Goal: Task Accomplishment & Management: Use online tool/utility

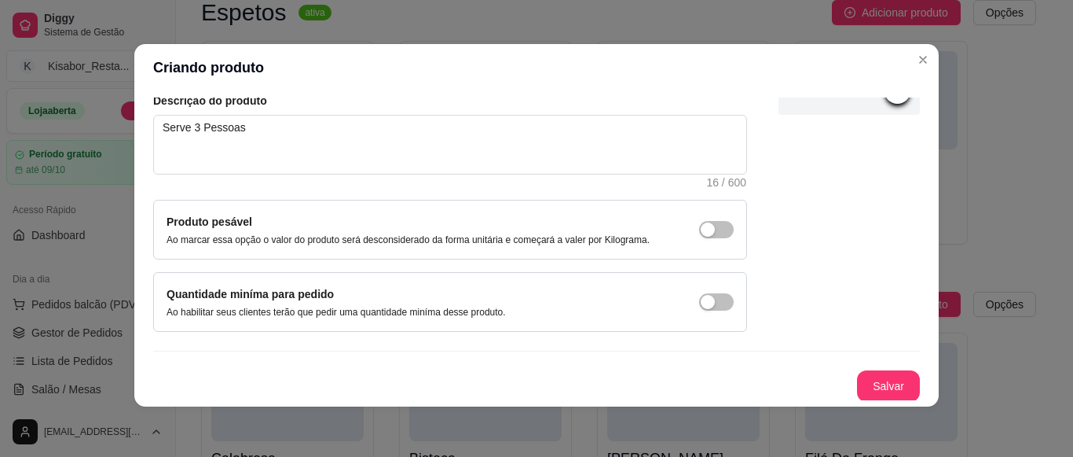
scroll to position [183, 0]
click at [858, 395] on button "Salvar" at bounding box center [888, 384] width 61 height 31
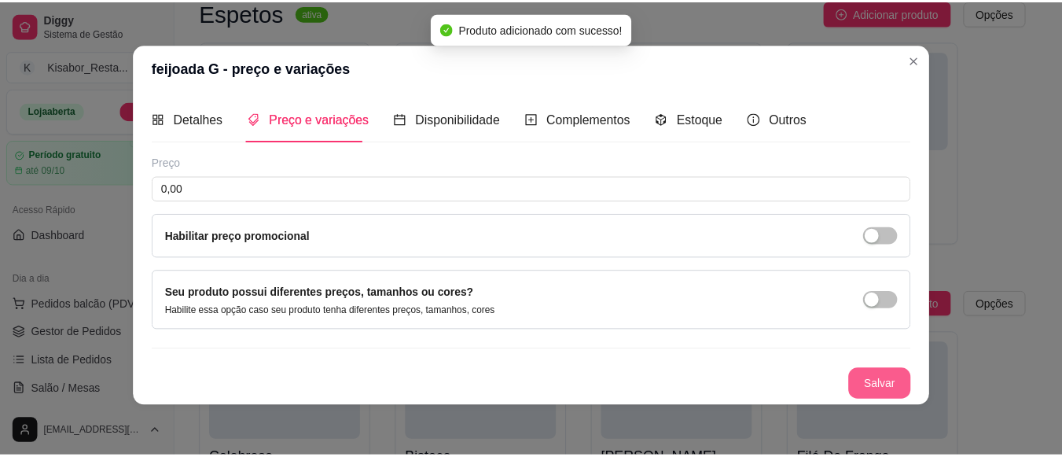
scroll to position [1, 0]
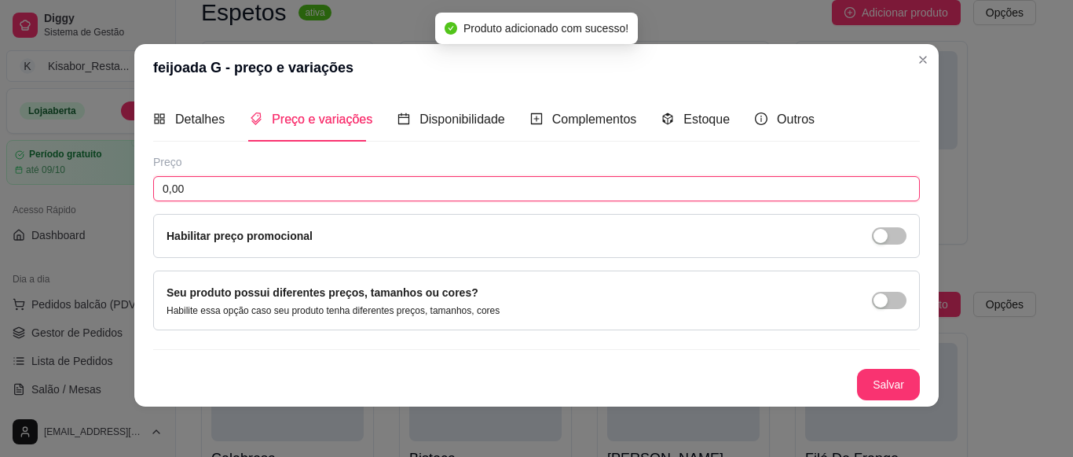
click at [777, 186] on input "0,00" at bounding box center [536, 188] width 767 height 25
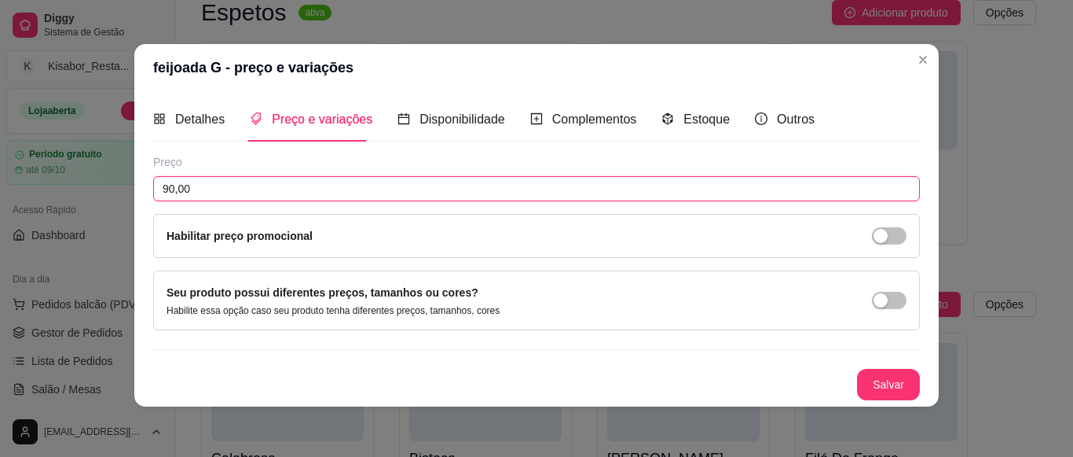
click at [777, 185] on input "90,00" at bounding box center [536, 188] width 767 height 25
type input "90,00"
click at [870, 381] on button "Salvar" at bounding box center [888, 384] width 63 height 31
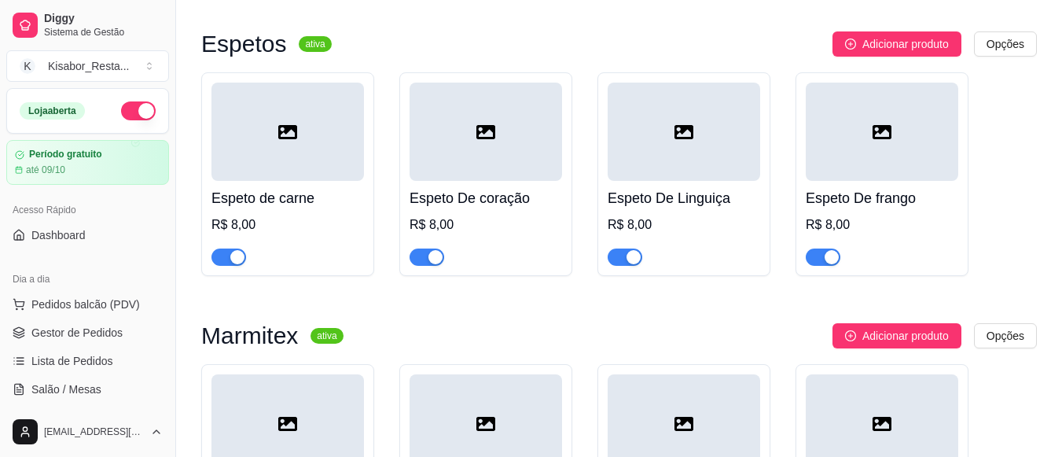
scroll to position [0, 0]
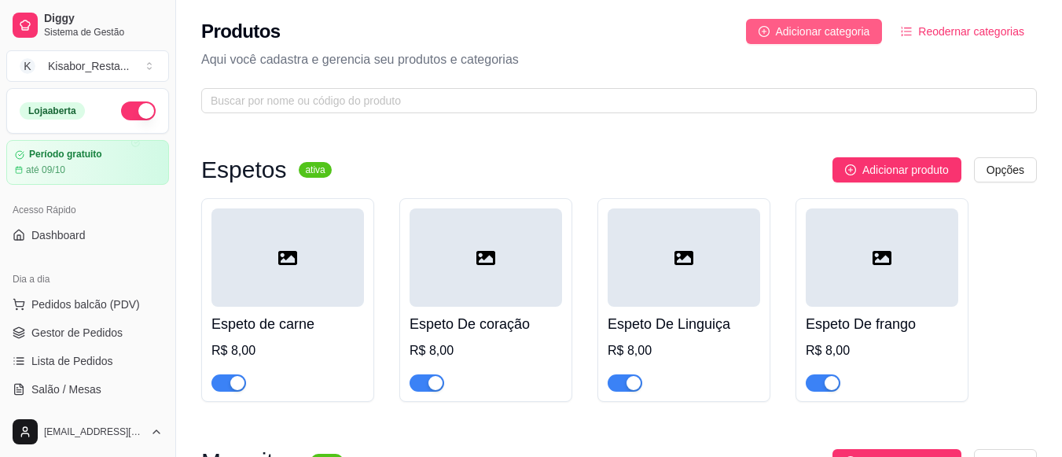
click at [864, 27] on span "Adicionar categoria" at bounding box center [823, 31] width 94 height 17
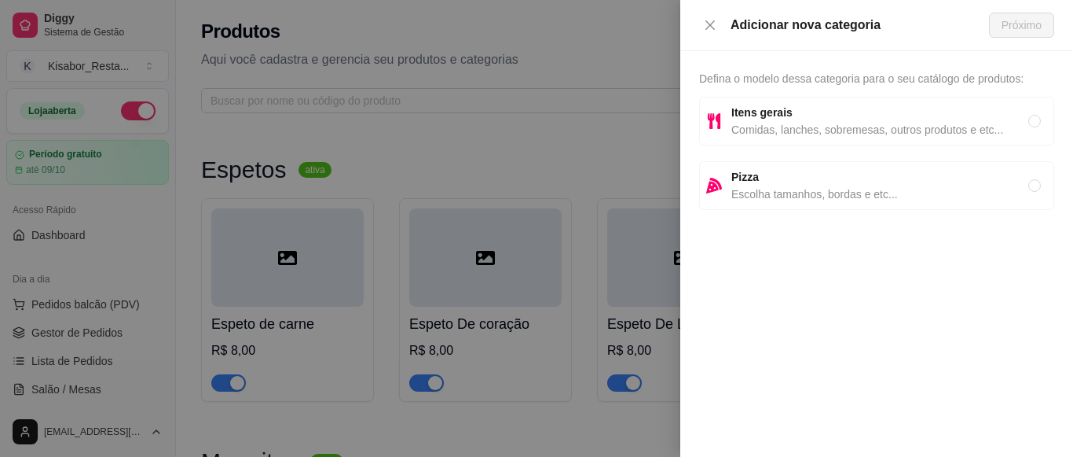
click at [582, 170] on div at bounding box center [536, 228] width 1073 height 457
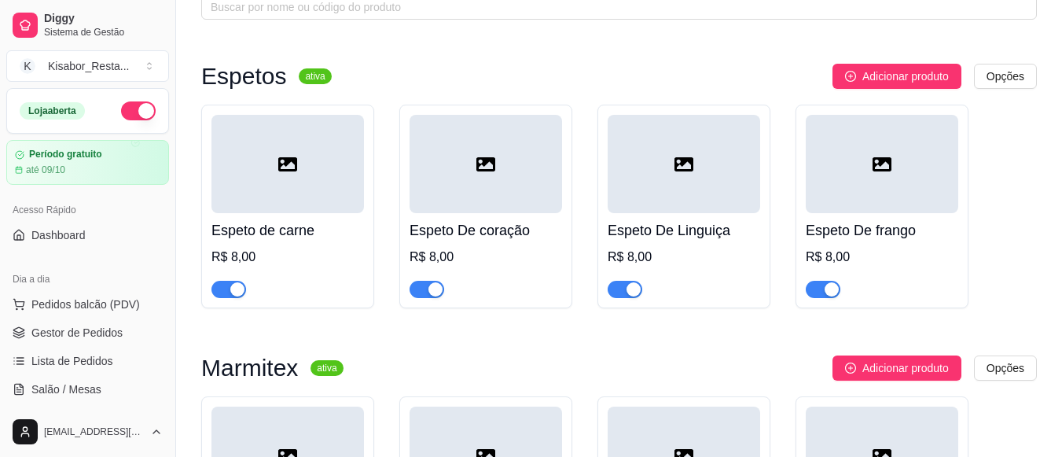
scroll to position [94, 0]
click at [337, 213] on div "Espeto de carne R$ 8,00" at bounding box center [287, 254] width 152 height 85
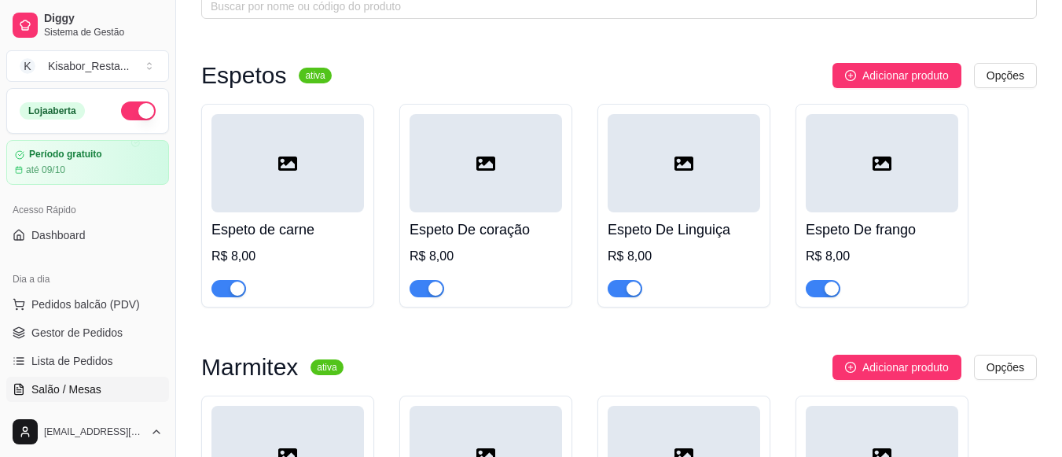
click at [99, 393] on link "Salão / Mesas" at bounding box center [87, 388] width 163 height 25
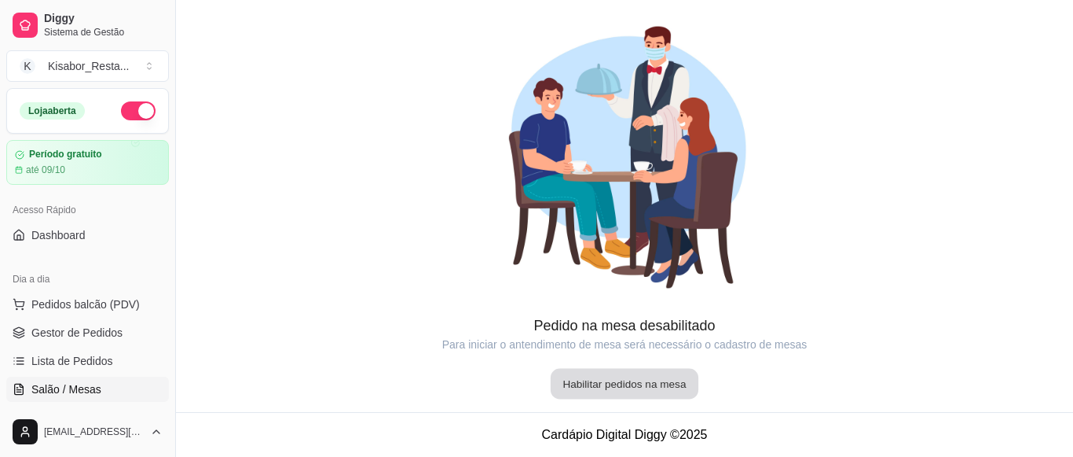
click at [612, 381] on button "Habilitar pedidos na mesa" at bounding box center [625, 384] width 148 height 31
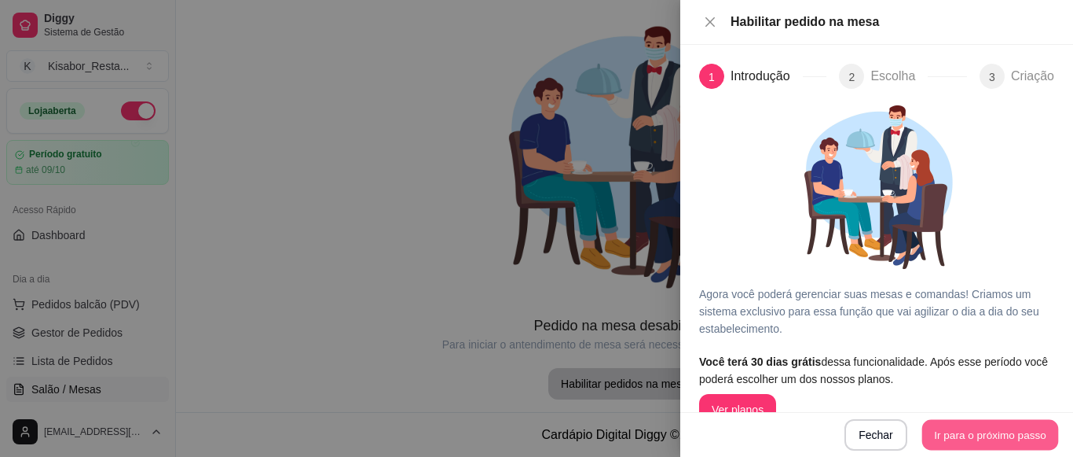
click at [965, 429] on button "Ir para o próximo passo" at bounding box center [990, 435] width 137 height 31
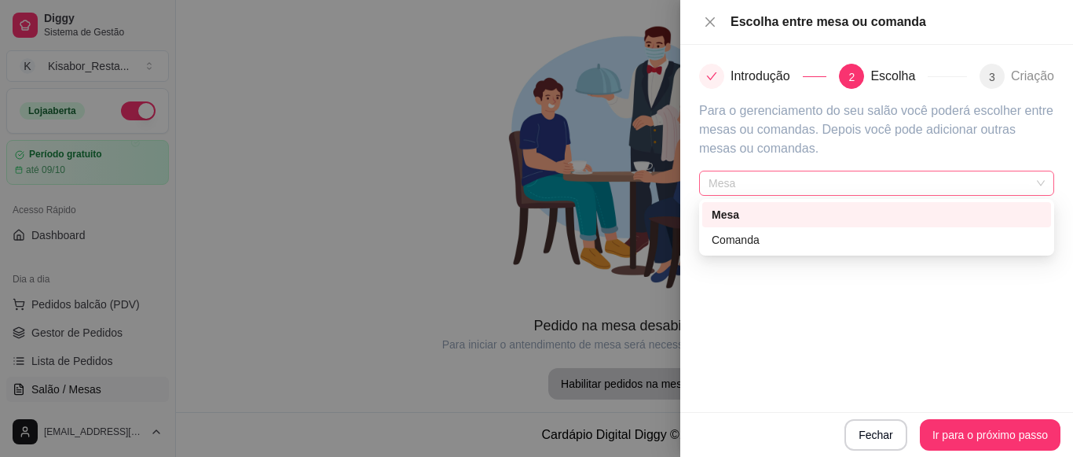
click at [935, 181] on span "Mesa" at bounding box center [877, 183] width 336 height 24
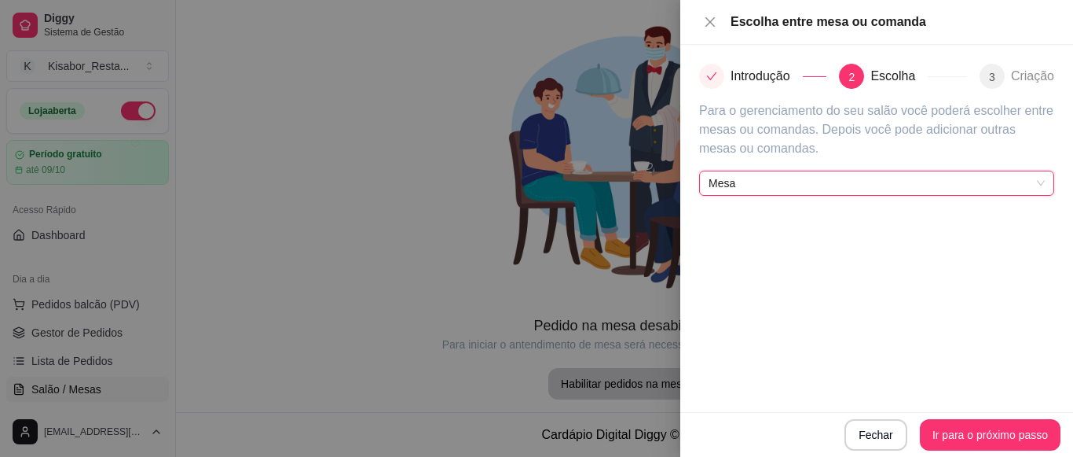
click at [935, 181] on span "Mesa" at bounding box center [877, 183] width 336 height 24
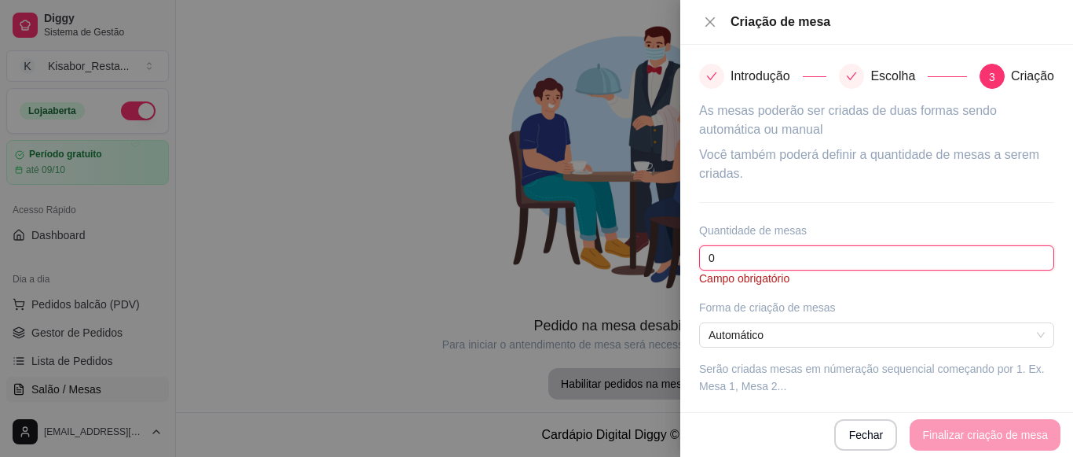
click at [909, 255] on input "0" at bounding box center [876, 257] width 355 height 25
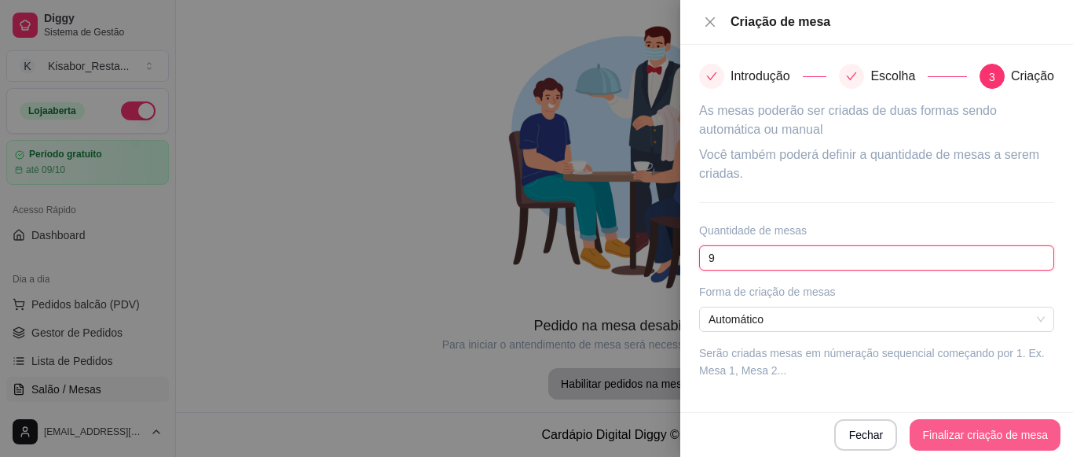
type input "9"
click at [970, 443] on button "Finalizar criação de mesa" at bounding box center [985, 434] width 151 height 31
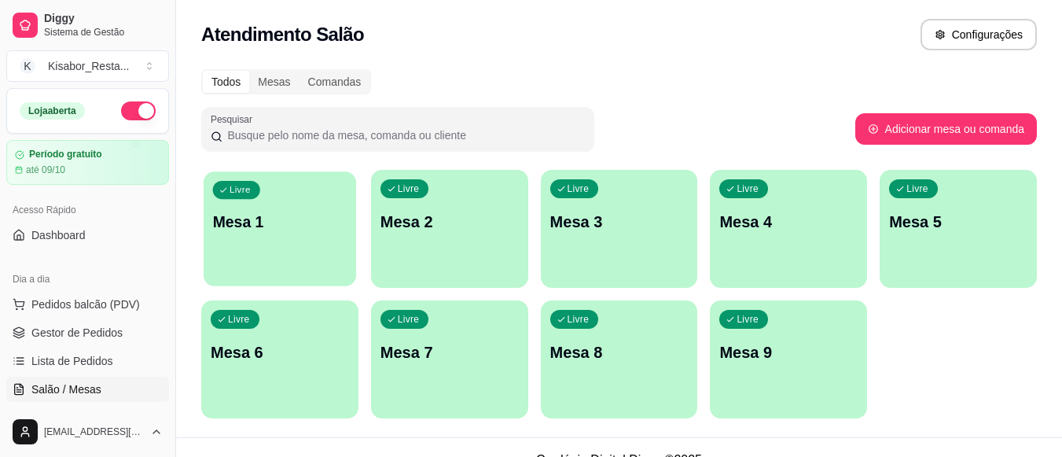
click at [330, 237] on div "Livre Mesa 1" at bounding box center [280, 219] width 152 height 96
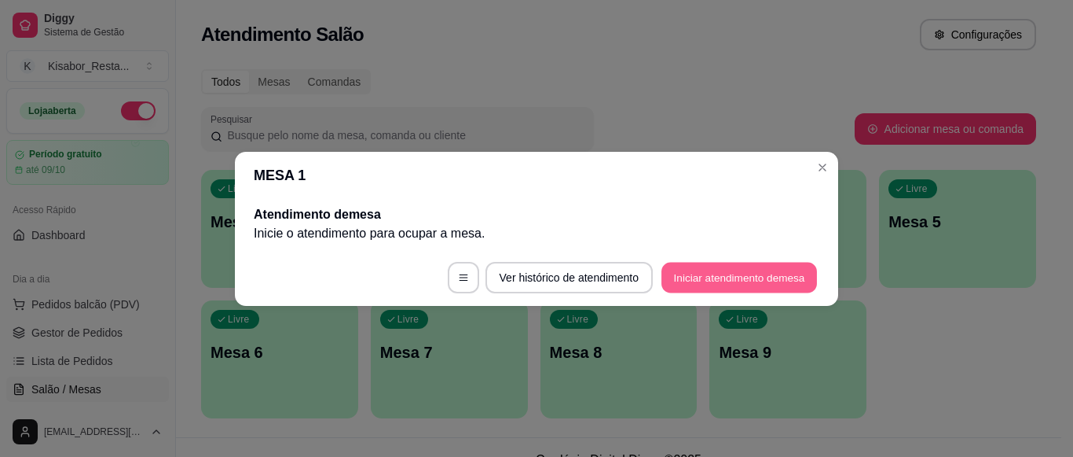
click at [722, 277] on button "Iniciar atendimento de mesa" at bounding box center [740, 277] width 156 height 31
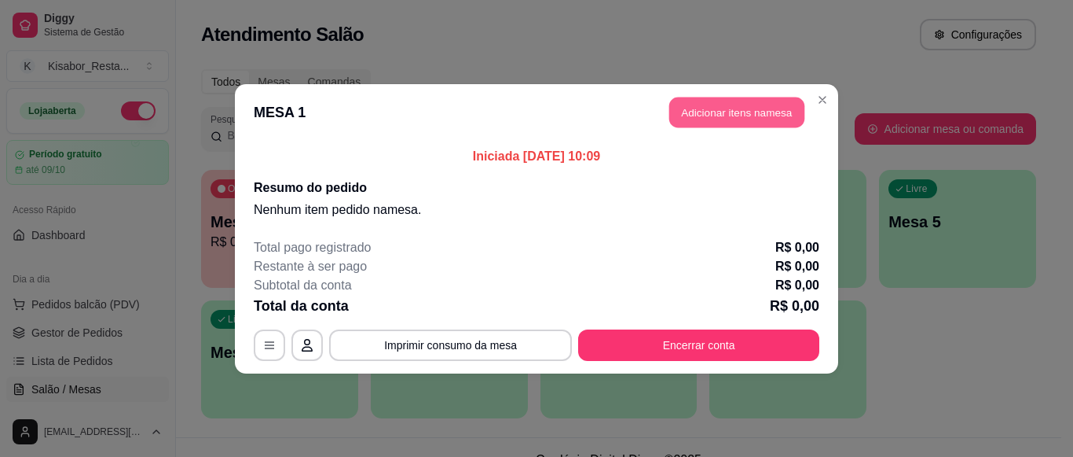
click at [733, 115] on button "Adicionar itens na mesa" at bounding box center [736, 112] width 135 height 31
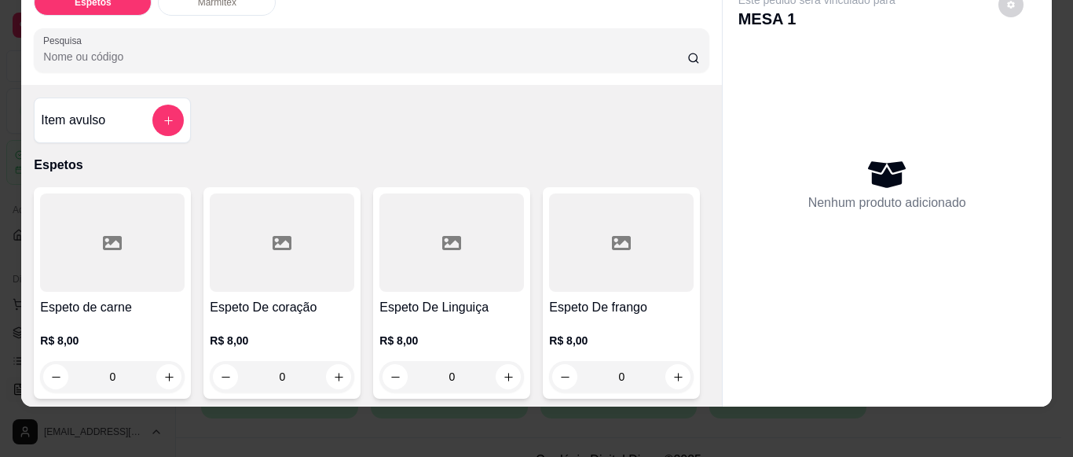
scroll to position [42, 0]
click at [560, 323] on div "Espeto de carne R$ 8,00 0 Espeto De coração R$ 8,00 0 Espeto De Linguiça R$ 8,0…" at bounding box center [371, 292] width 675 height 211
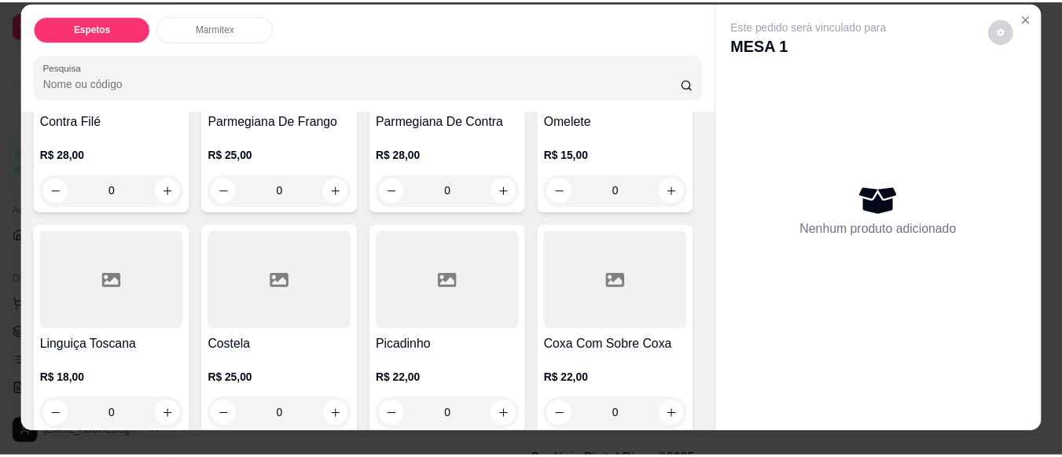
scroll to position [0, 0]
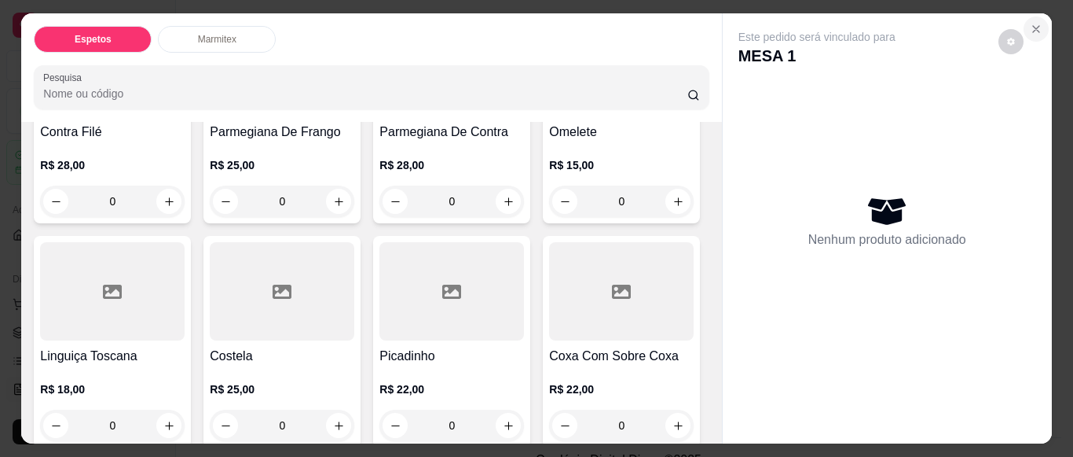
click at [1033, 26] on icon "Close" at bounding box center [1036, 29] width 6 height 6
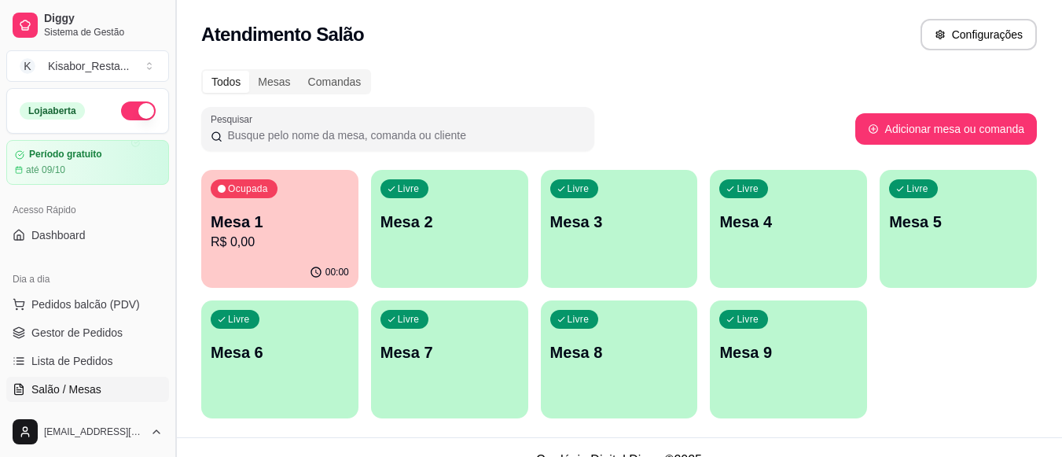
click at [171, 397] on button "Toggle Sidebar" at bounding box center [175, 228] width 13 height 457
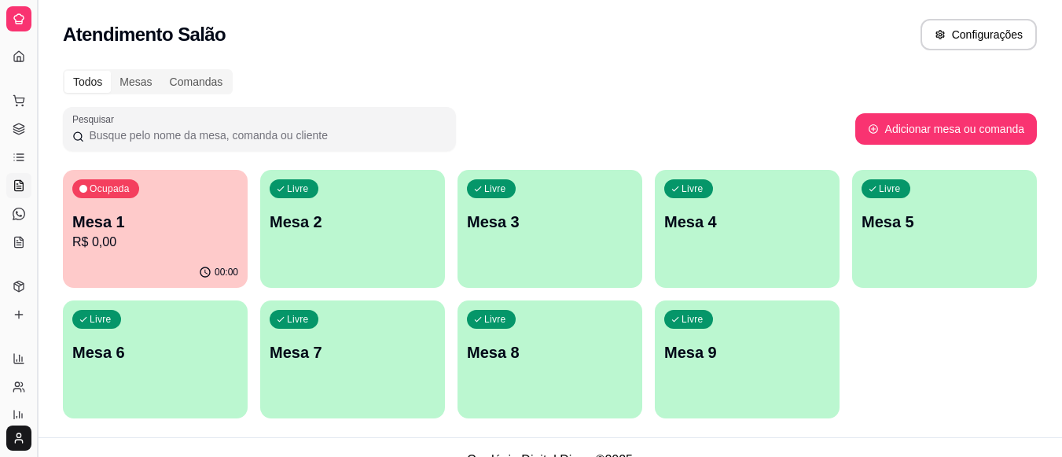
click at [35, 322] on button "Toggle Sidebar" at bounding box center [37, 228] width 13 height 457
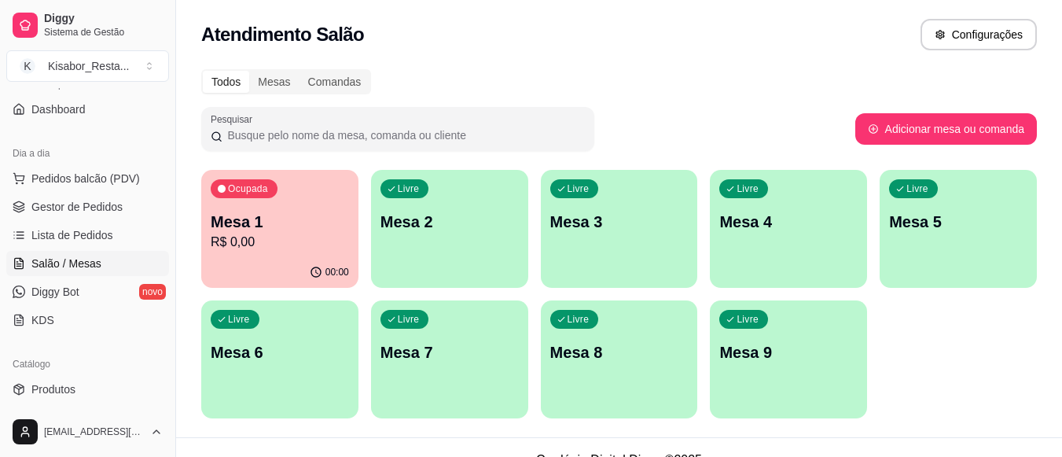
scroll to position [157, 0]
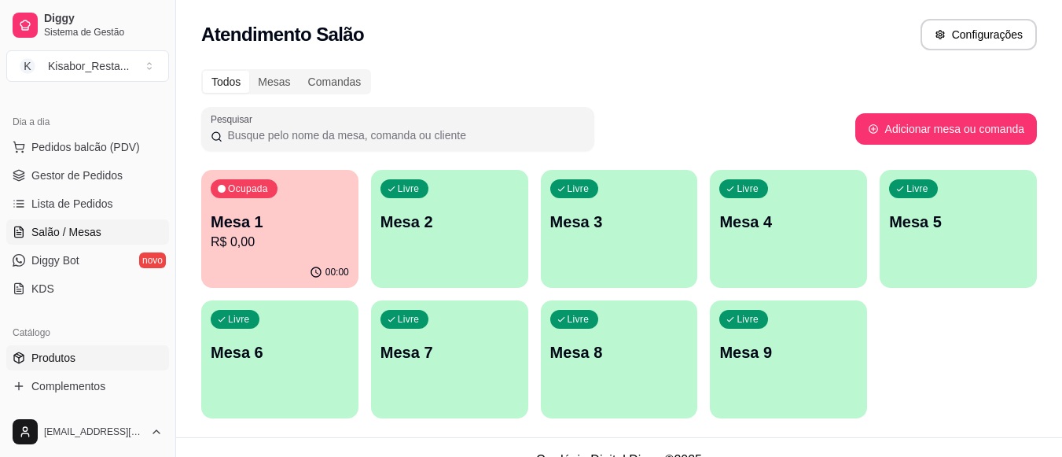
click at [119, 360] on link "Produtos" at bounding box center [87, 357] width 163 height 25
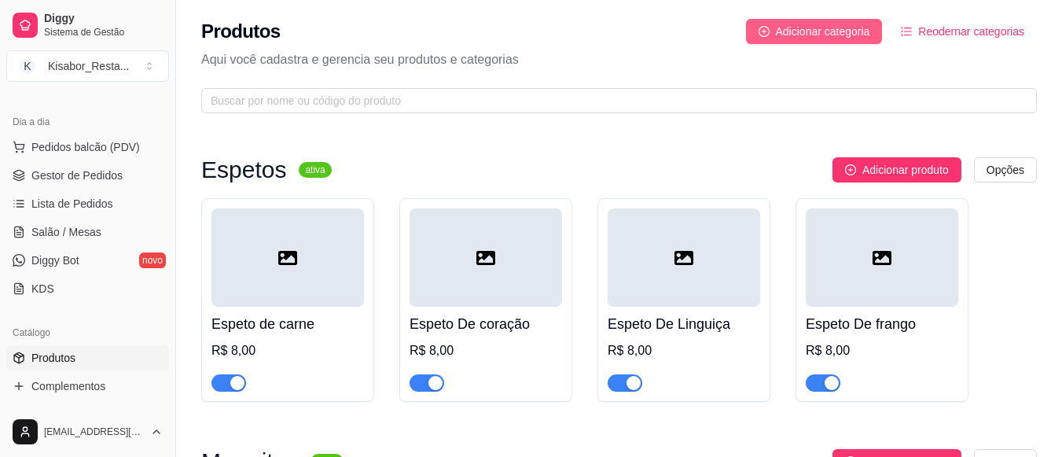
click at [817, 28] on span "Adicionar categoria" at bounding box center [823, 31] width 94 height 17
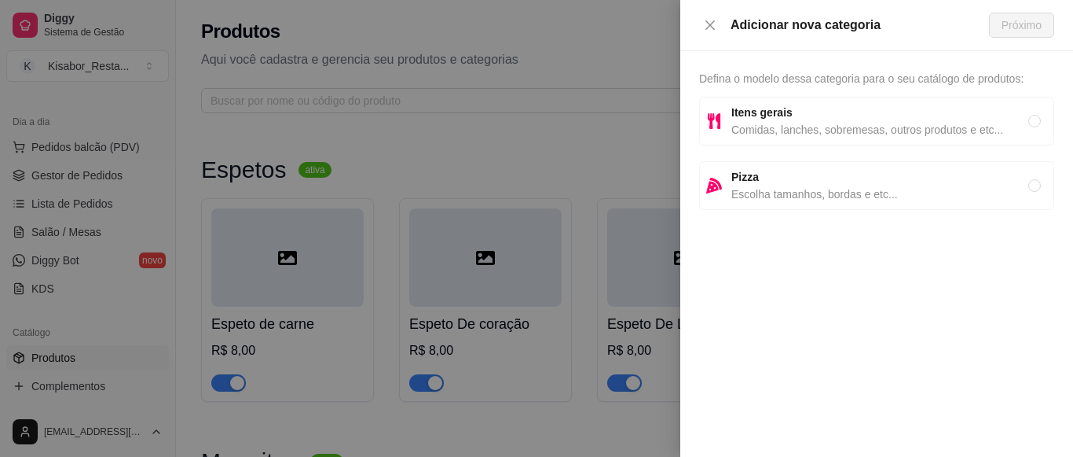
click at [815, 108] on span "Itens gerais" at bounding box center [880, 112] width 297 height 17
radio input "true"
click at [1031, 35] on button "Próximo" at bounding box center [1021, 25] width 65 height 25
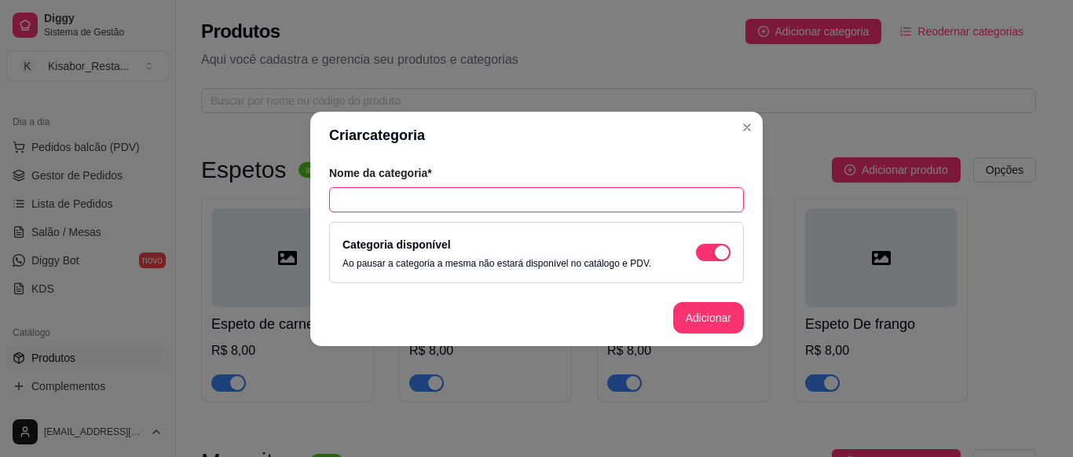
click at [638, 201] on input "text" at bounding box center [536, 199] width 415 height 25
type input "Prato Feito"
click at [718, 316] on button "Adicionar" at bounding box center [708, 317] width 71 height 31
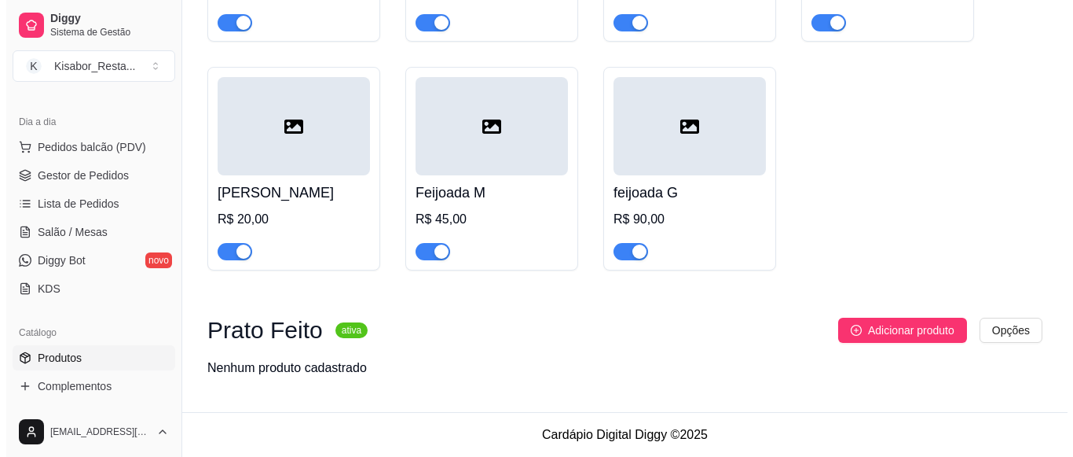
scroll to position [1113, 0]
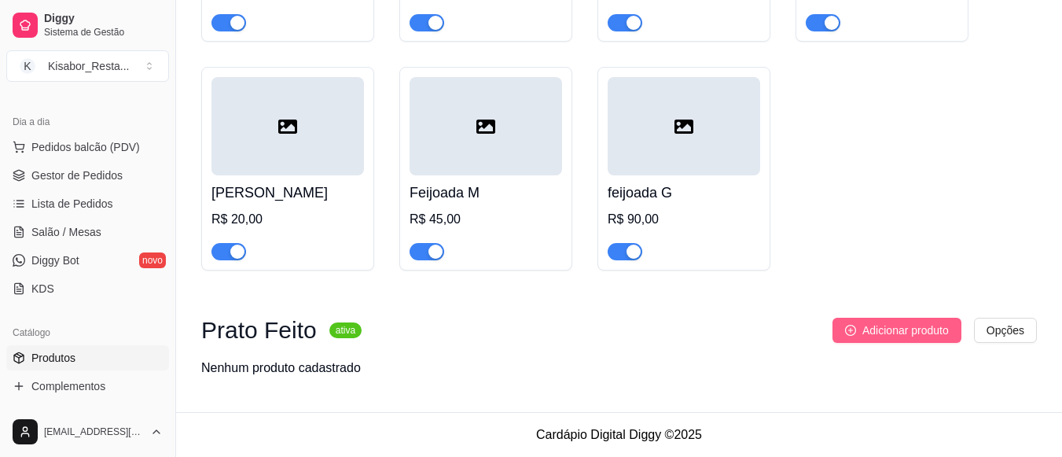
click at [901, 335] on span "Adicionar produto" at bounding box center [905, 329] width 86 height 17
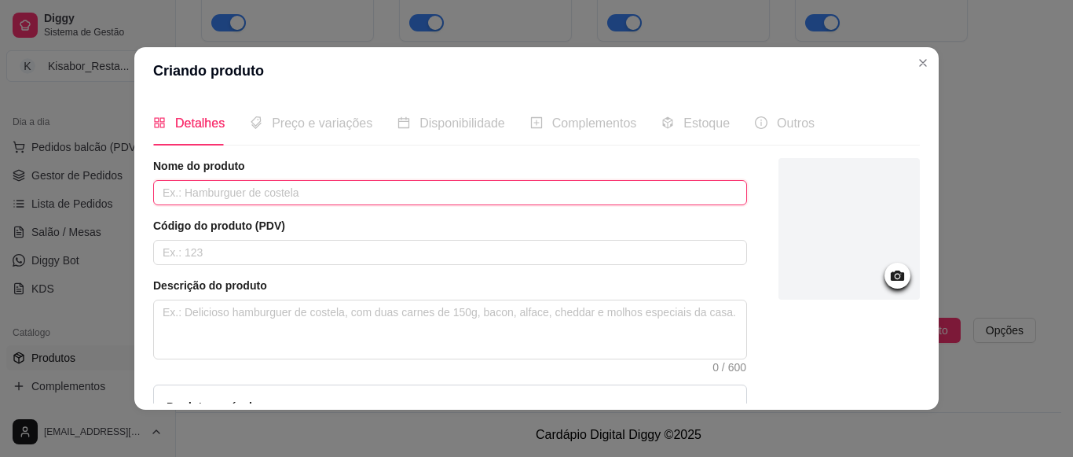
click at [658, 187] on input "text" at bounding box center [450, 192] width 594 height 25
type input "Contra Filé"
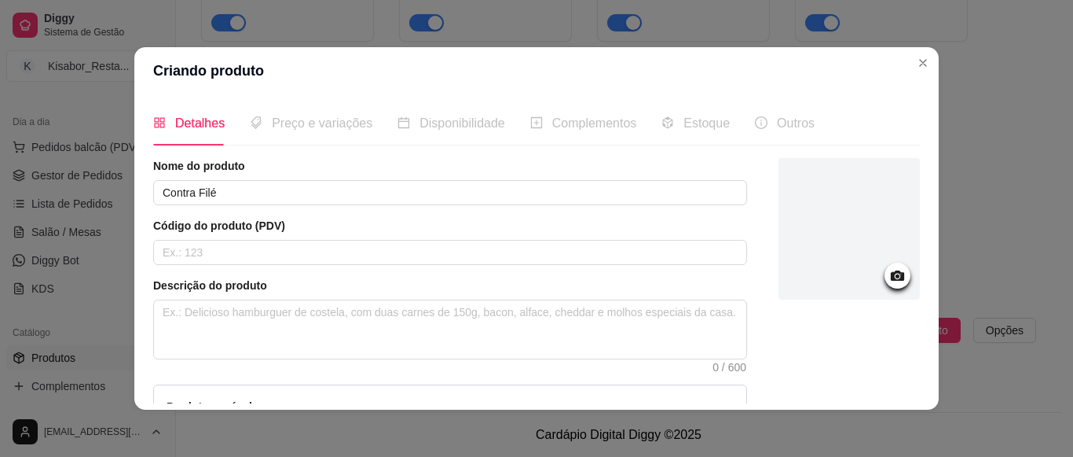
click at [886, 394] on div at bounding box center [849, 337] width 141 height 358
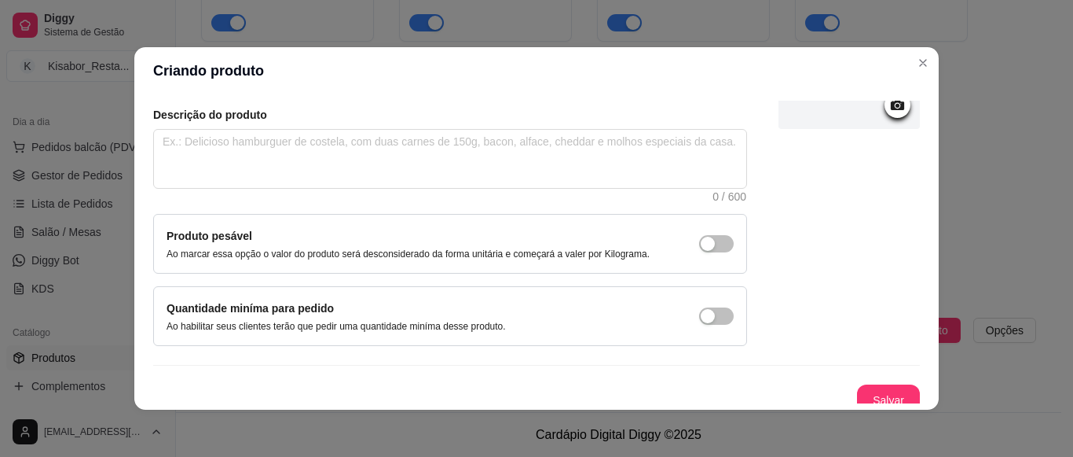
scroll to position [183, 0]
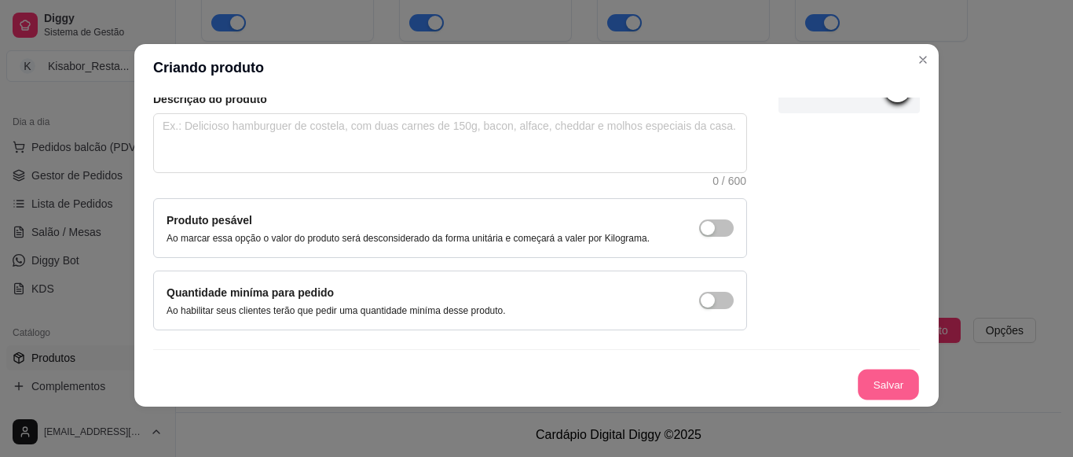
click at [886, 394] on button "Salvar" at bounding box center [888, 384] width 61 height 31
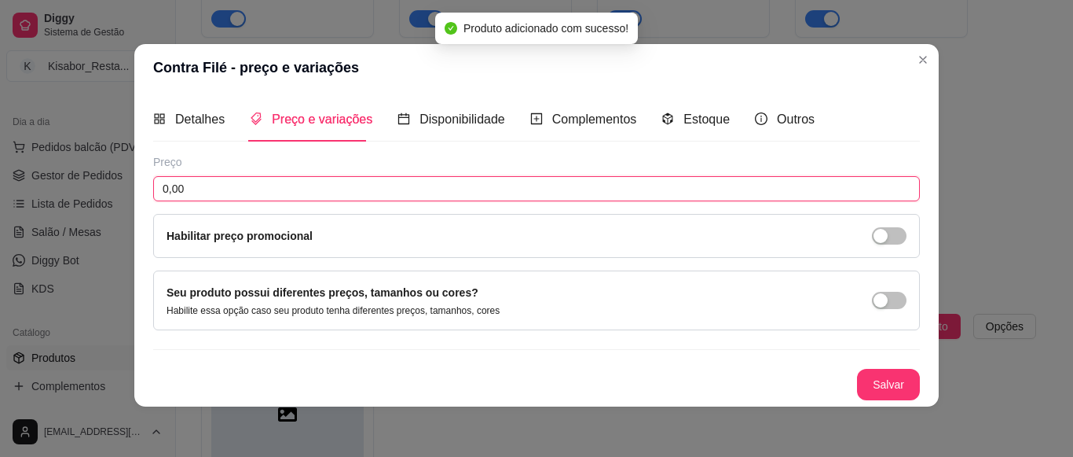
click at [515, 179] on input "0,00" at bounding box center [536, 188] width 767 height 25
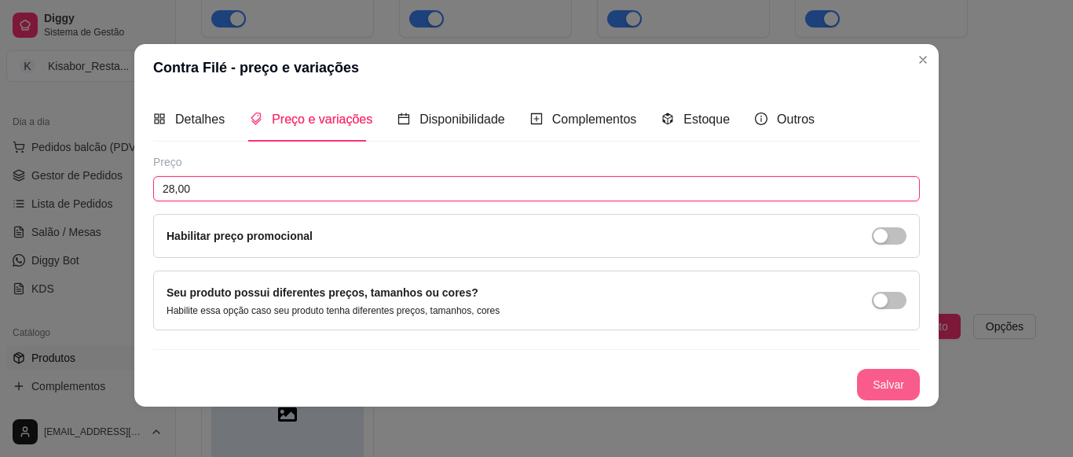
type input "28,00"
click at [879, 380] on button "Salvar" at bounding box center [888, 384] width 61 height 31
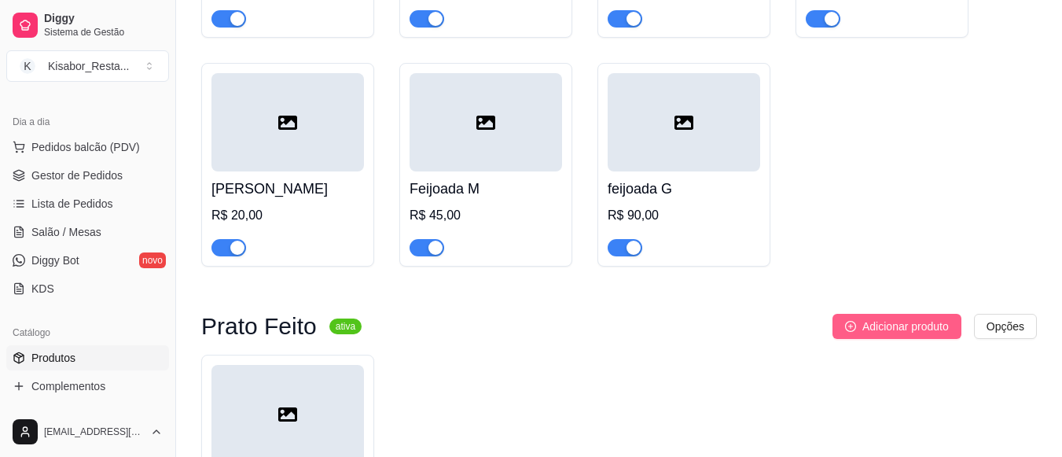
click at [878, 332] on span "Adicionar produto" at bounding box center [905, 325] width 86 height 17
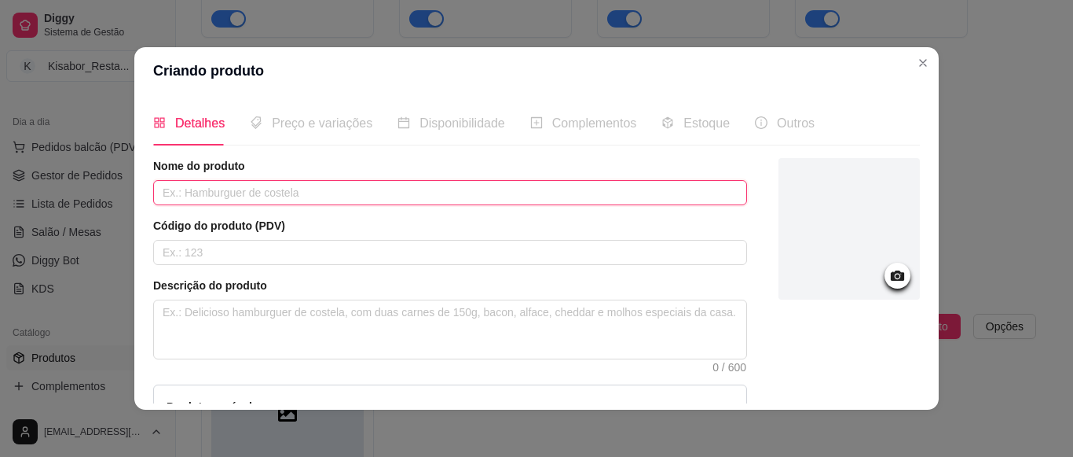
click at [718, 191] on input "text" at bounding box center [450, 192] width 594 height 25
type input "Feijoada M"
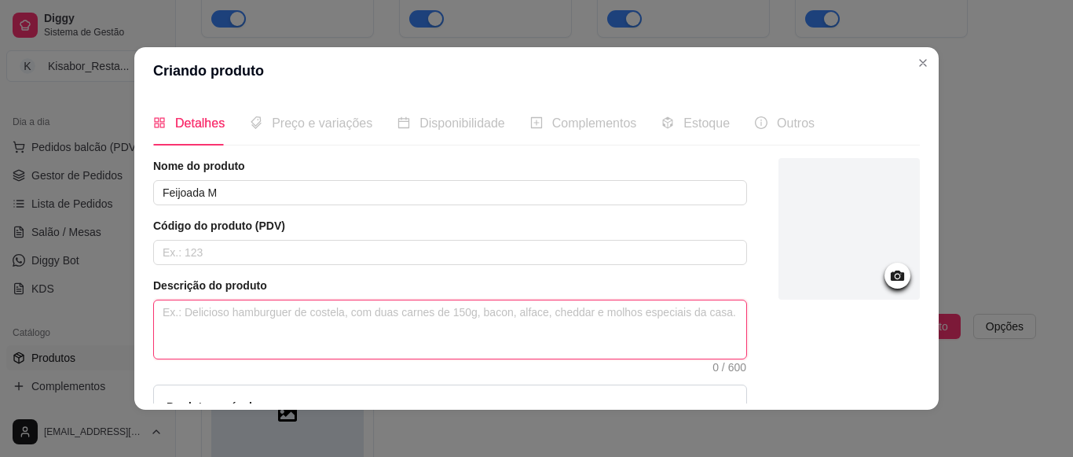
click at [596, 326] on textarea at bounding box center [450, 329] width 592 height 58
type textarea "s"
type textarea "S"
type textarea "Se"
type textarea "Ser"
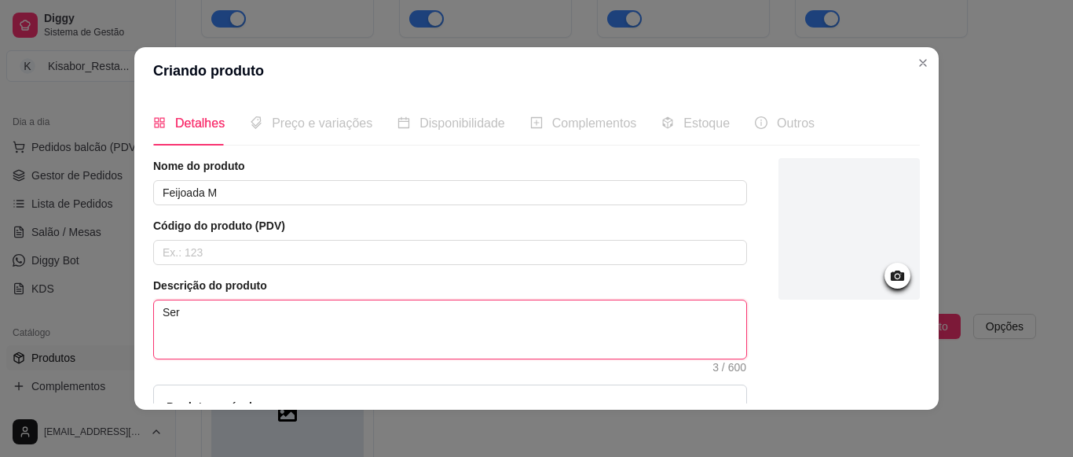
type textarea "Serv"
type textarea "Serve"
type textarea "Serve A"
type textarea "Serve"
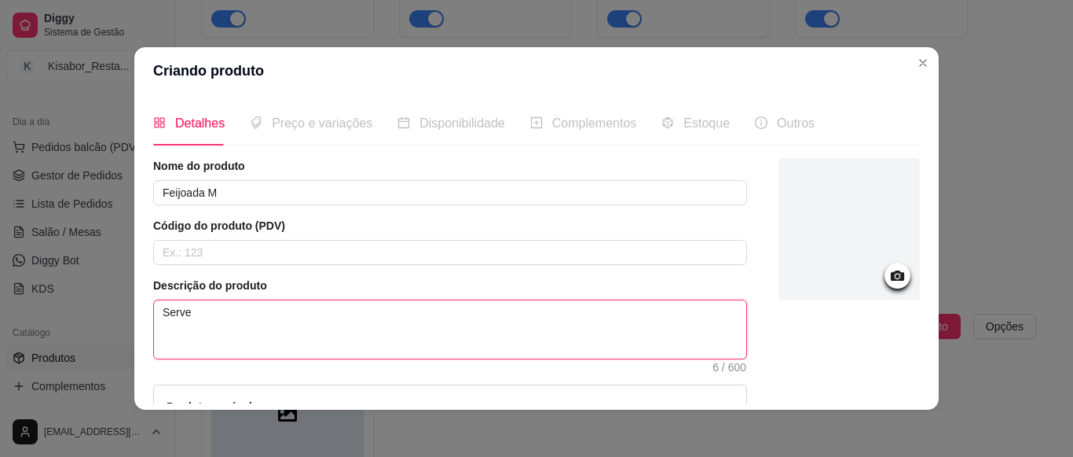
type textarea "Serve A"
type textarea "Serve At"
type textarea "Serve Até"
type textarea "Serve Até 2"
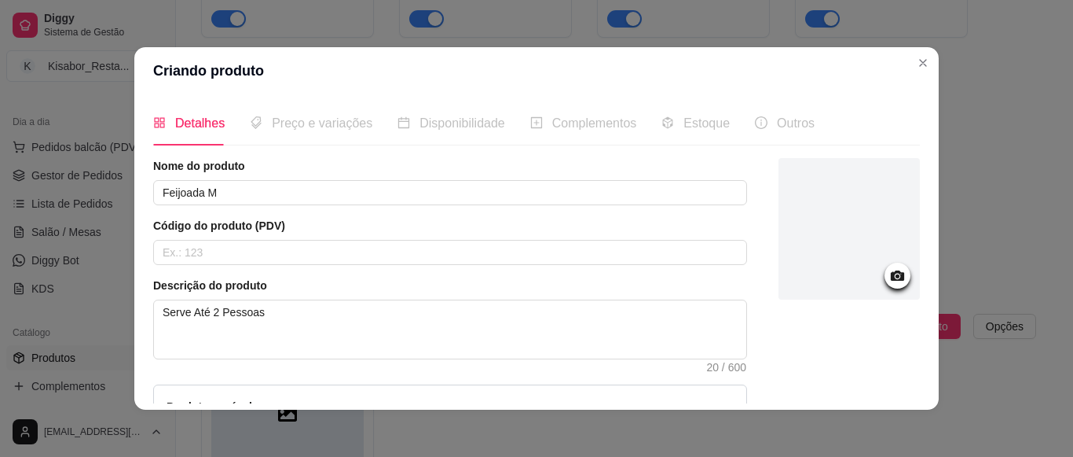
click at [860, 392] on div at bounding box center [849, 337] width 141 height 358
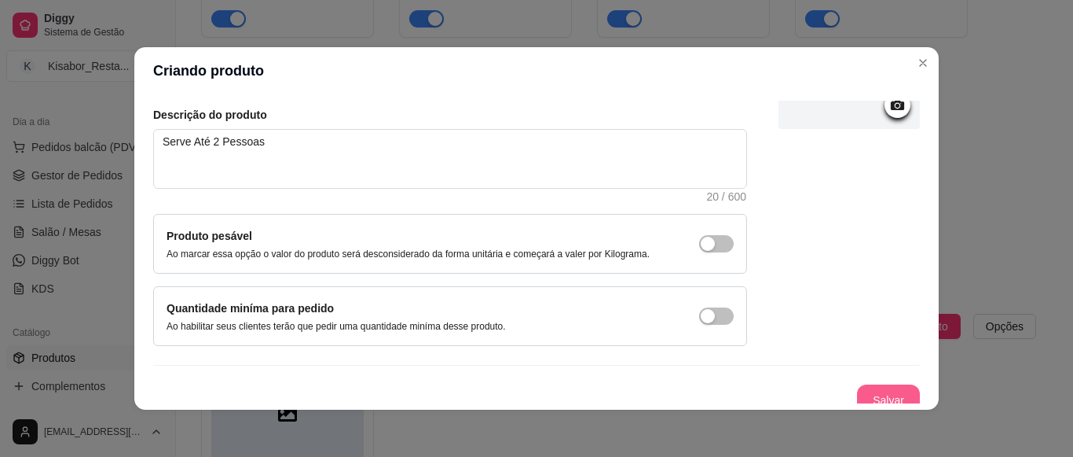
scroll to position [183, 0]
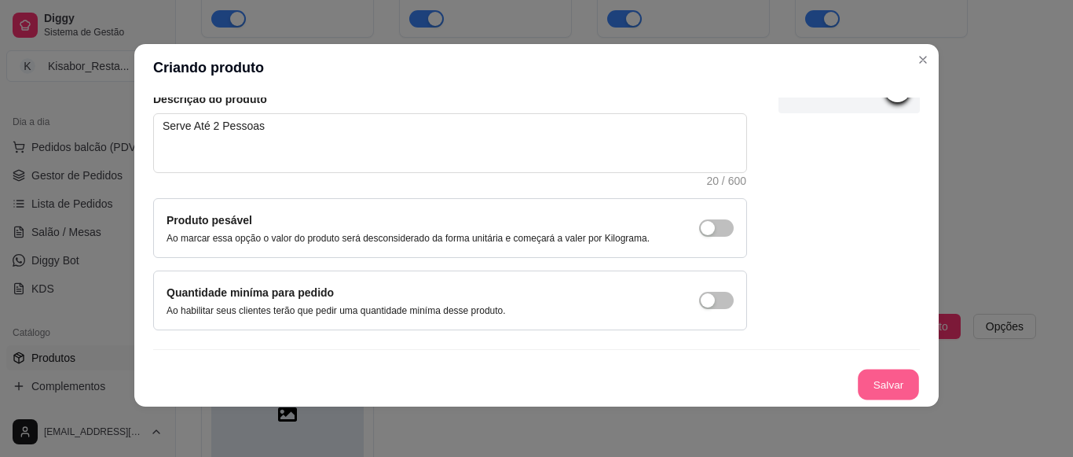
click at [860, 392] on button "Salvar" at bounding box center [888, 384] width 61 height 31
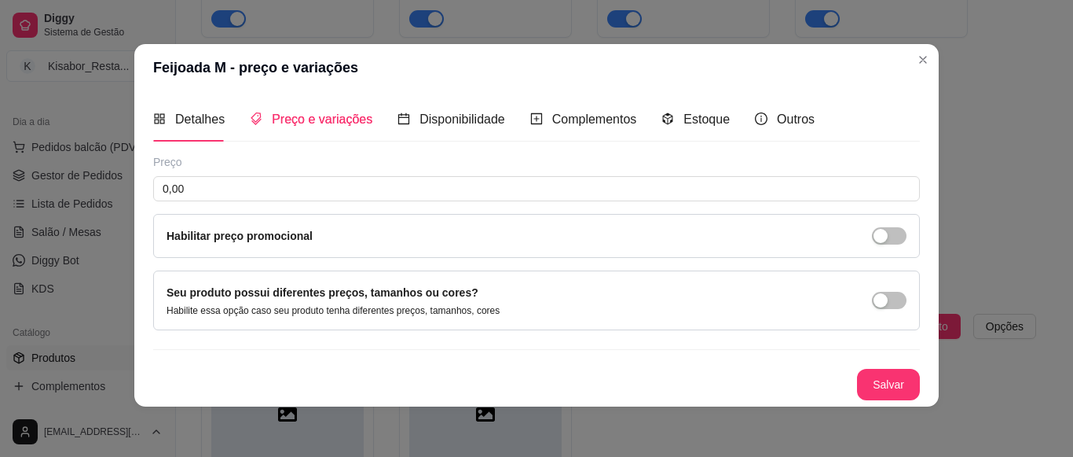
scroll to position [1, 0]
click at [728, 193] on input "0,00" at bounding box center [536, 188] width 767 height 25
click at [863, 387] on button "Salvar" at bounding box center [888, 384] width 61 height 31
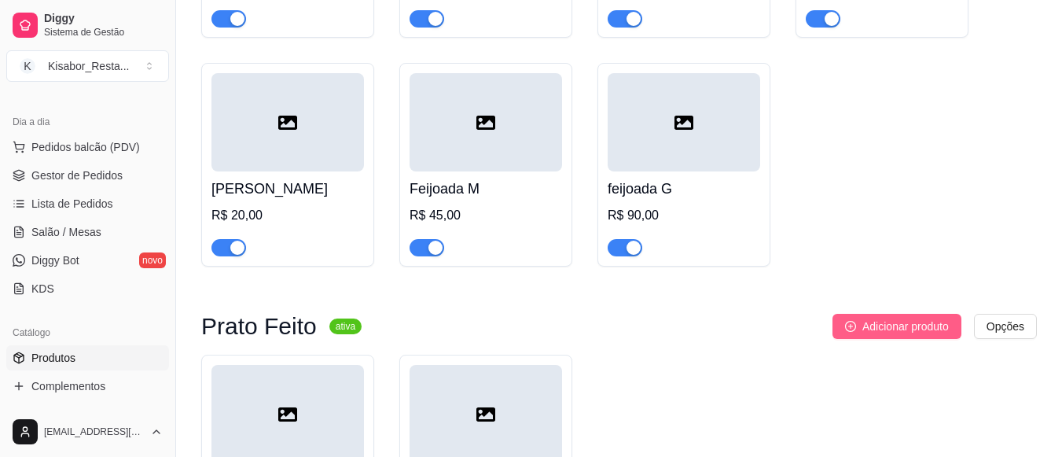
click at [926, 335] on span "Adicionar produto" at bounding box center [905, 325] width 86 height 17
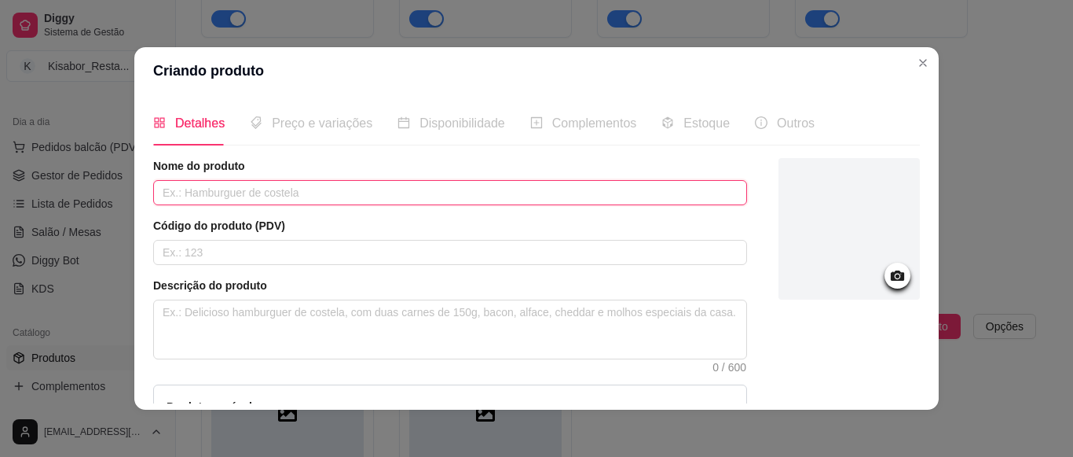
click at [705, 191] on input "text" at bounding box center [450, 192] width 594 height 25
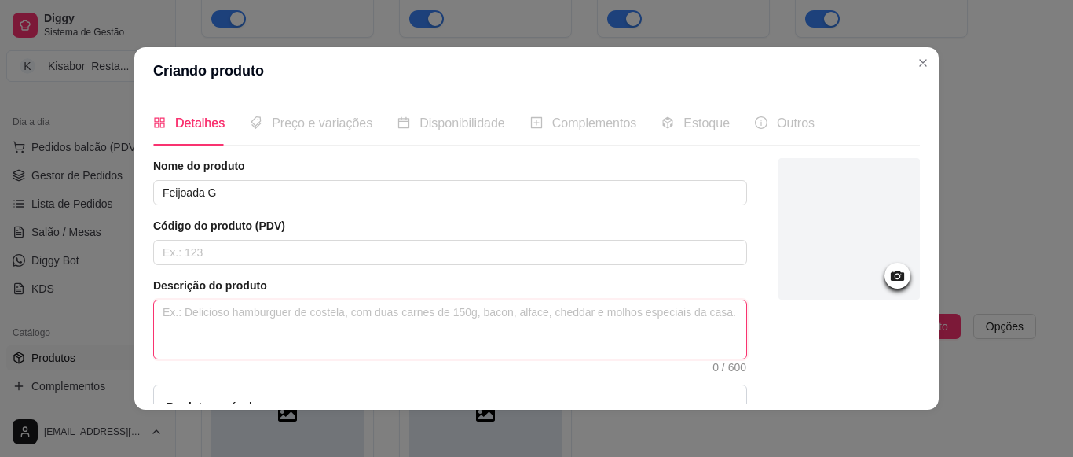
click at [560, 320] on textarea at bounding box center [450, 329] width 592 height 58
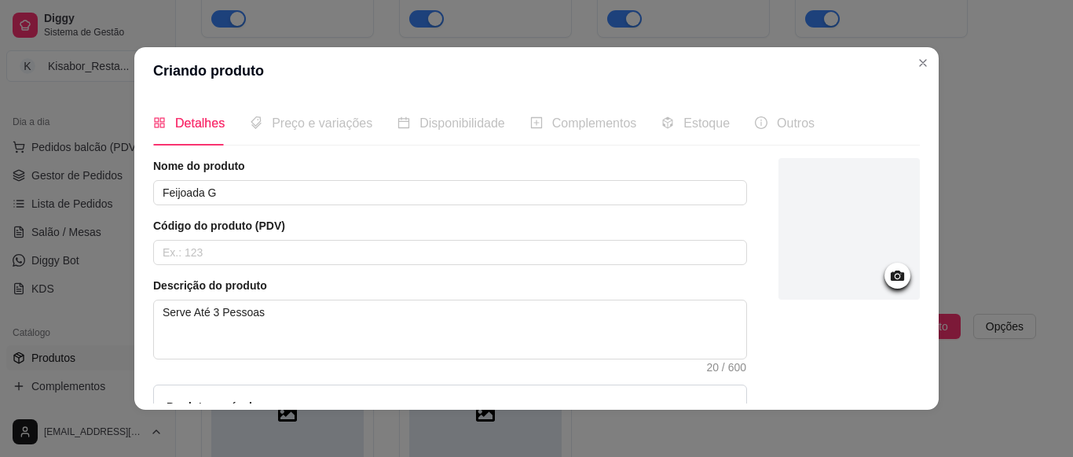
click at [840, 392] on div at bounding box center [849, 337] width 141 height 358
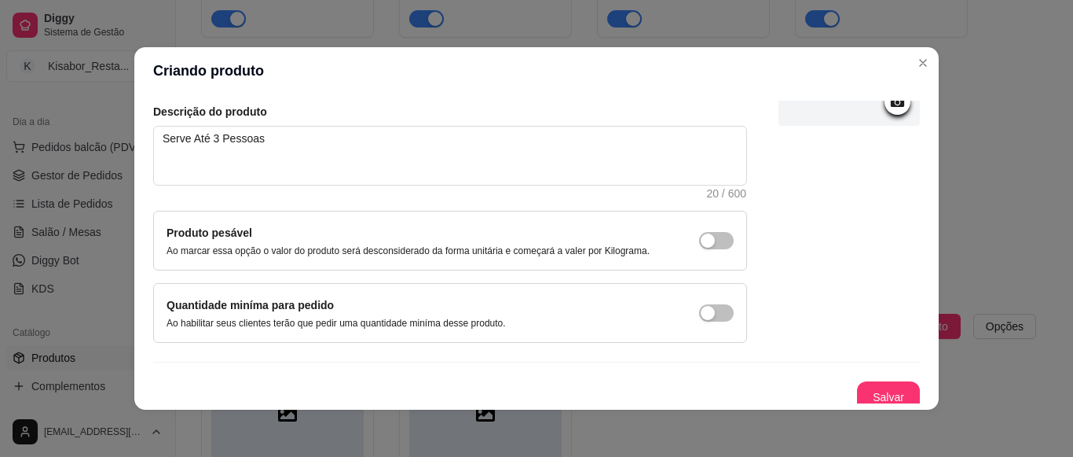
scroll to position [183, 0]
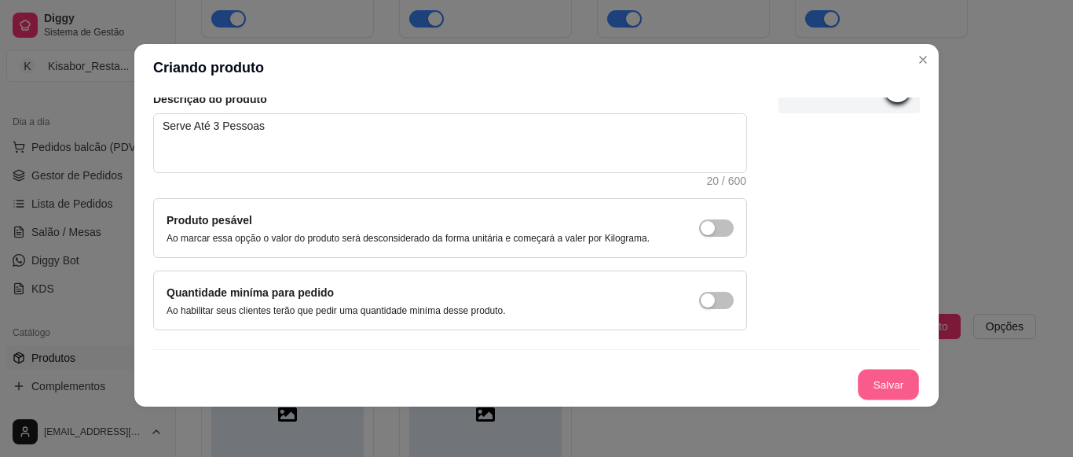
click at [870, 392] on button "Salvar" at bounding box center [888, 384] width 61 height 31
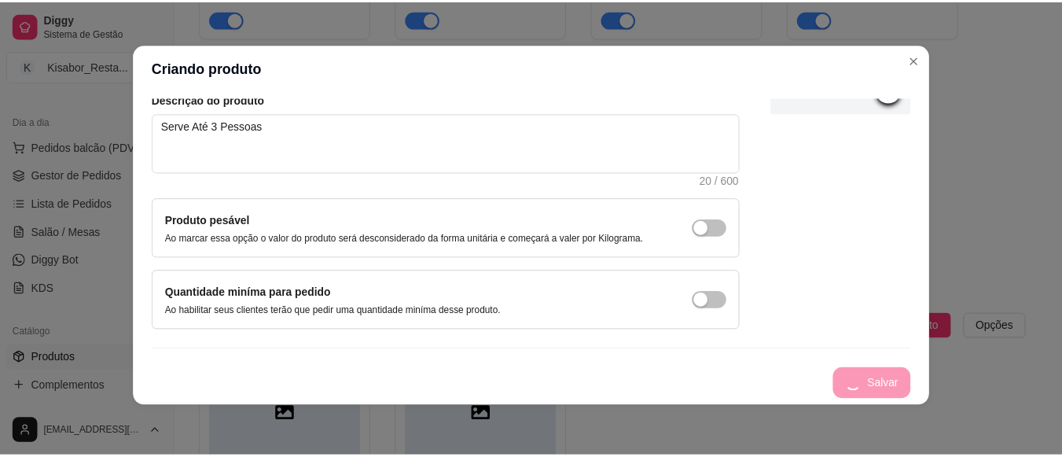
scroll to position [1, 0]
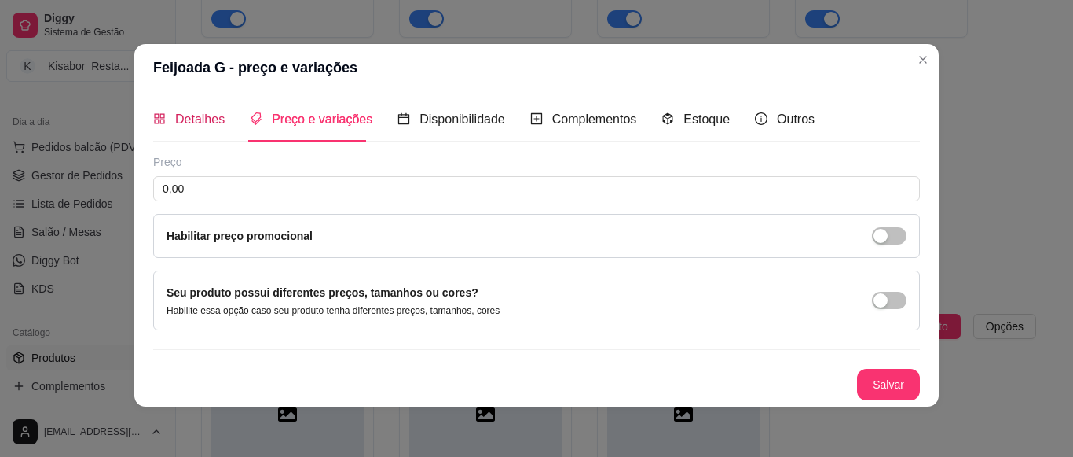
click at [212, 114] on span "Detalhes" at bounding box center [200, 118] width 50 height 13
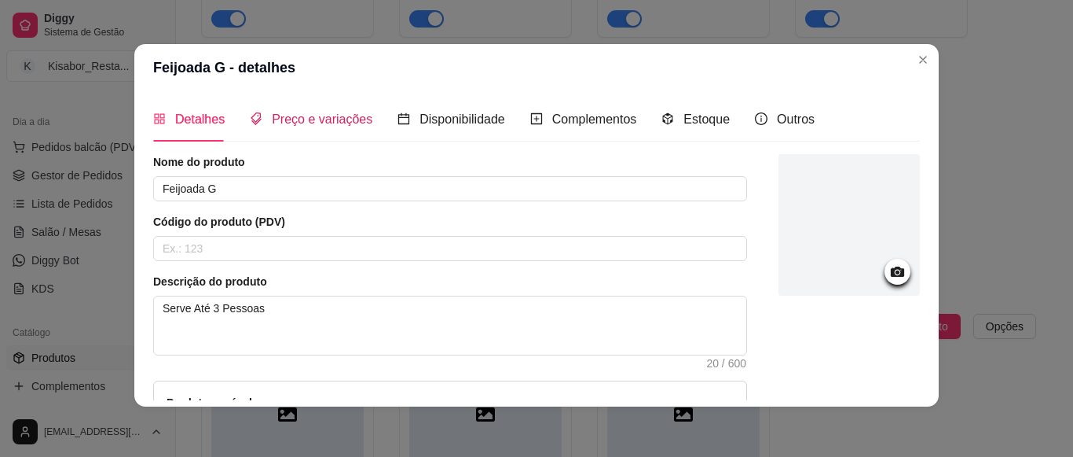
click at [321, 117] on span "Preço e variações" at bounding box center [322, 118] width 101 height 13
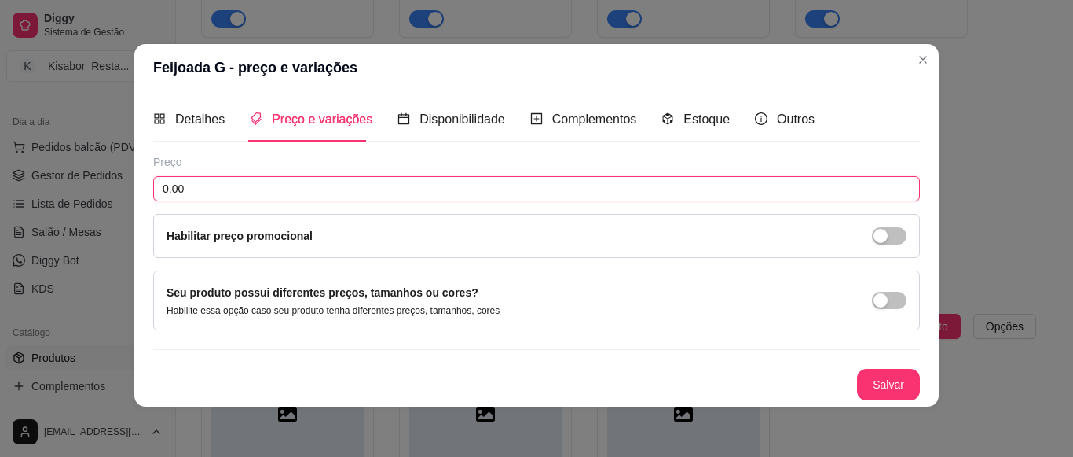
click at [234, 184] on input "0,00" at bounding box center [536, 188] width 767 height 25
click at [876, 387] on button "Salvar" at bounding box center [888, 384] width 61 height 31
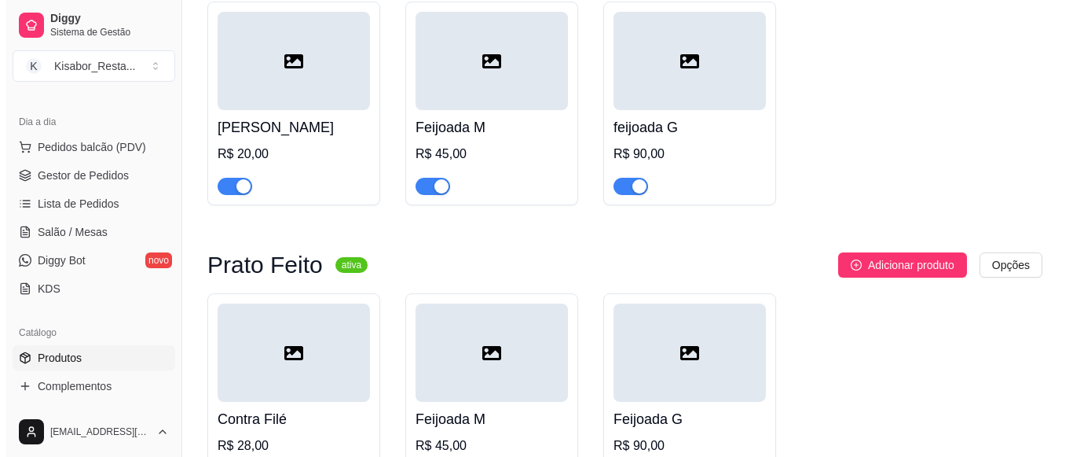
scroll to position [1175, 0]
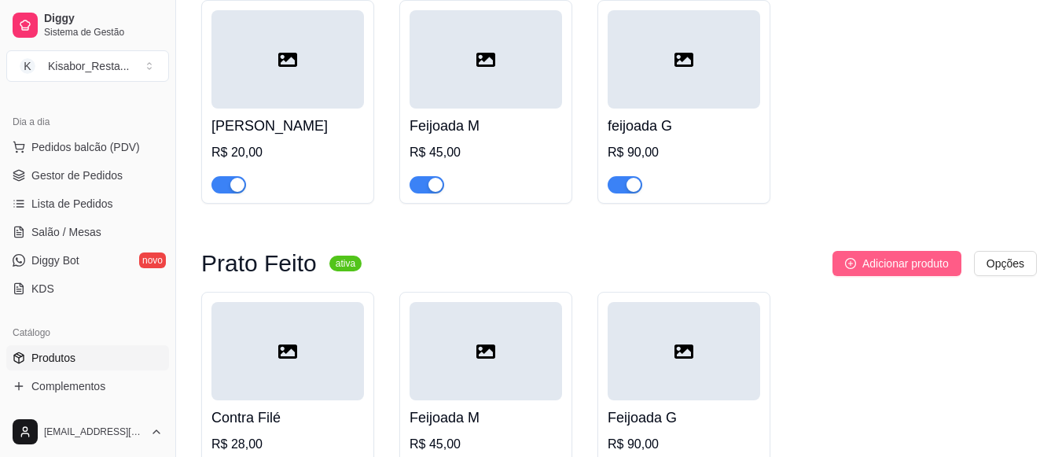
click at [934, 266] on span "Adicionar produto" at bounding box center [905, 263] width 86 height 17
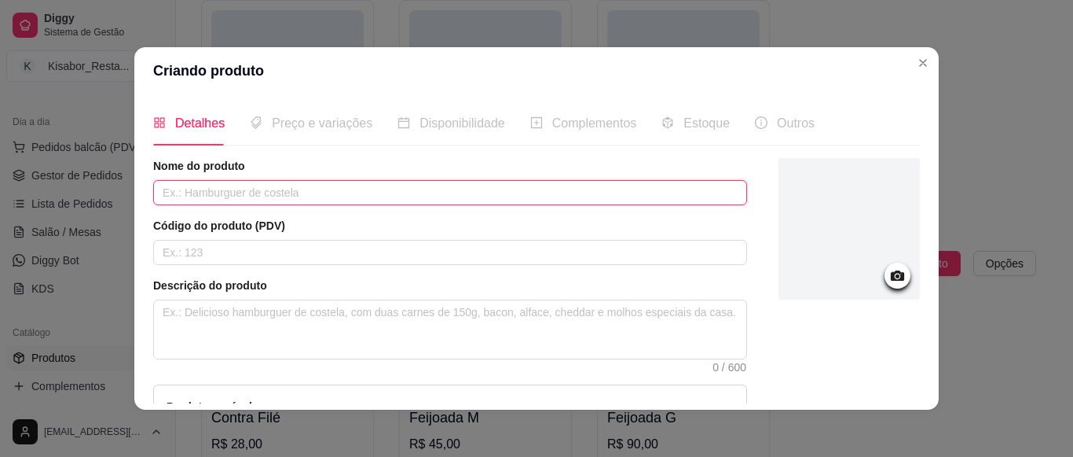
click at [664, 188] on input "text" at bounding box center [450, 192] width 594 height 25
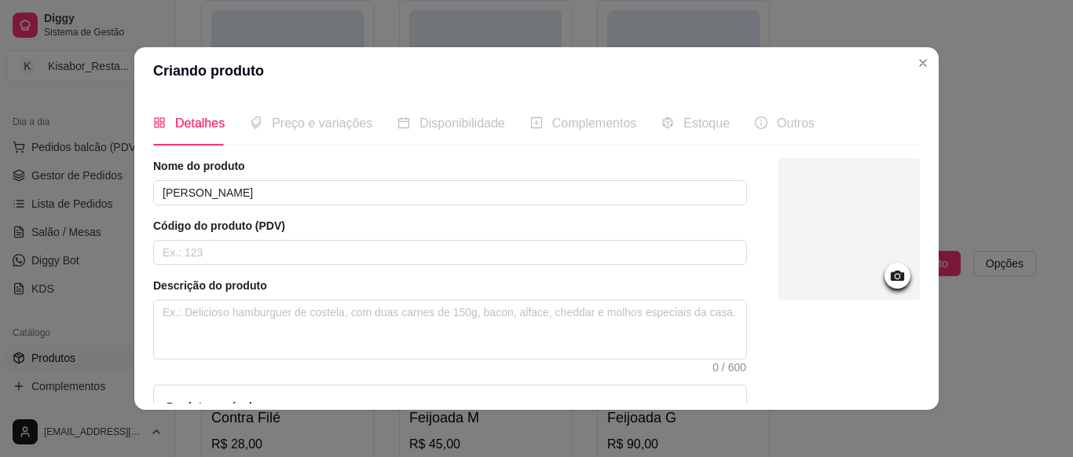
click at [848, 387] on div at bounding box center [849, 337] width 141 height 358
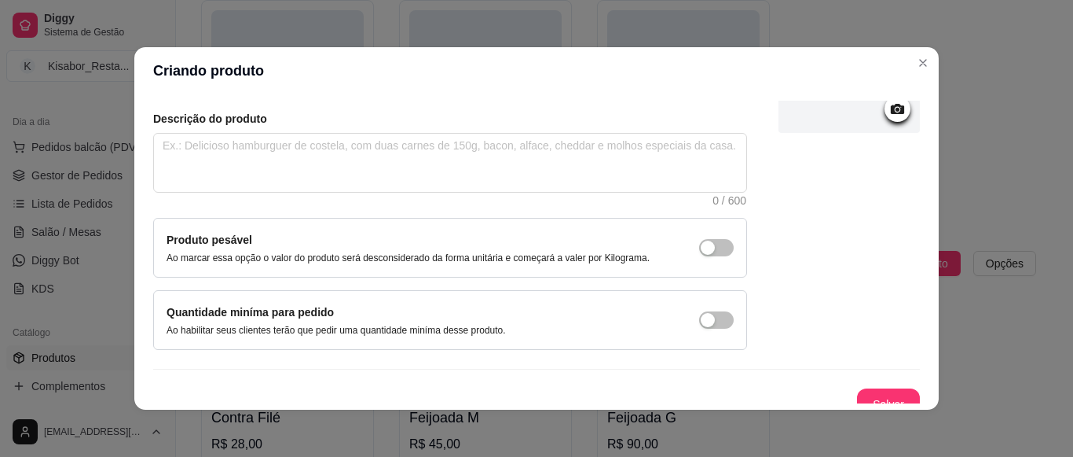
scroll to position [183, 0]
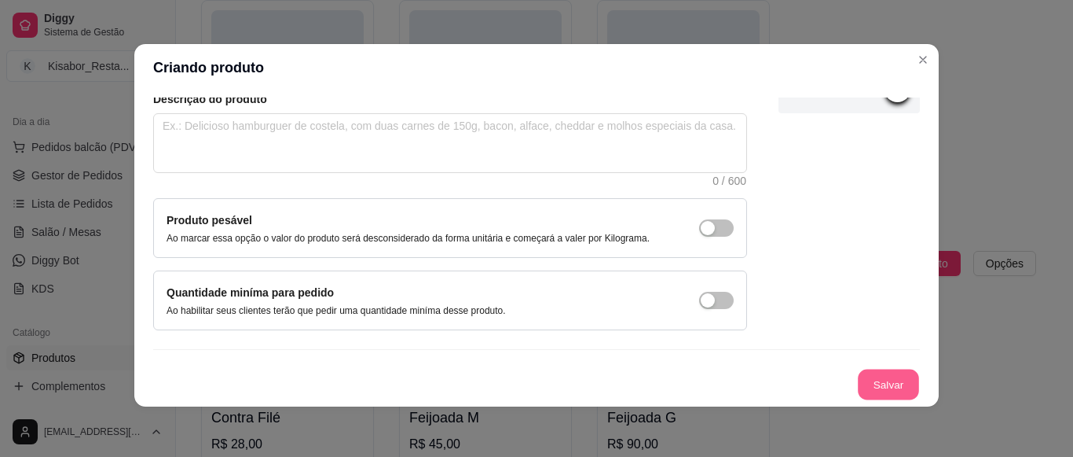
click at [858, 387] on button "Salvar" at bounding box center [888, 384] width 61 height 31
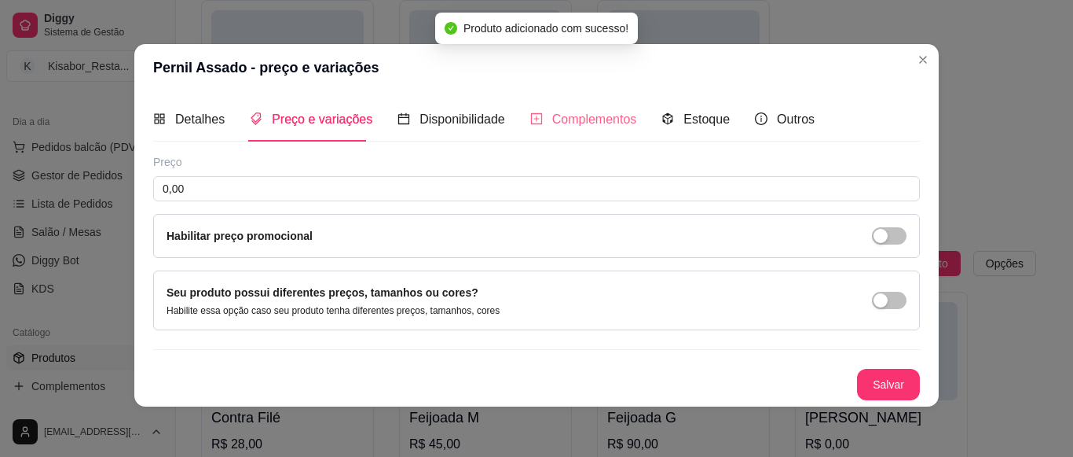
scroll to position [1, 0]
click at [476, 192] on input "0,00" at bounding box center [536, 188] width 767 height 25
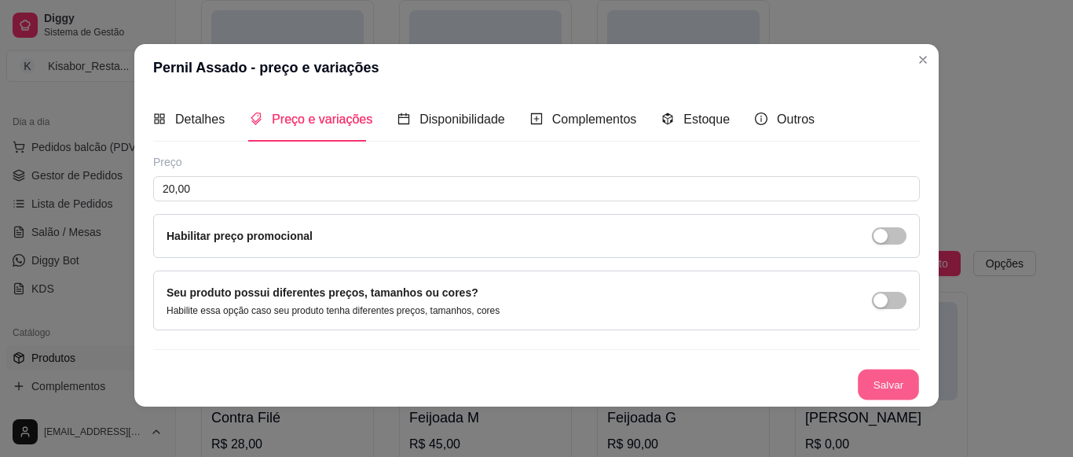
click at [858, 387] on button "Salvar" at bounding box center [888, 384] width 61 height 31
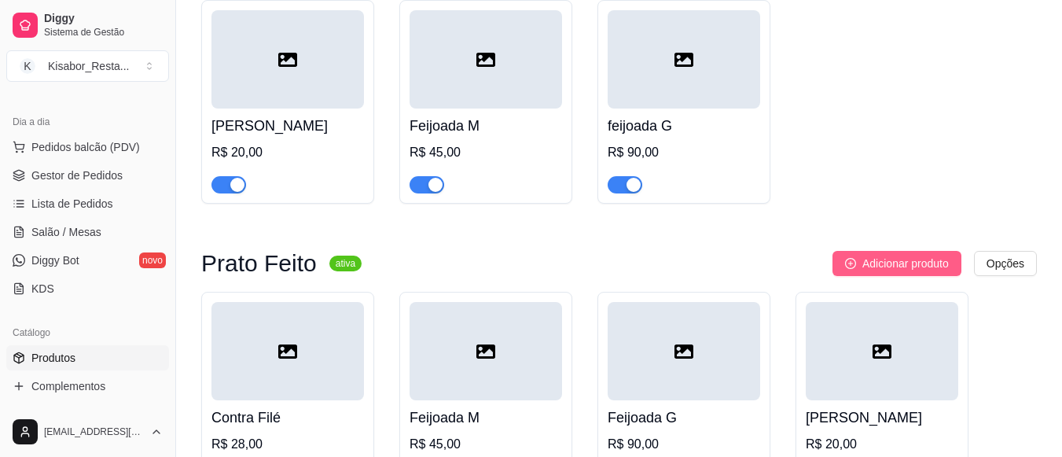
click at [894, 264] on span "Adicionar produto" at bounding box center [905, 263] width 86 height 17
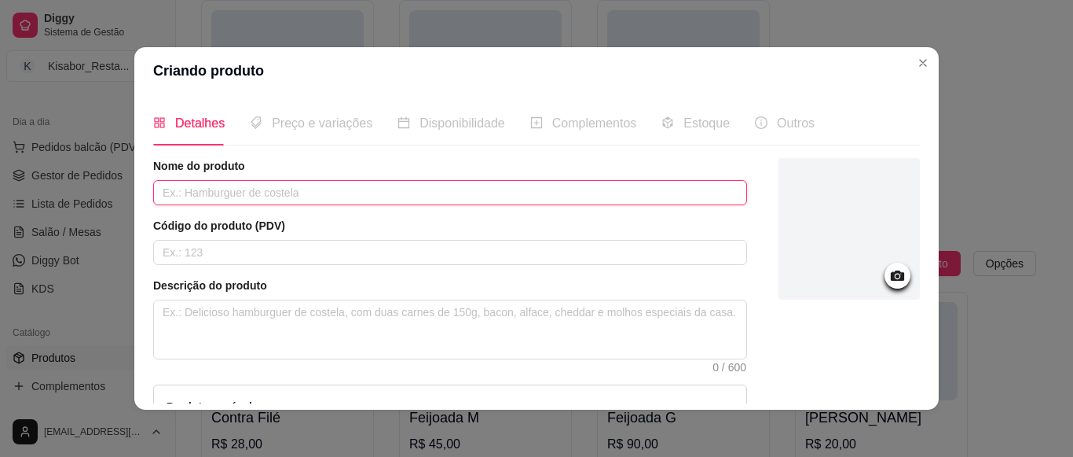
click at [565, 189] on input "text" at bounding box center [450, 192] width 594 height 25
click at [565, 189] on input "Bisteca" at bounding box center [450, 192] width 594 height 25
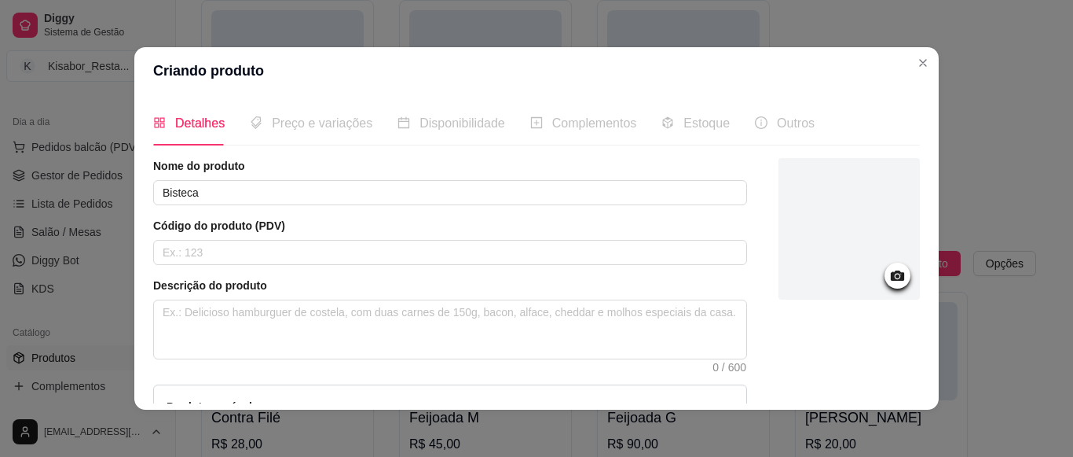
click at [850, 389] on div at bounding box center [849, 337] width 141 height 358
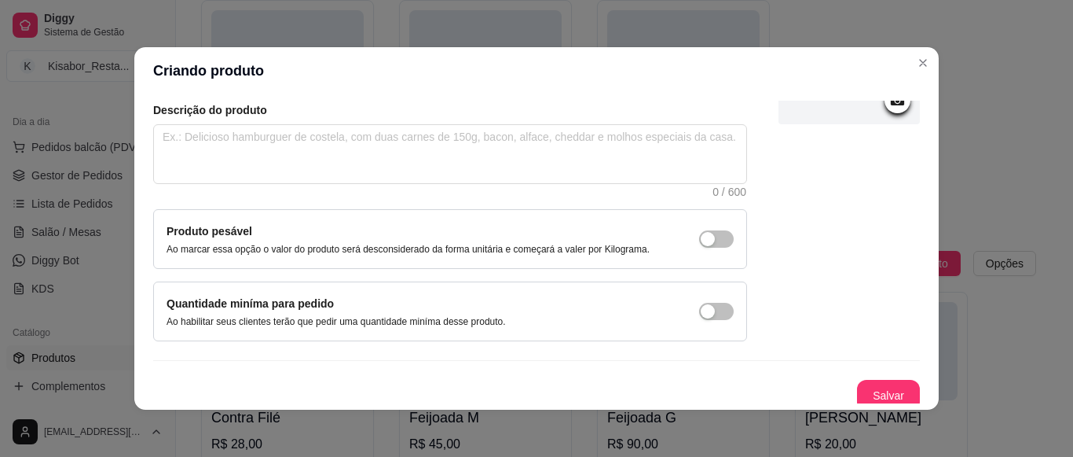
scroll to position [183, 0]
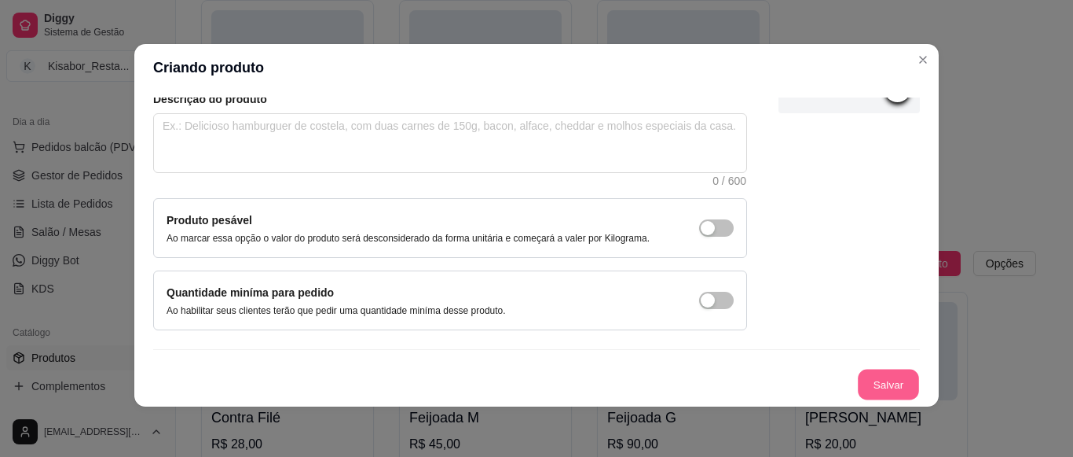
click at [874, 386] on button "Salvar" at bounding box center [888, 384] width 61 height 31
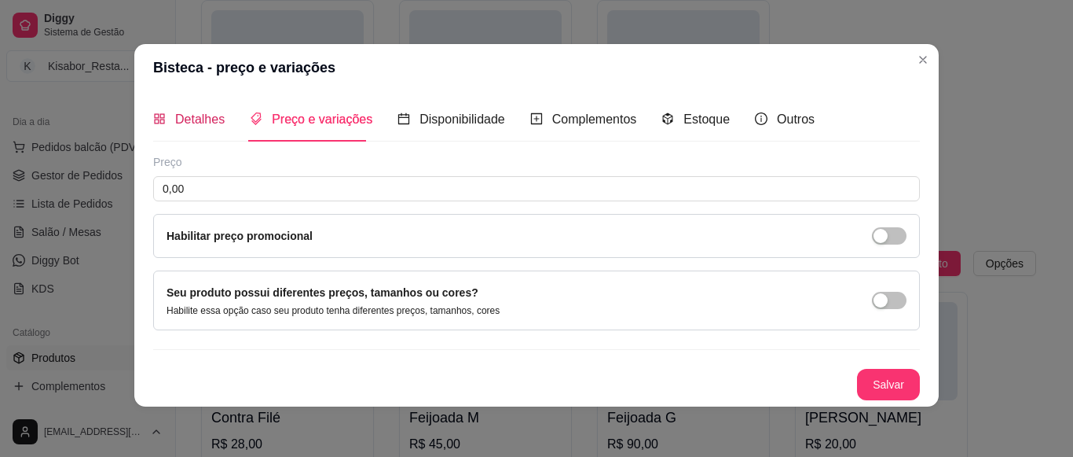
click at [195, 123] on span "Detalhes" at bounding box center [200, 118] width 50 height 13
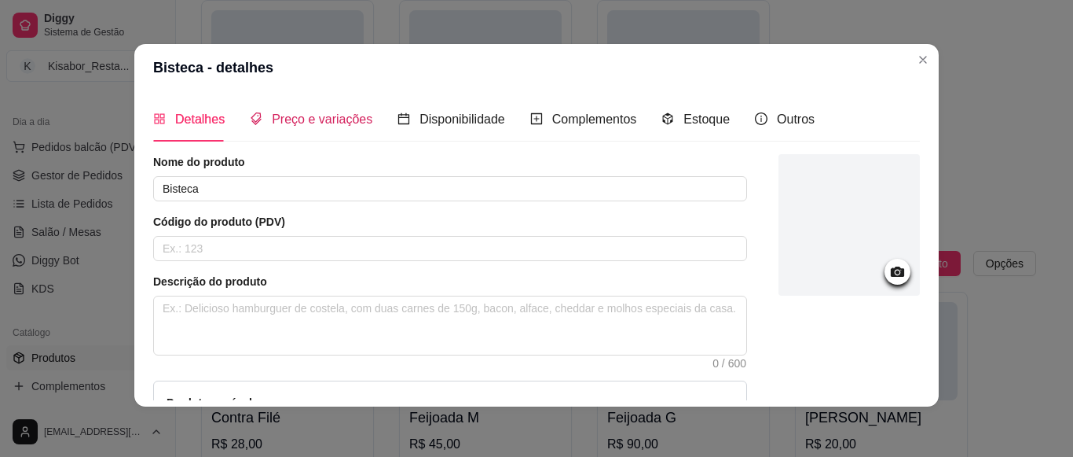
click at [279, 116] on span "Preço e variações" at bounding box center [322, 118] width 101 height 13
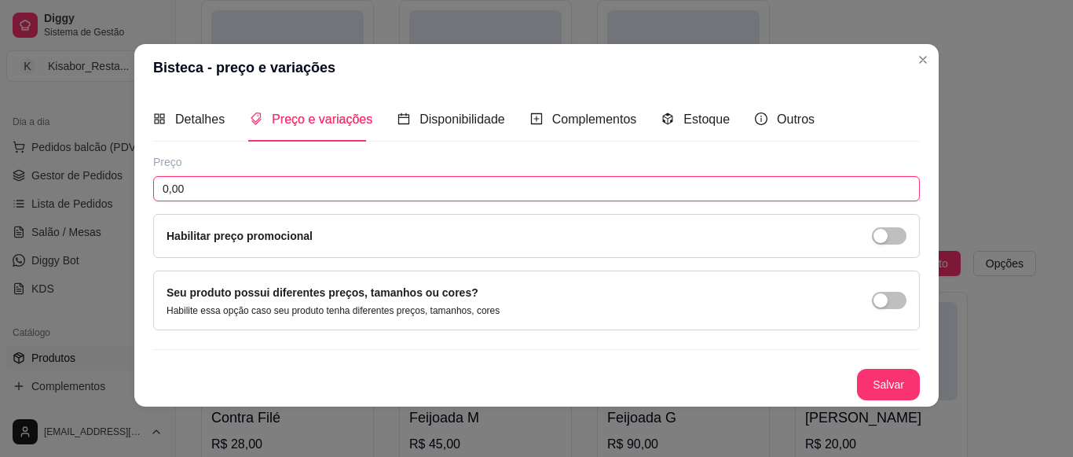
click at [218, 193] on input "0,00" at bounding box center [536, 188] width 767 height 25
click at [860, 380] on button "Salvar" at bounding box center [888, 384] width 61 height 31
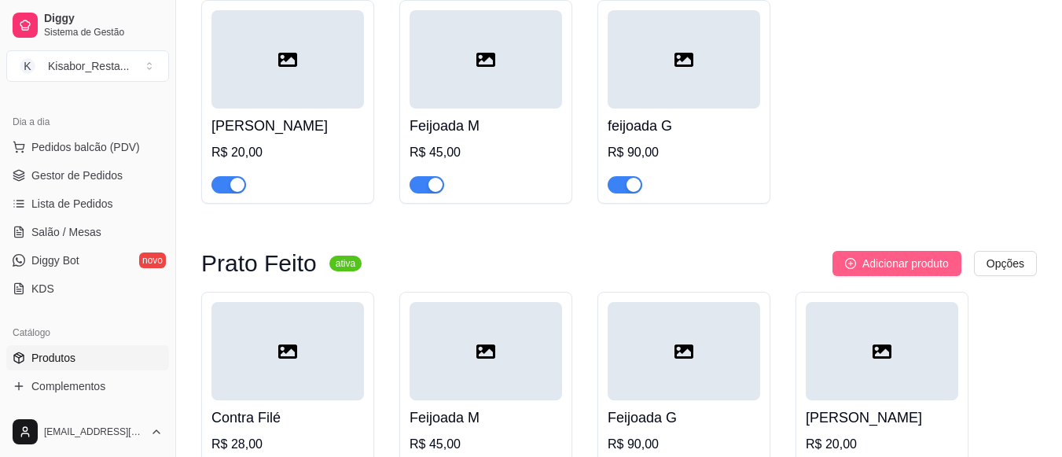
click at [930, 272] on span "Adicionar produto" at bounding box center [905, 263] width 86 height 17
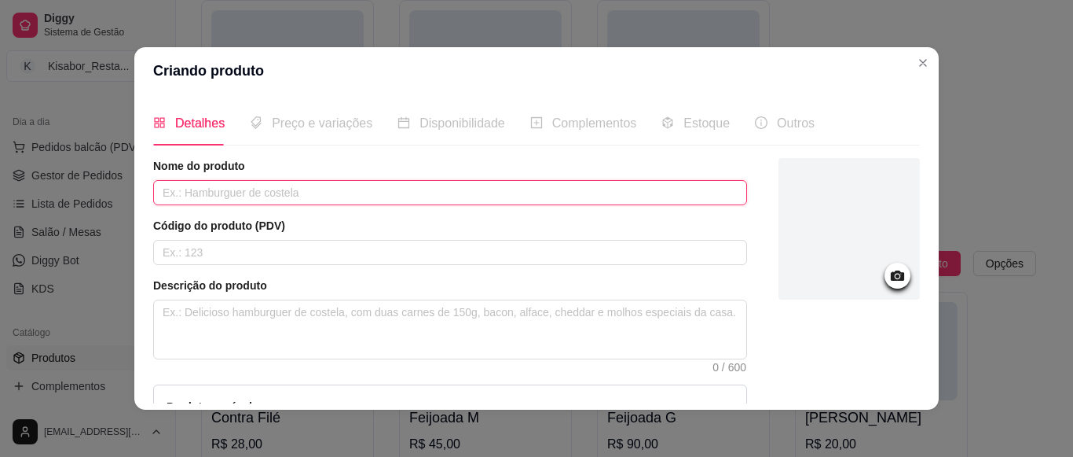
click at [667, 195] on input "text" at bounding box center [450, 192] width 594 height 25
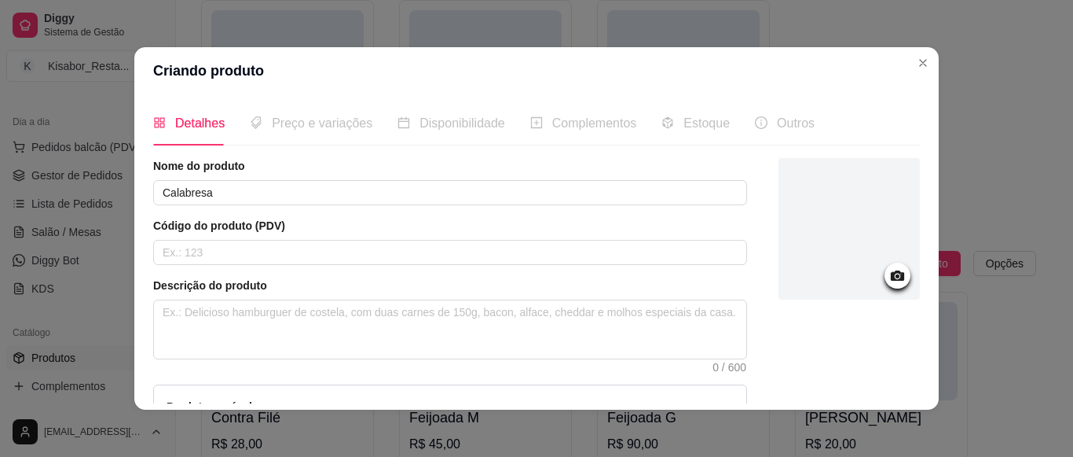
click at [858, 387] on div at bounding box center [849, 337] width 141 height 358
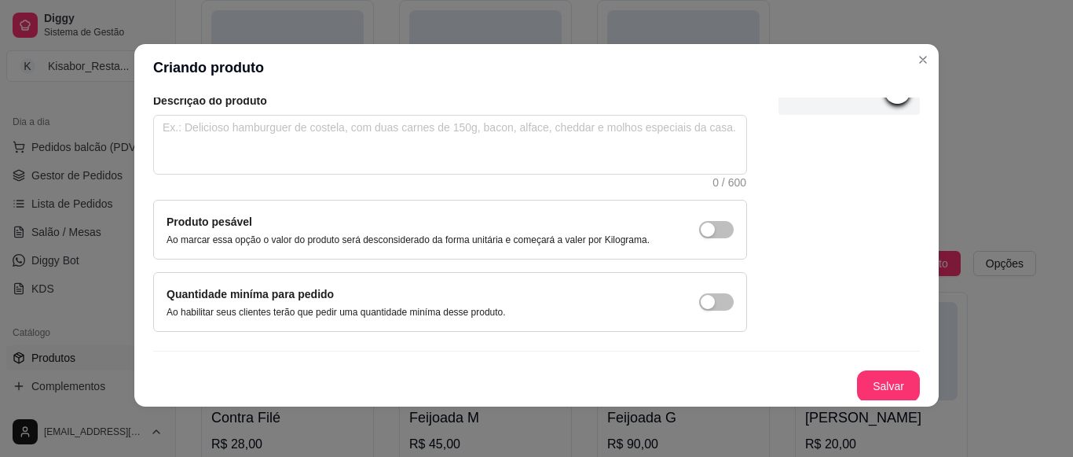
scroll to position [183, 0]
click at [858, 387] on button "Salvar" at bounding box center [888, 384] width 61 height 31
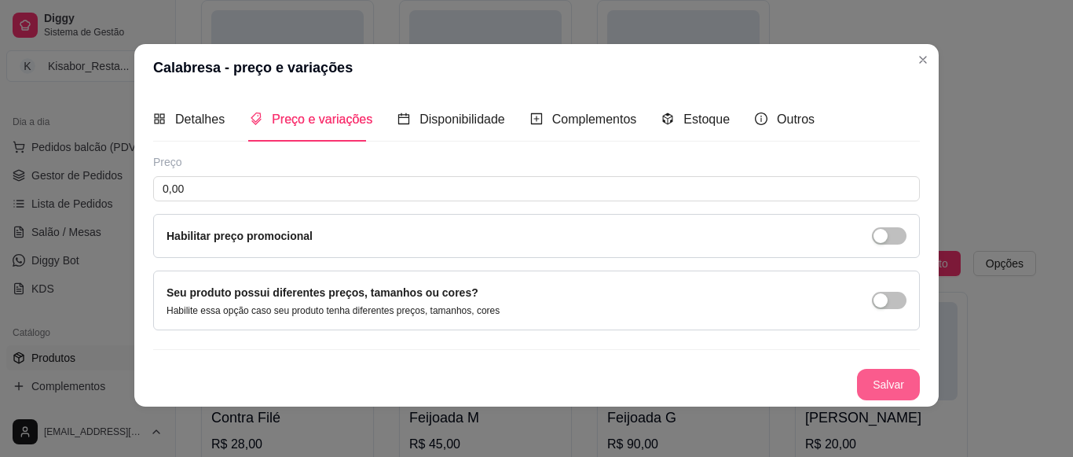
scroll to position [1, 0]
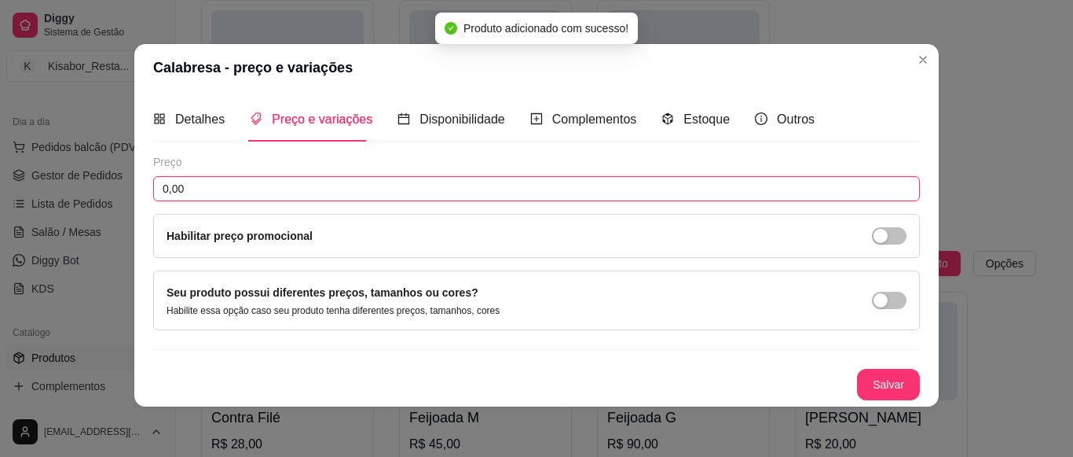
click at [699, 195] on input "0,00" at bounding box center [536, 188] width 767 height 25
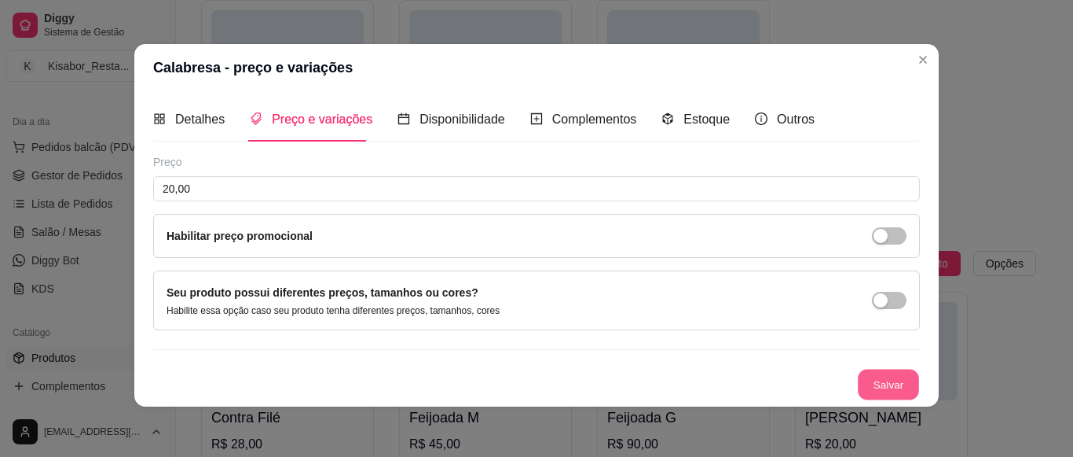
click at [873, 374] on button "Salvar" at bounding box center [888, 384] width 61 height 31
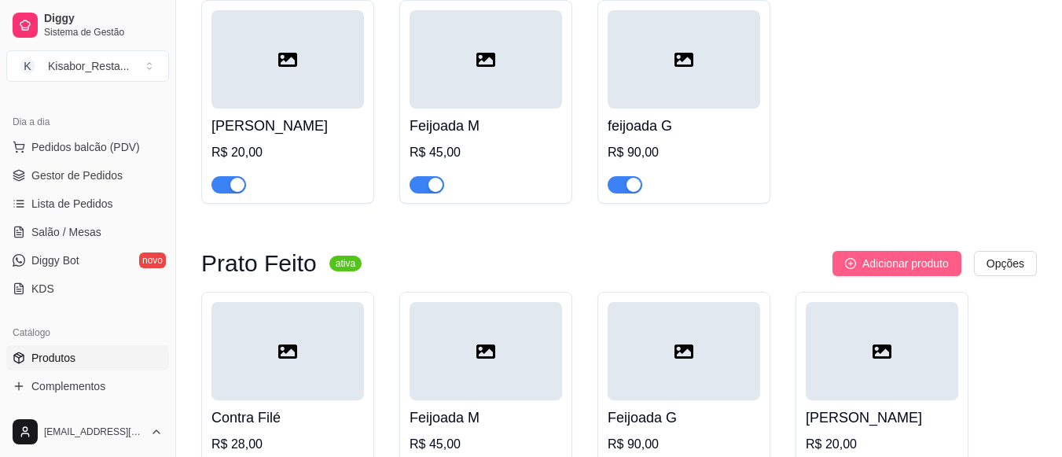
click at [926, 270] on span "Adicionar produto" at bounding box center [905, 263] width 86 height 17
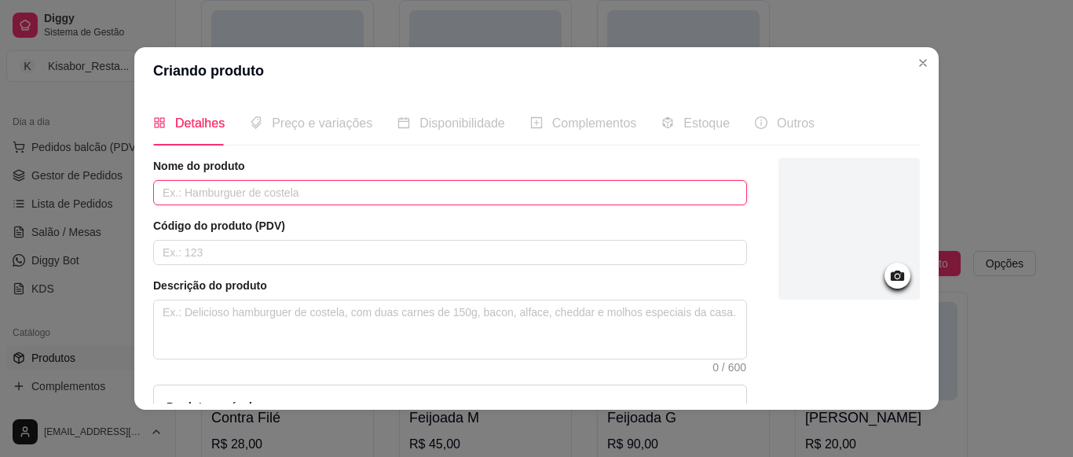
click at [610, 182] on input "text" at bounding box center [450, 192] width 594 height 25
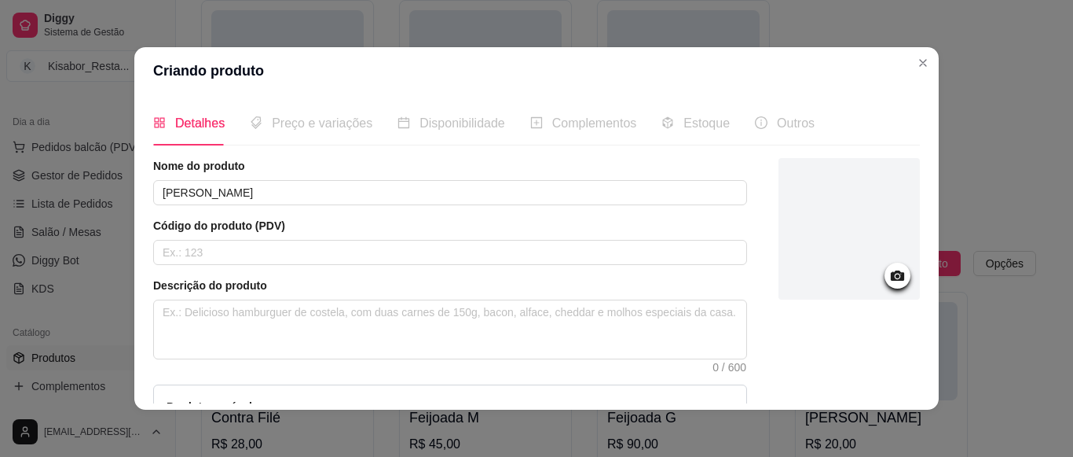
click at [857, 387] on div at bounding box center [849, 337] width 141 height 358
click at [852, 389] on div at bounding box center [849, 337] width 141 height 358
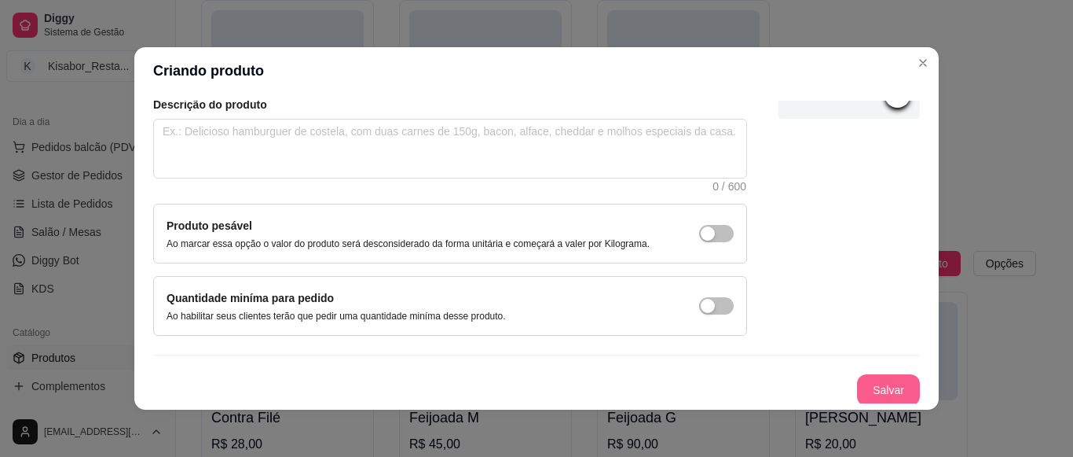
scroll to position [183, 0]
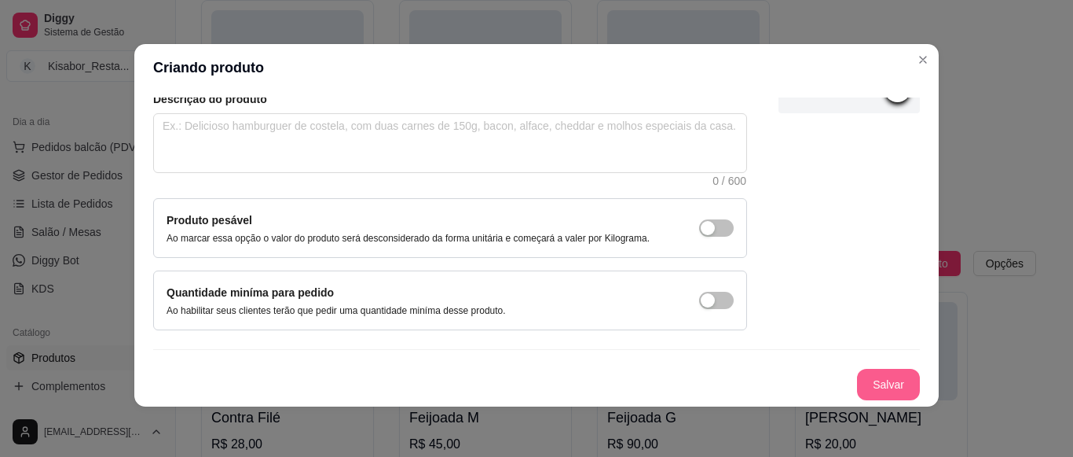
click at [857, 389] on button "Salvar" at bounding box center [888, 384] width 63 height 31
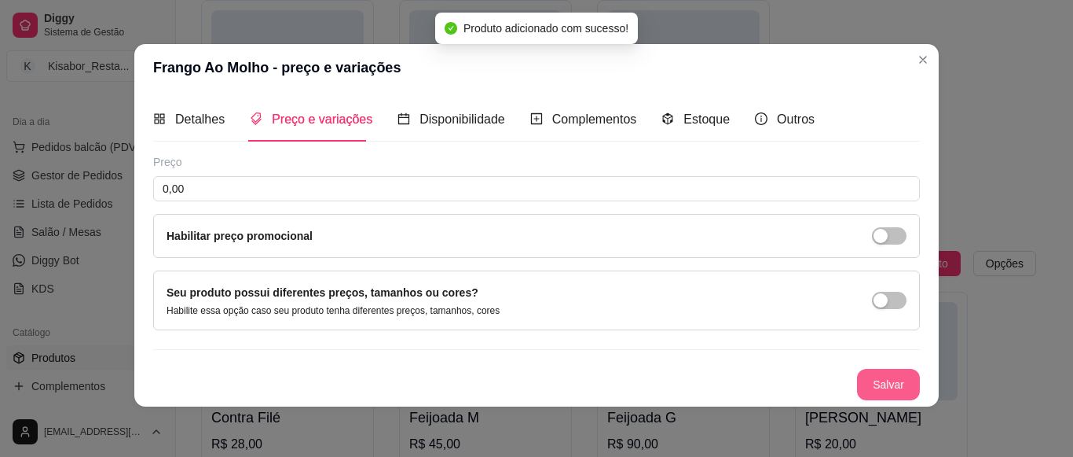
scroll to position [1, 0]
click at [550, 192] on input "0,00" at bounding box center [536, 188] width 767 height 25
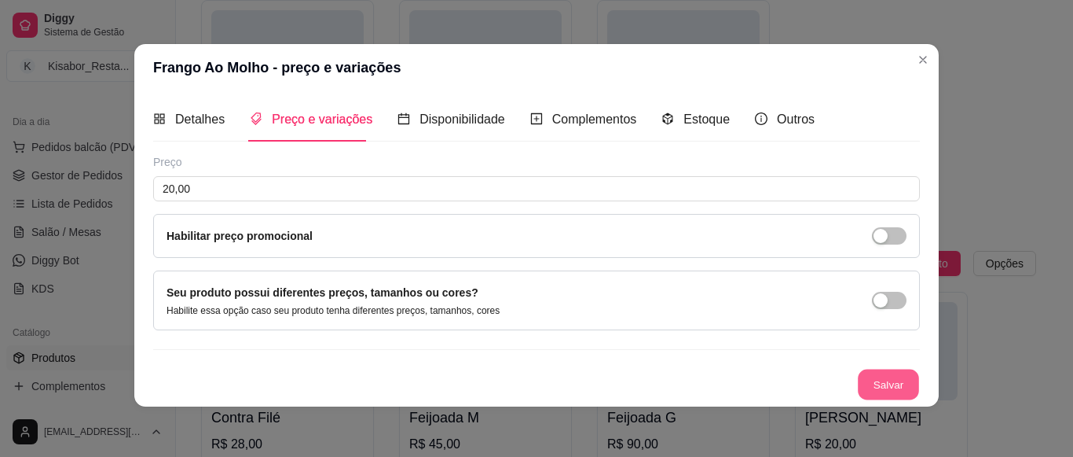
click at [882, 384] on button "Salvar" at bounding box center [888, 384] width 61 height 31
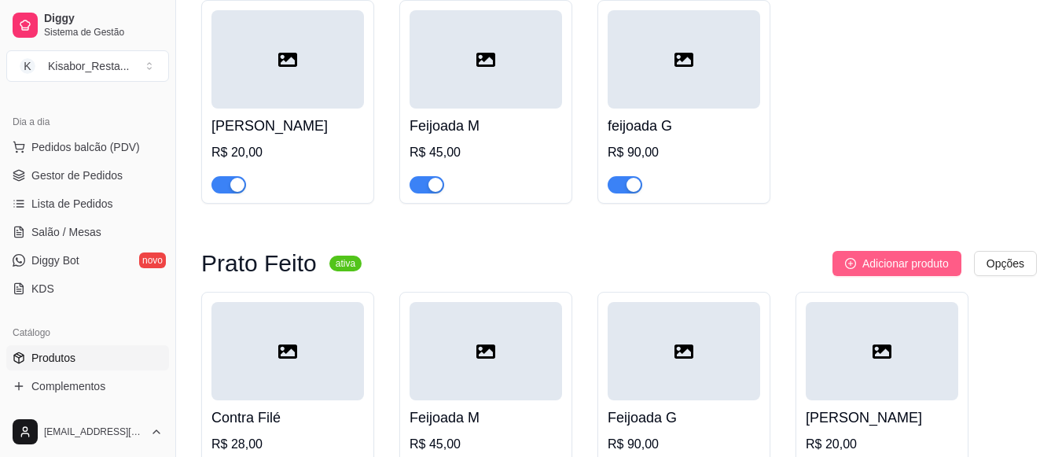
click at [944, 268] on span "Adicionar produto" at bounding box center [905, 263] width 86 height 17
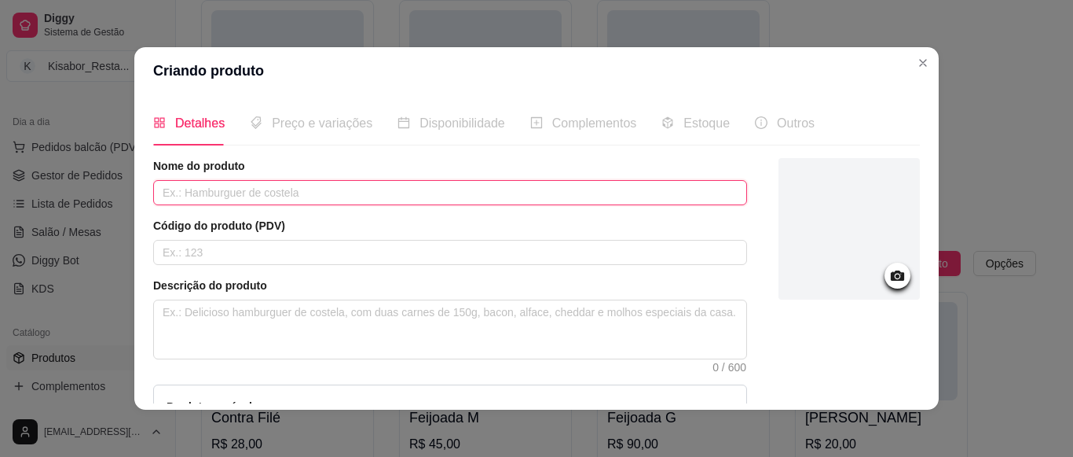
click at [680, 186] on input "text" at bounding box center [450, 192] width 594 height 25
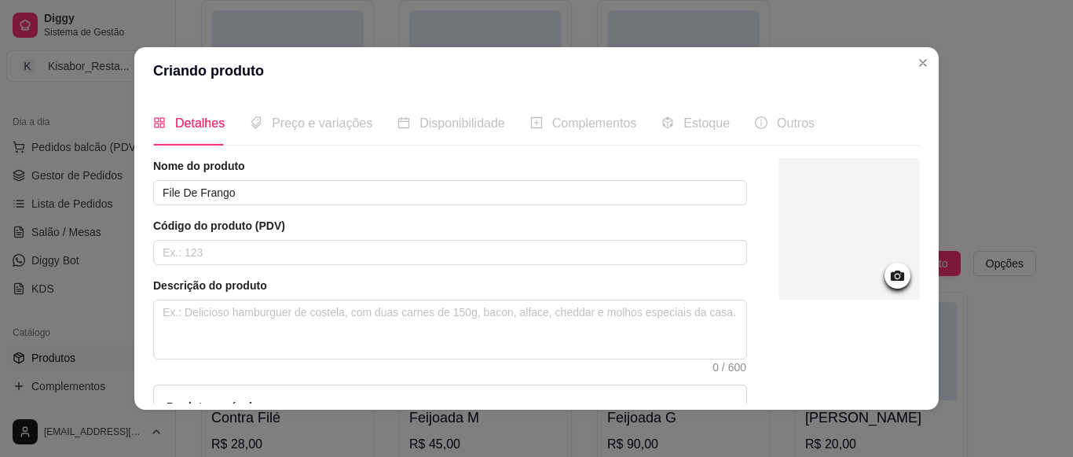
click at [880, 393] on div at bounding box center [849, 337] width 141 height 358
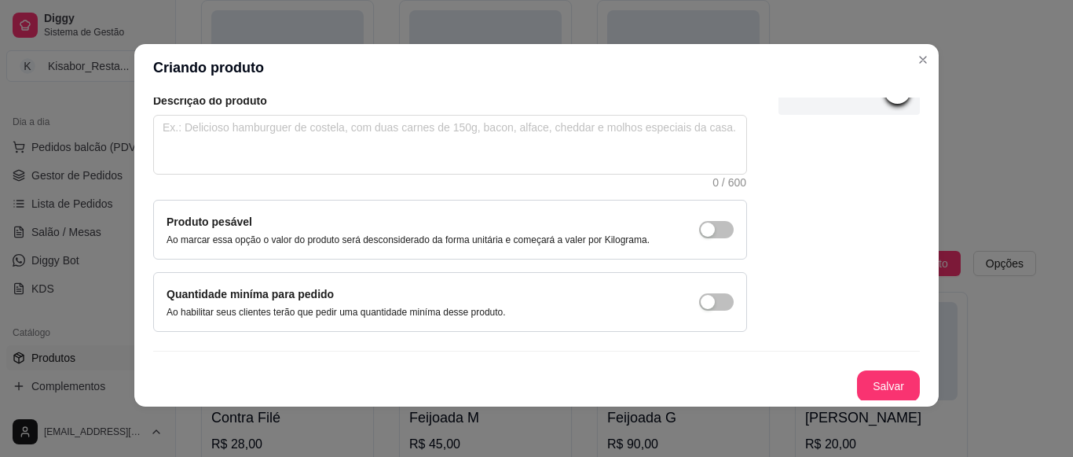
scroll to position [183, 0]
click at [881, 393] on button "Salvar" at bounding box center [888, 384] width 61 height 31
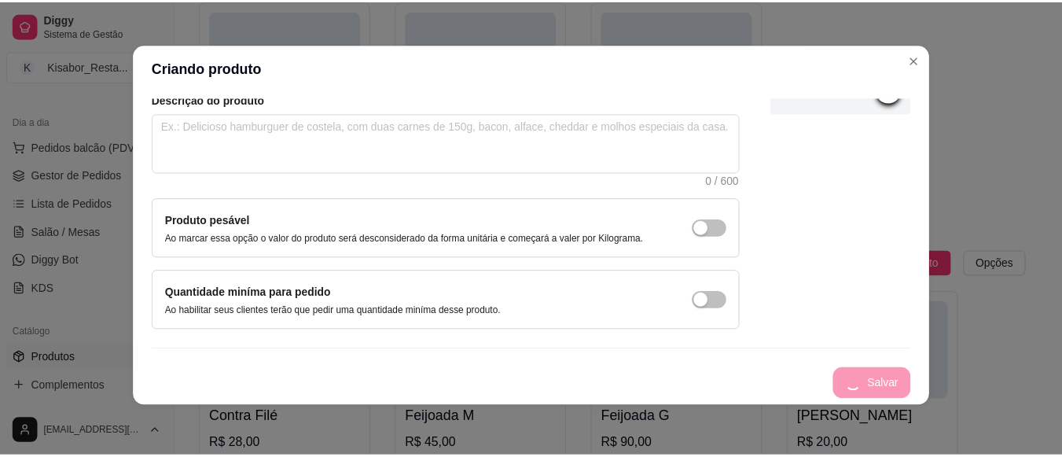
scroll to position [1, 0]
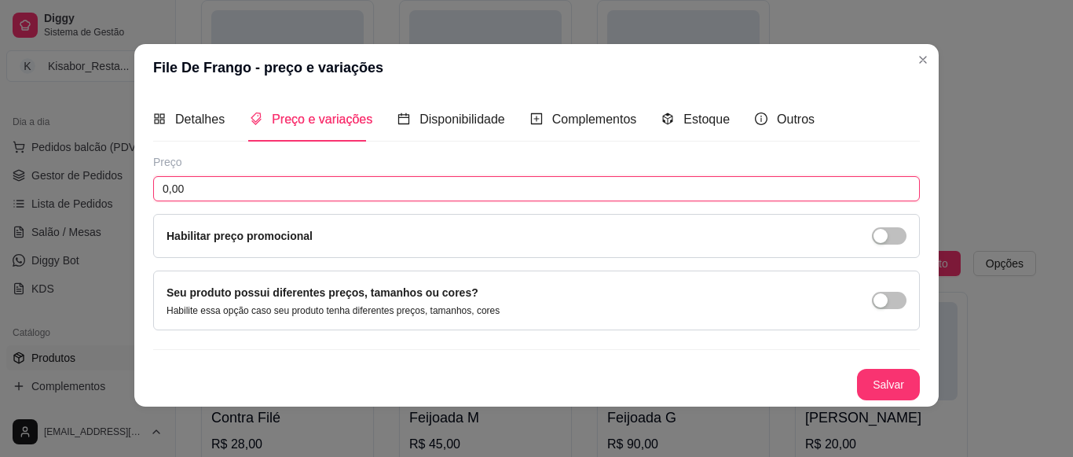
click at [728, 185] on input "0,00" at bounding box center [536, 188] width 767 height 25
click at [873, 379] on button "Salvar" at bounding box center [888, 384] width 63 height 31
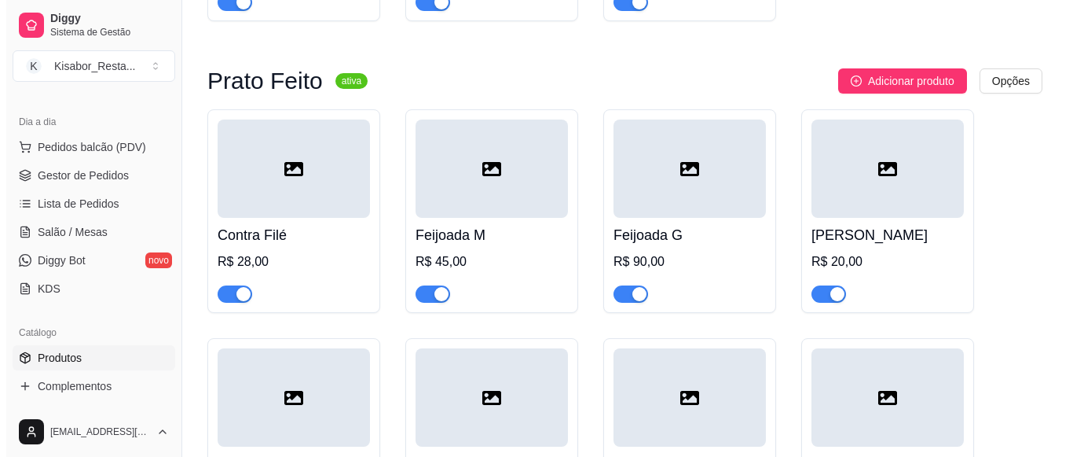
scroll to position [1339, 0]
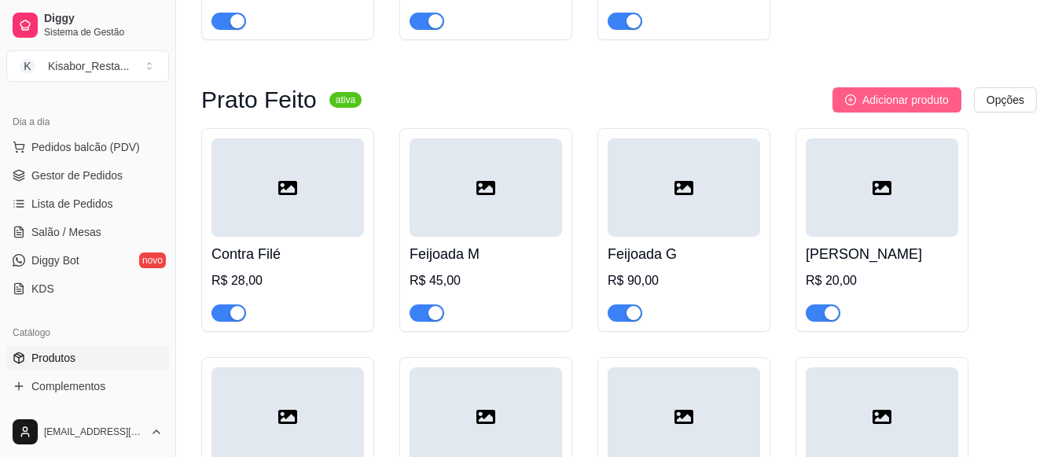
click at [916, 108] on span "Adicionar produto" at bounding box center [905, 99] width 86 height 17
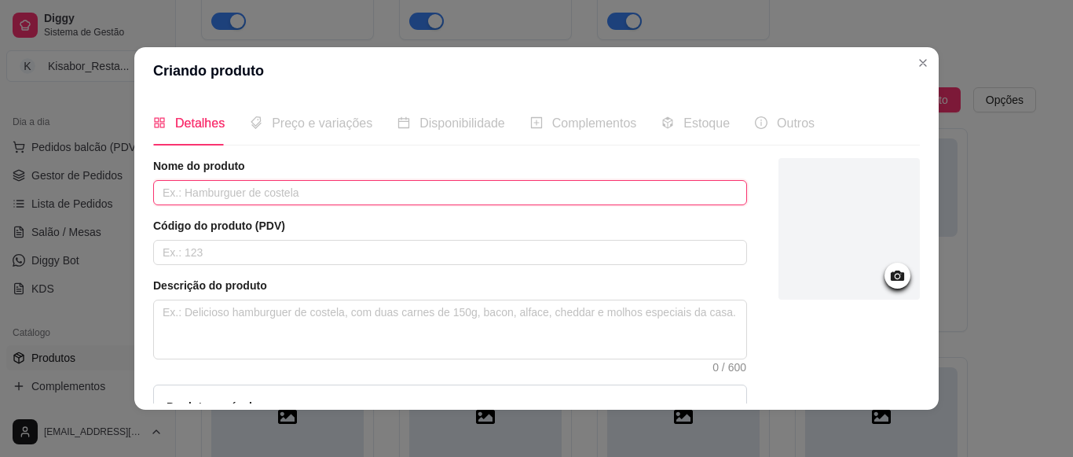
click at [614, 192] on input "text" at bounding box center [450, 192] width 594 height 25
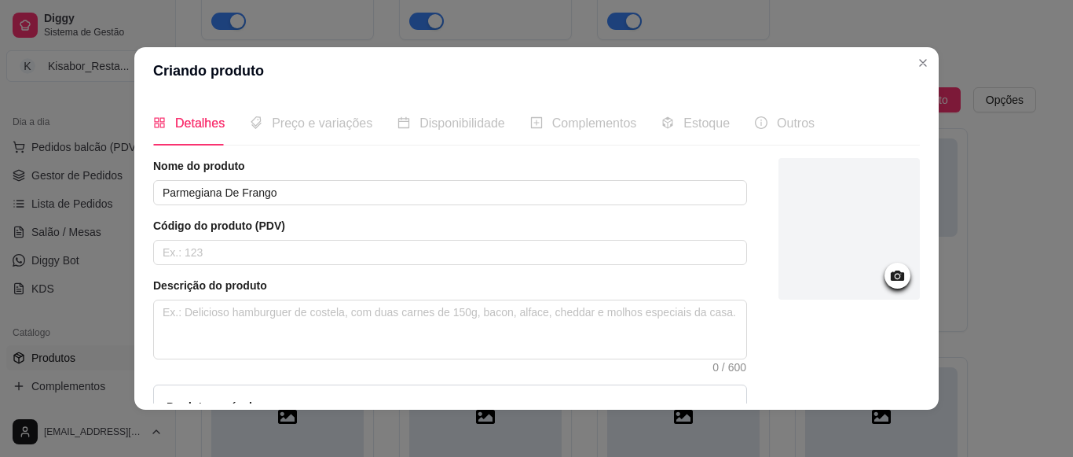
click at [831, 387] on div at bounding box center [849, 337] width 141 height 358
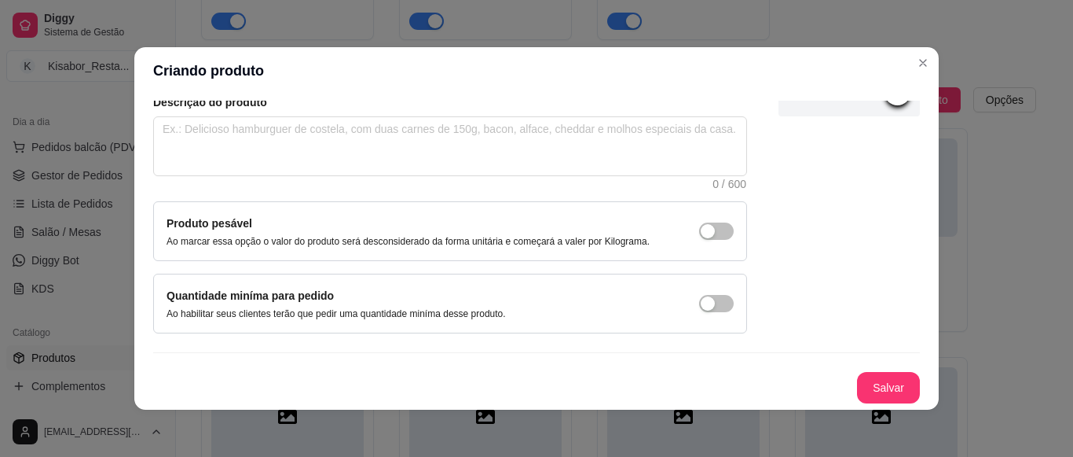
scroll to position [3, 0]
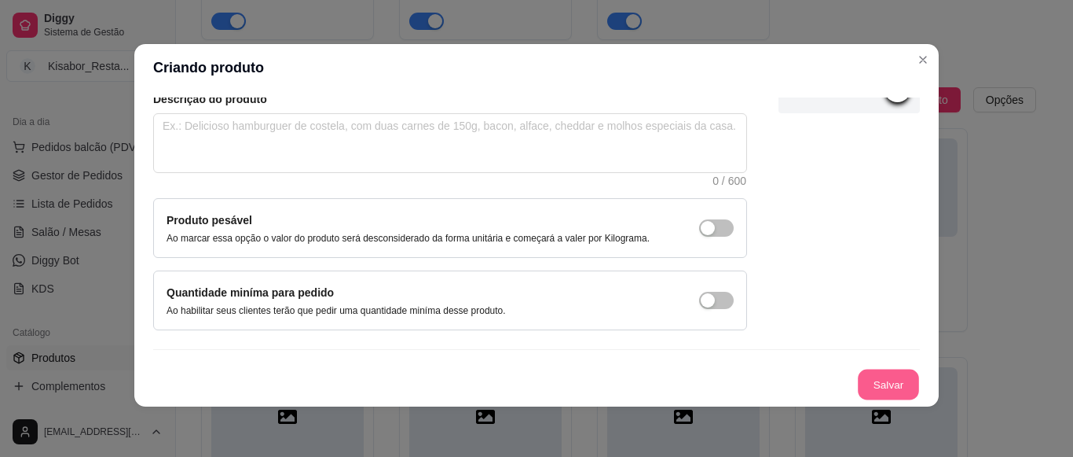
click at [875, 386] on button "Salvar" at bounding box center [888, 384] width 61 height 31
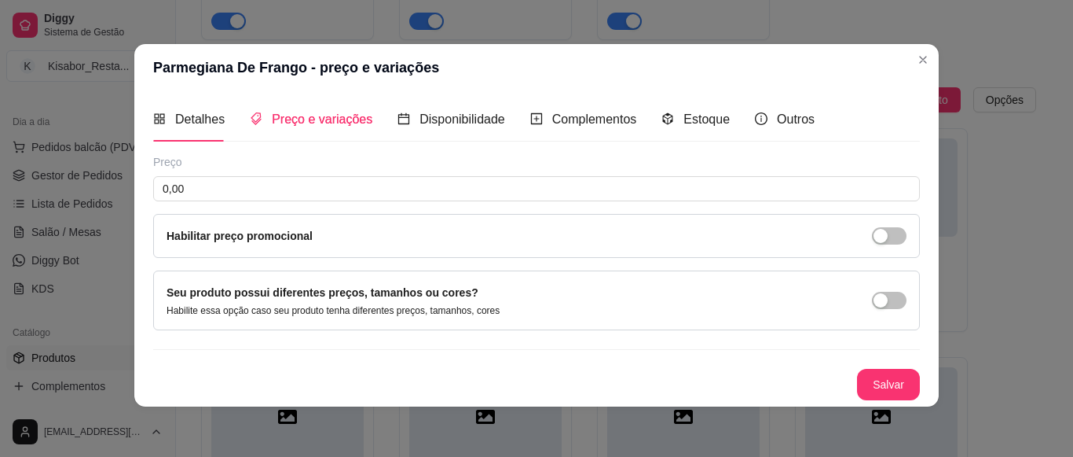
scroll to position [1, 0]
click at [761, 176] on input "0,00" at bounding box center [536, 188] width 767 height 25
click at [882, 392] on button "Salvar" at bounding box center [888, 384] width 61 height 31
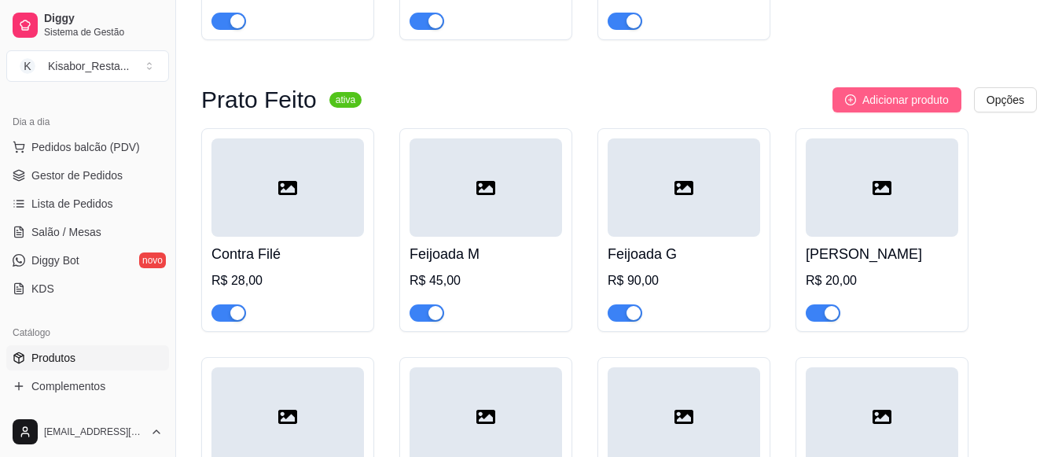
click at [877, 105] on span "Adicionar produto" at bounding box center [905, 99] width 86 height 17
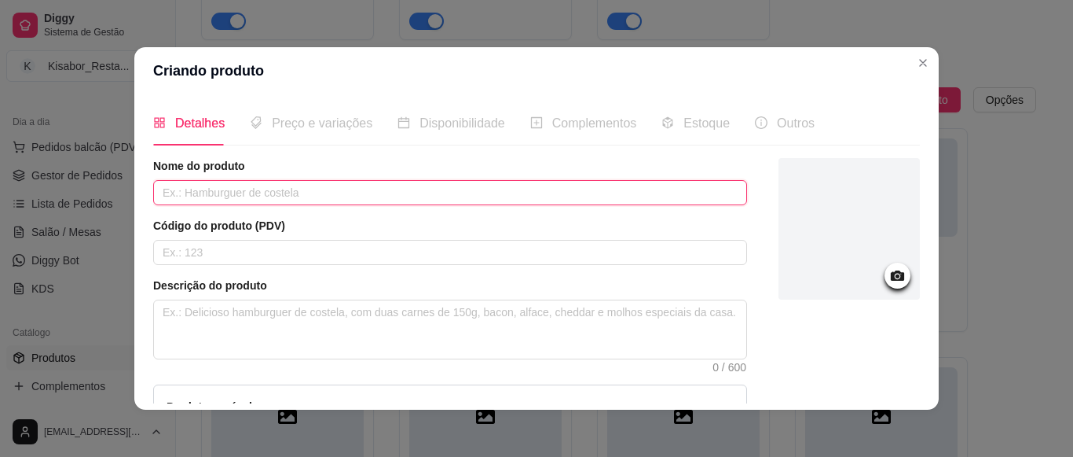
click at [652, 191] on input "text" at bounding box center [450, 192] width 594 height 25
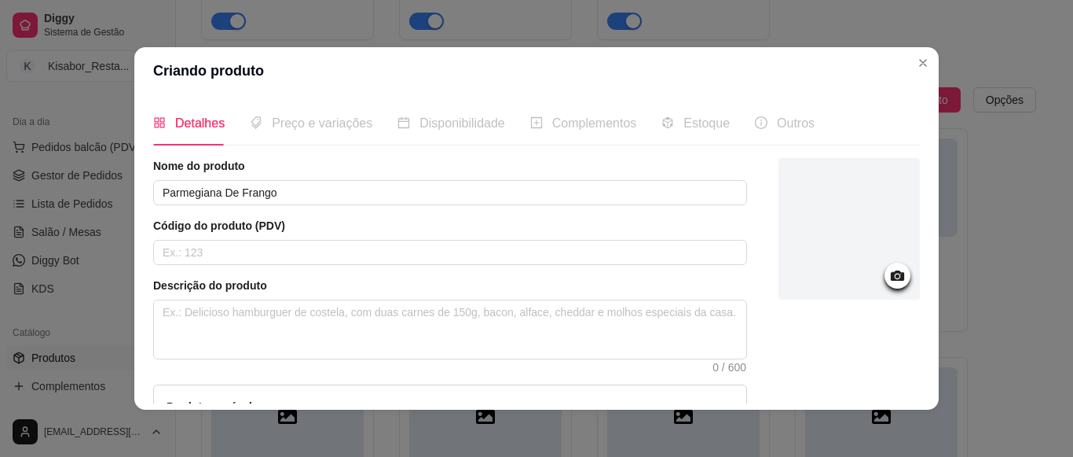
click at [867, 383] on div at bounding box center [849, 337] width 141 height 358
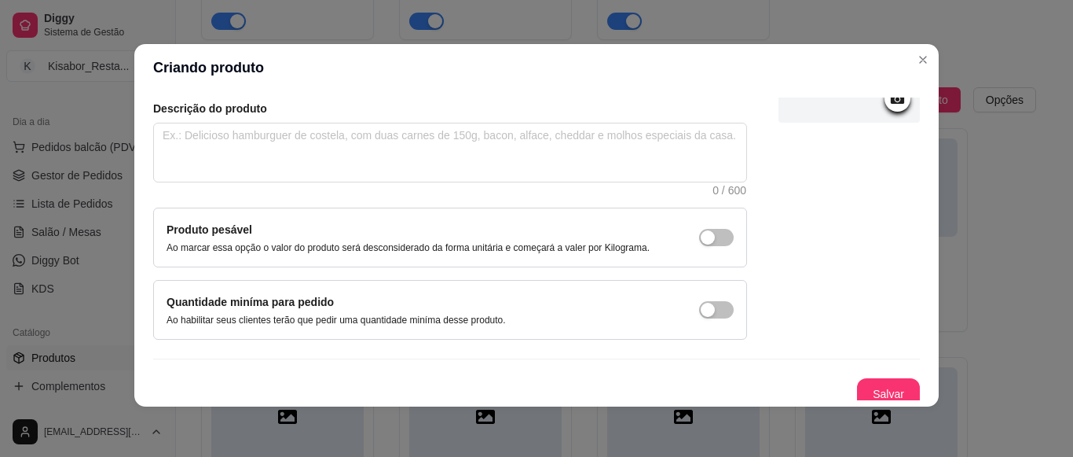
scroll to position [183, 0]
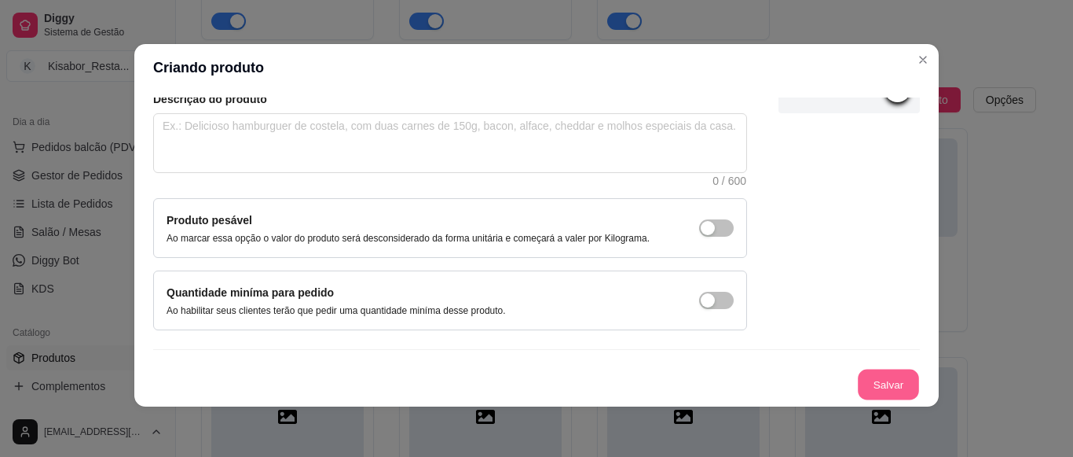
click at [867, 383] on button "Salvar" at bounding box center [888, 384] width 61 height 31
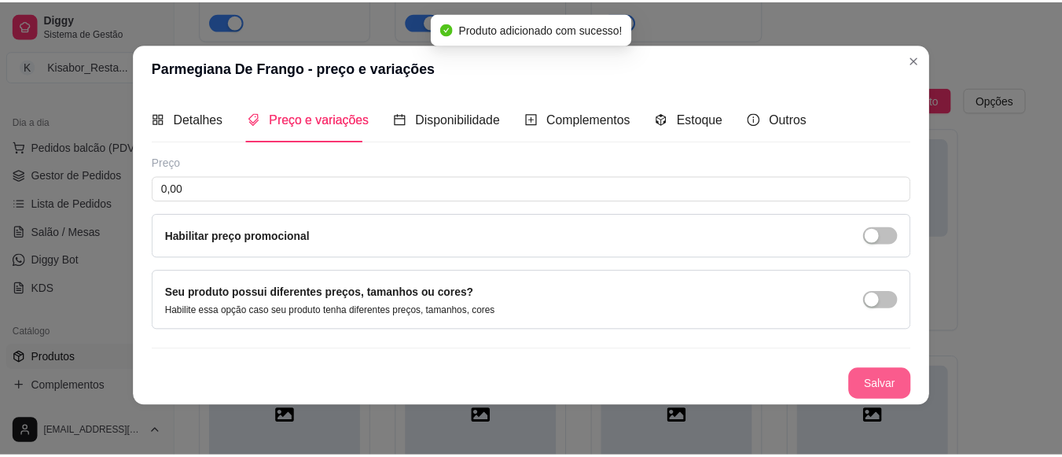
scroll to position [1, 0]
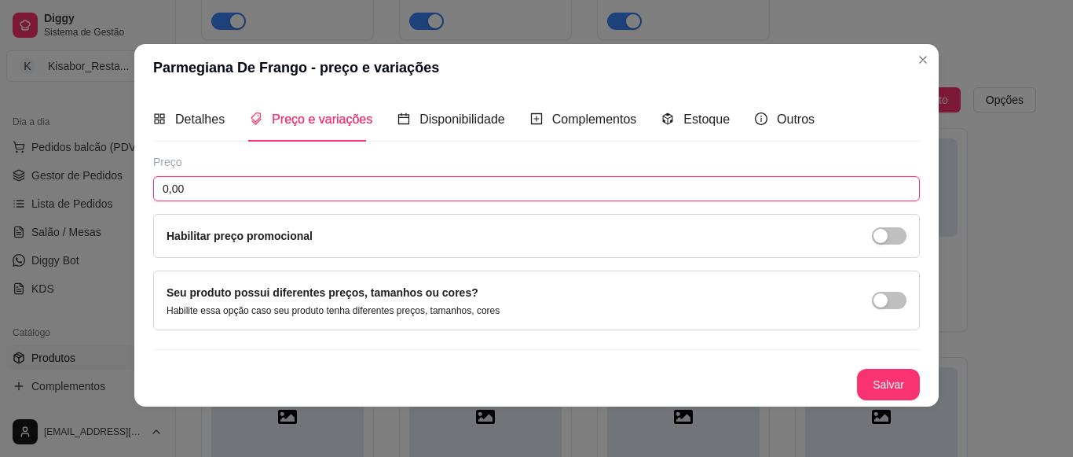
click at [761, 194] on input "0,00" at bounding box center [536, 188] width 767 height 25
click at [882, 387] on button "Salvar" at bounding box center [888, 384] width 61 height 31
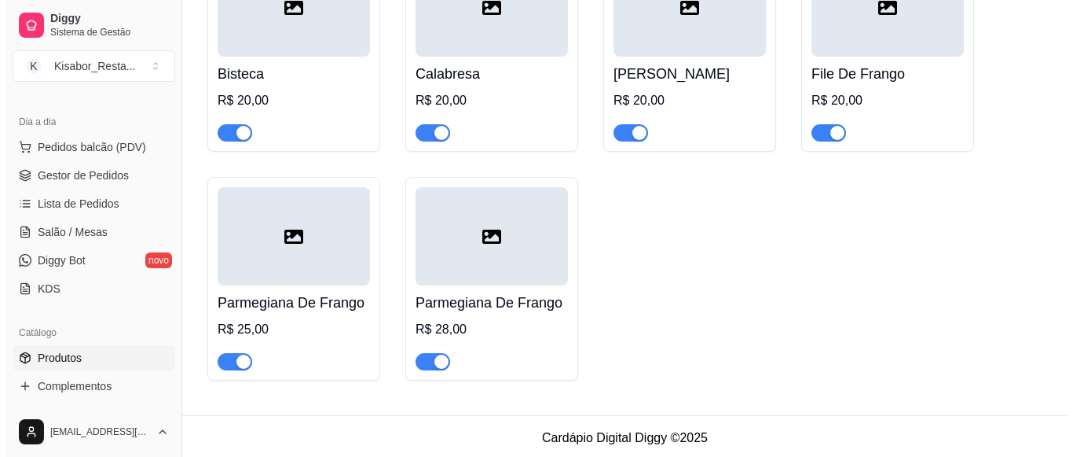
scroll to position [1757, 0]
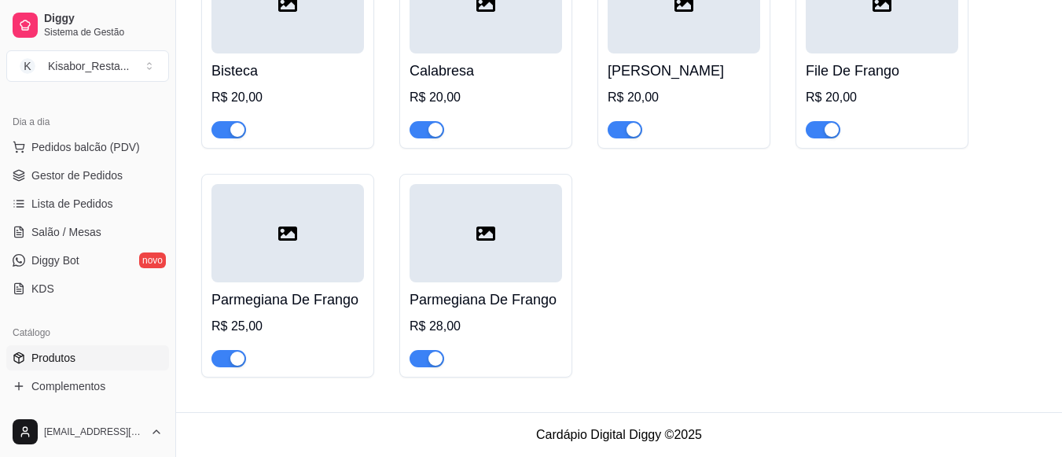
click at [521, 277] on div at bounding box center [485, 233] width 152 height 98
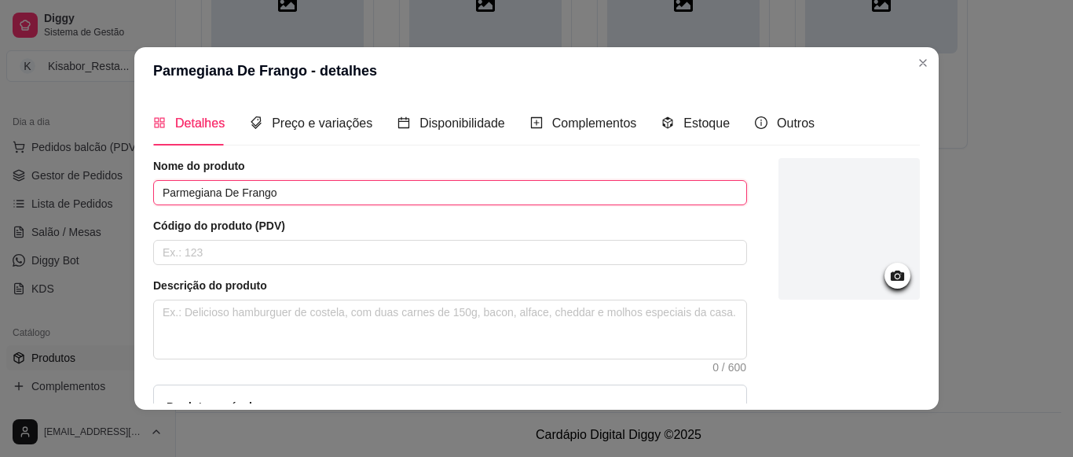
click at [215, 193] on input "Parmegiana De Frango" at bounding box center [450, 192] width 594 height 25
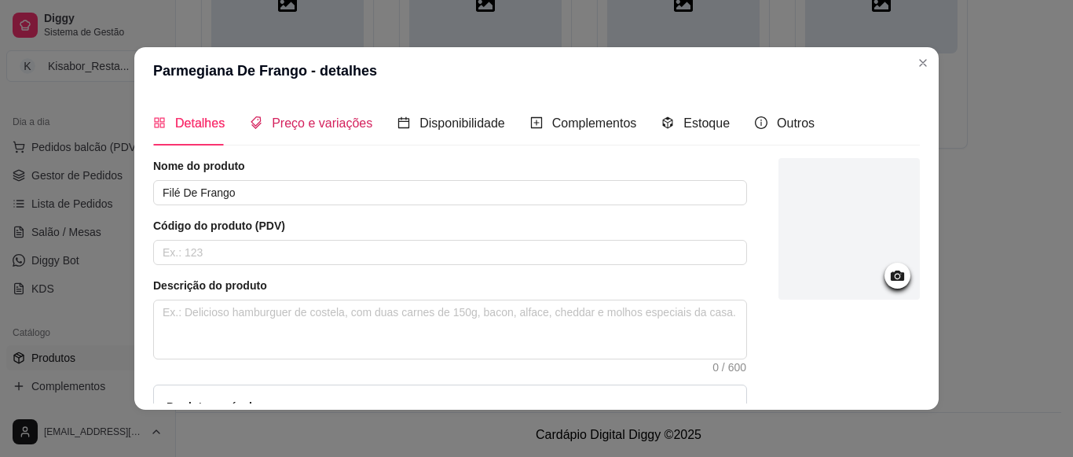
click at [250, 114] on div "Preço e variações" at bounding box center [311, 123] width 123 height 20
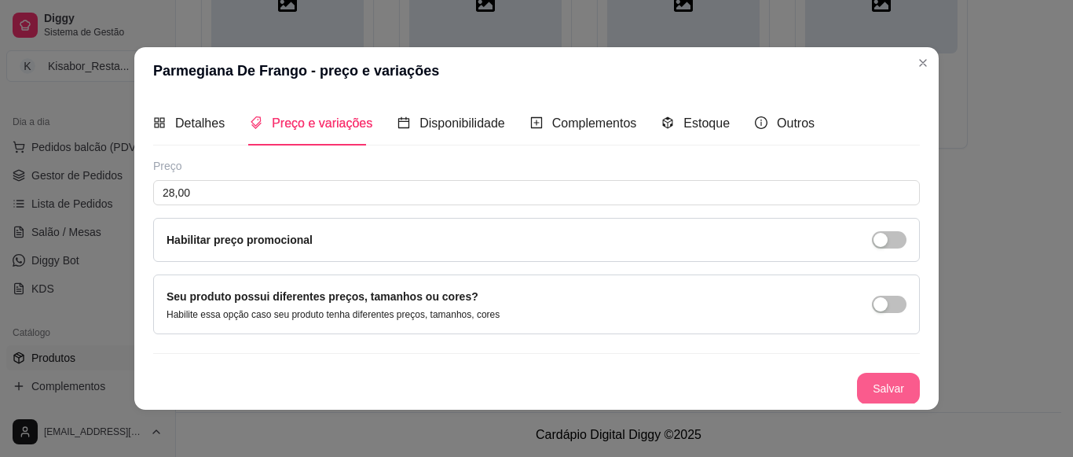
click at [863, 394] on button "Salvar" at bounding box center [888, 387] width 63 height 31
click at [870, 392] on button "Salvar" at bounding box center [888, 388] width 61 height 31
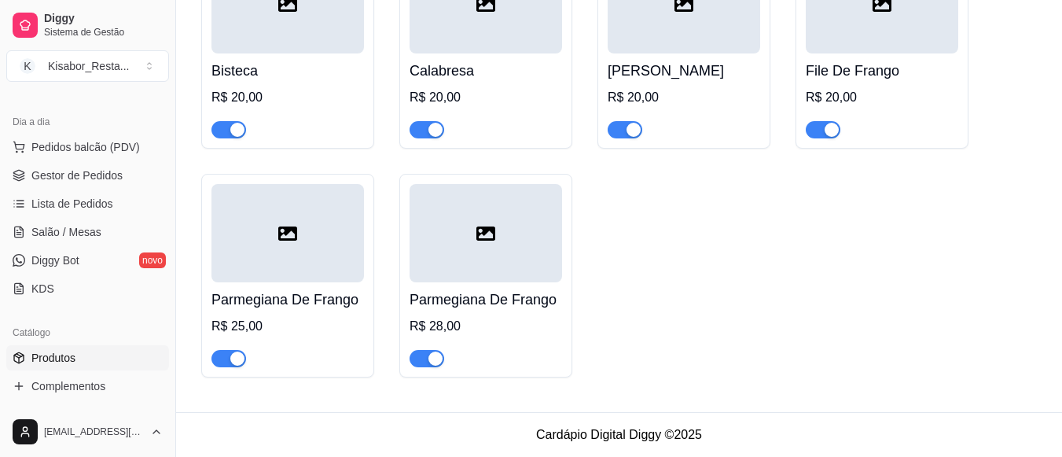
click at [649, 319] on div "Contra Filé R$ 28,00 Feijoada M R$ 45,00 Feijoada G R$ 90,00 Pernil Assado R$ 2…" at bounding box center [618, 46] width 835 height 661
click at [512, 300] on h4 "Parmegiana De Frango" at bounding box center [485, 299] width 152 height 22
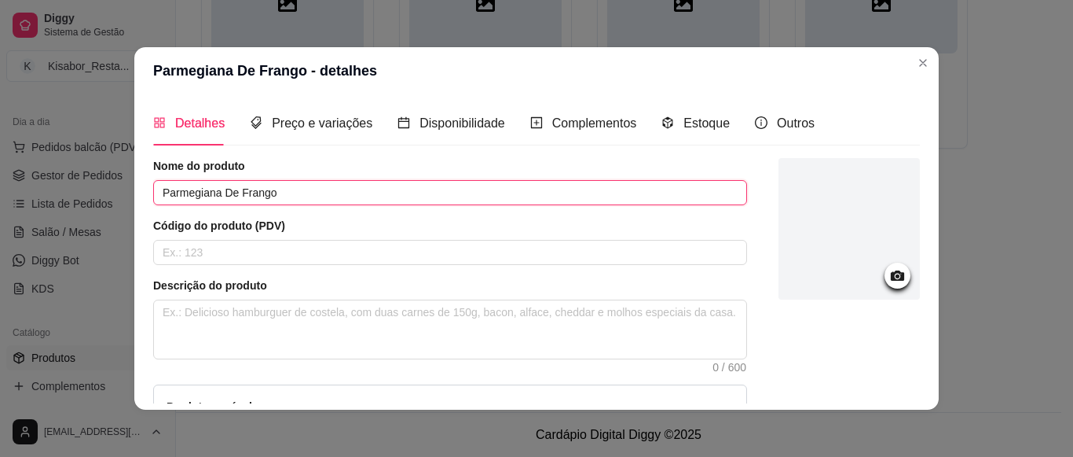
click at [212, 193] on input "Parmegiana De Frango" at bounding box center [450, 192] width 594 height 25
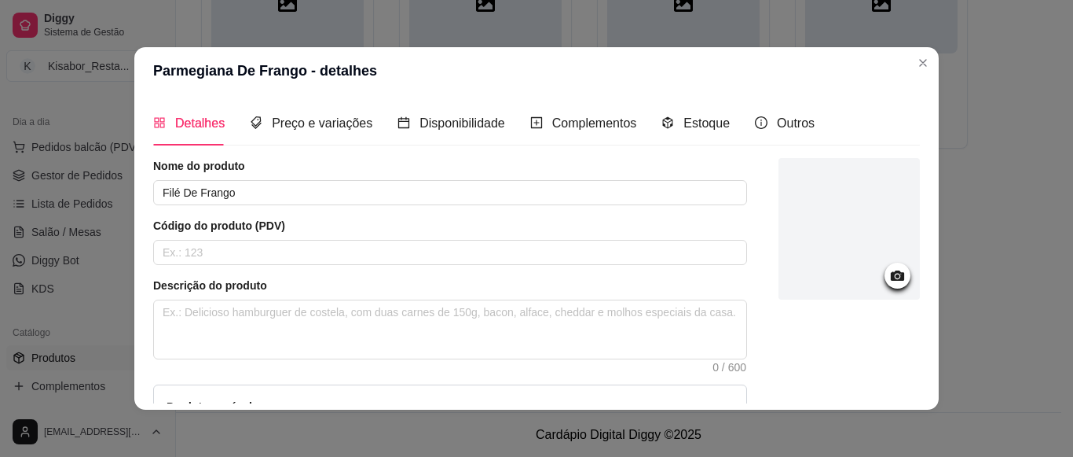
click at [822, 388] on div at bounding box center [849, 337] width 141 height 358
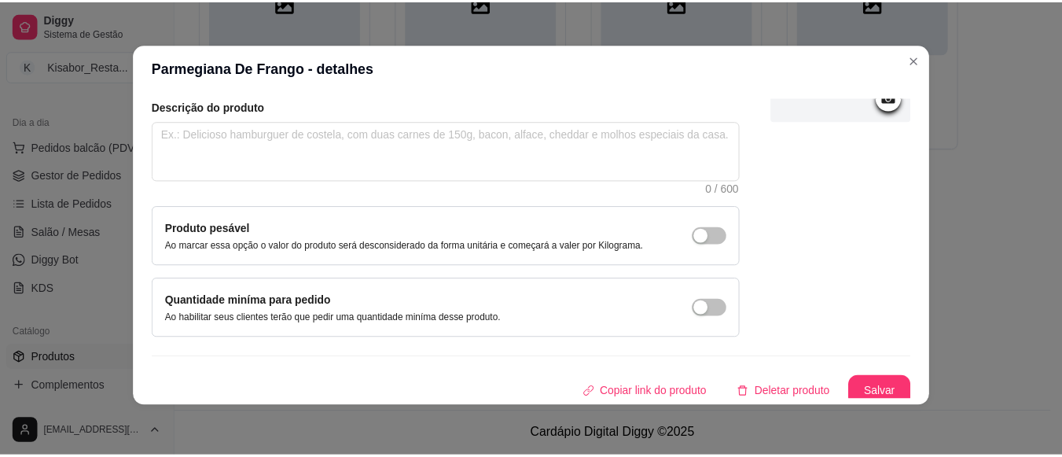
scroll to position [183, 0]
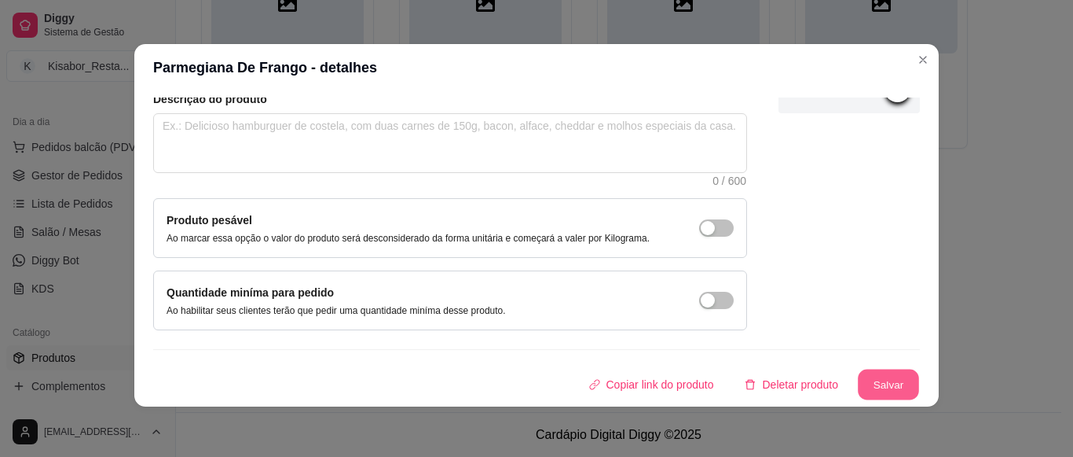
click at [882, 375] on button "Salvar" at bounding box center [888, 384] width 61 height 31
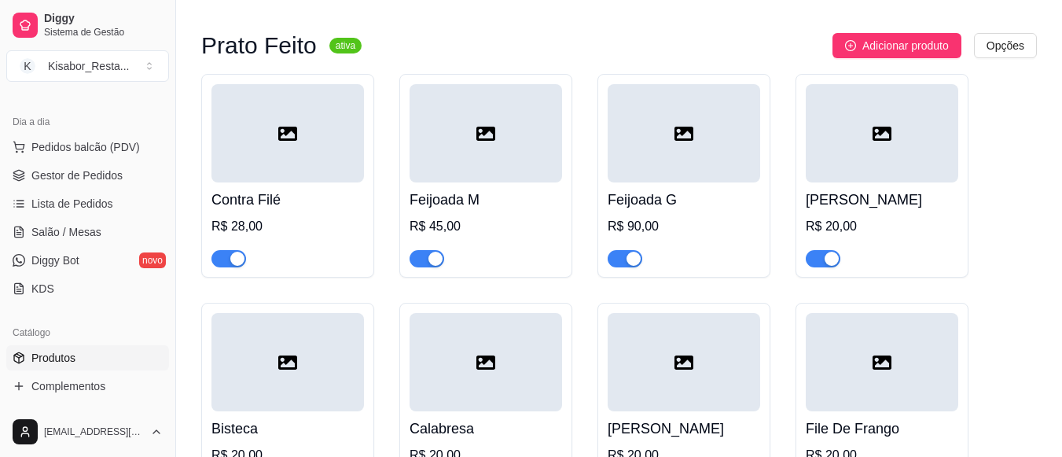
scroll to position [1380, 0]
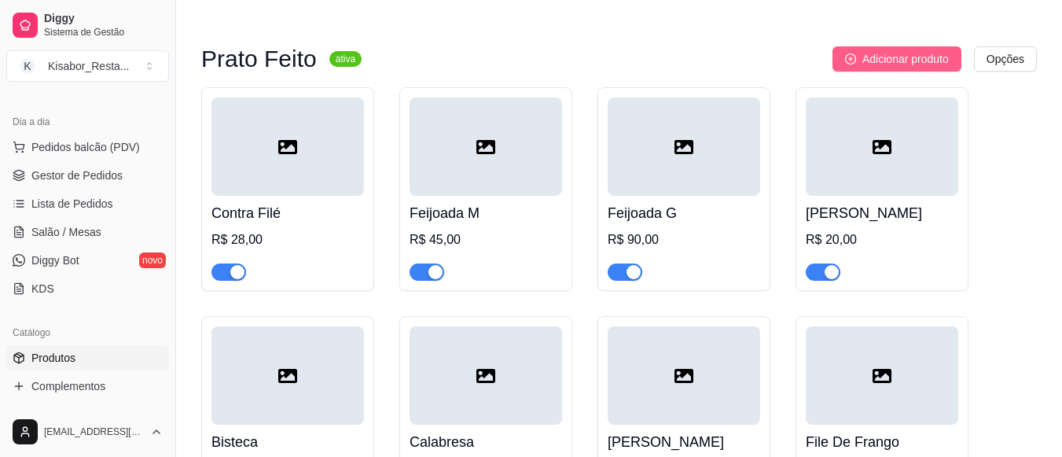
click at [888, 72] on button "Adicionar produto" at bounding box center [896, 58] width 129 height 25
click at [915, 68] on span "Adicionar produto" at bounding box center [905, 58] width 86 height 17
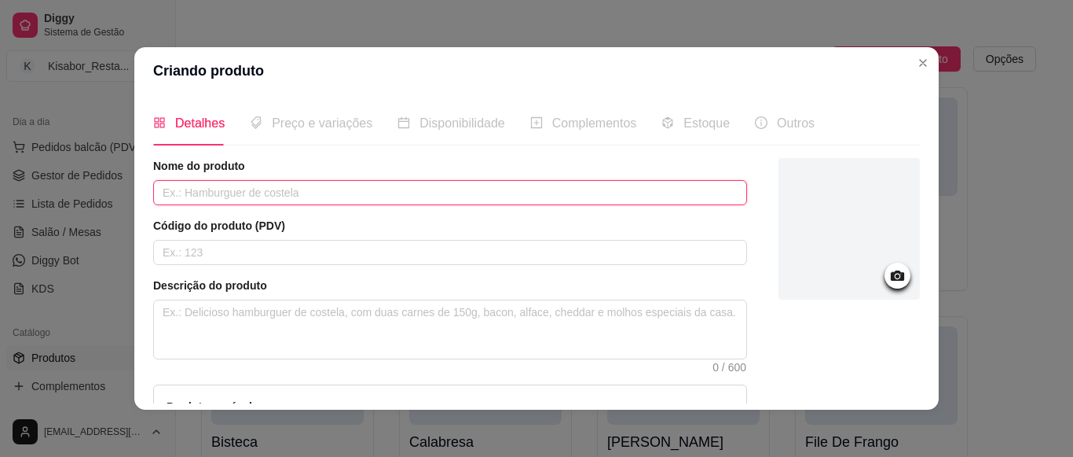
click at [562, 186] on input "text" at bounding box center [450, 192] width 594 height 25
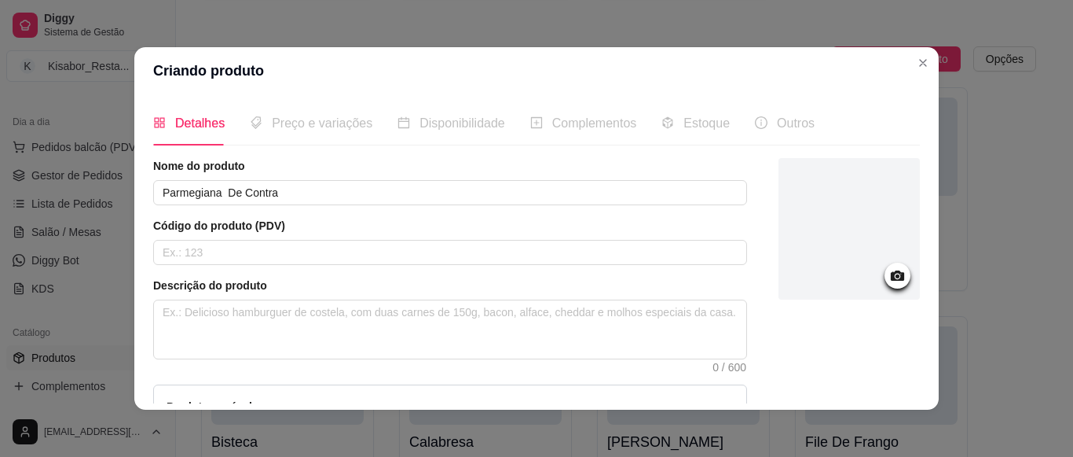
click at [805, 377] on div at bounding box center [849, 337] width 141 height 358
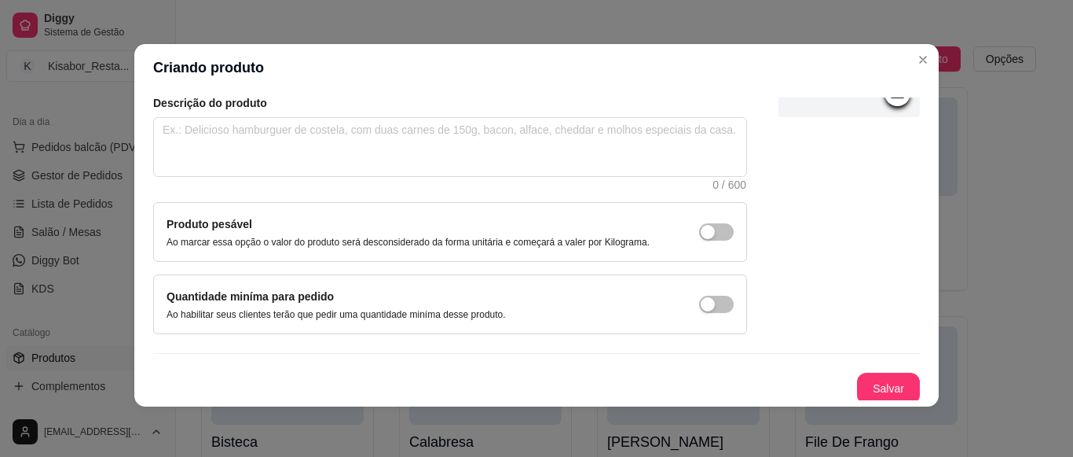
scroll to position [183, 0]
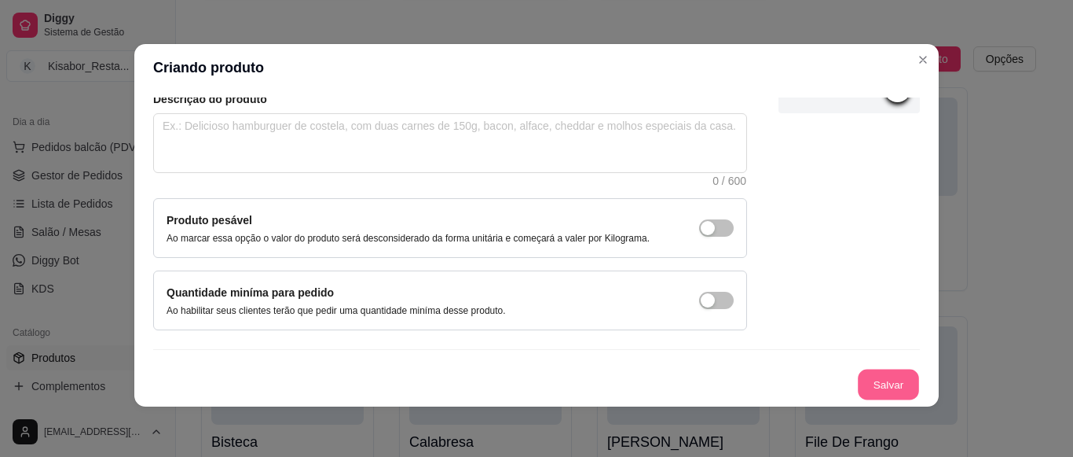
click at [891, 372] on button "Salvar" at bounding box center [888, 384] width 61 height 31
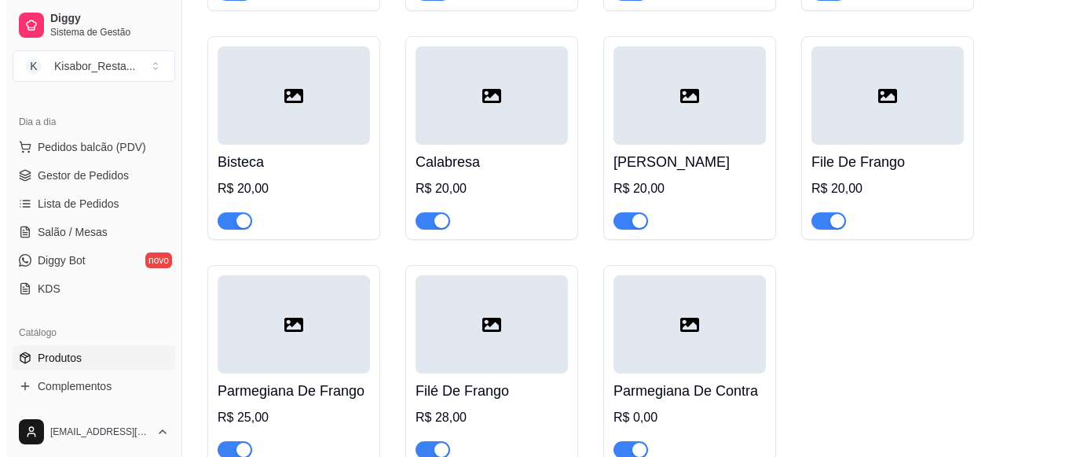
scroll to position [1663, 0]
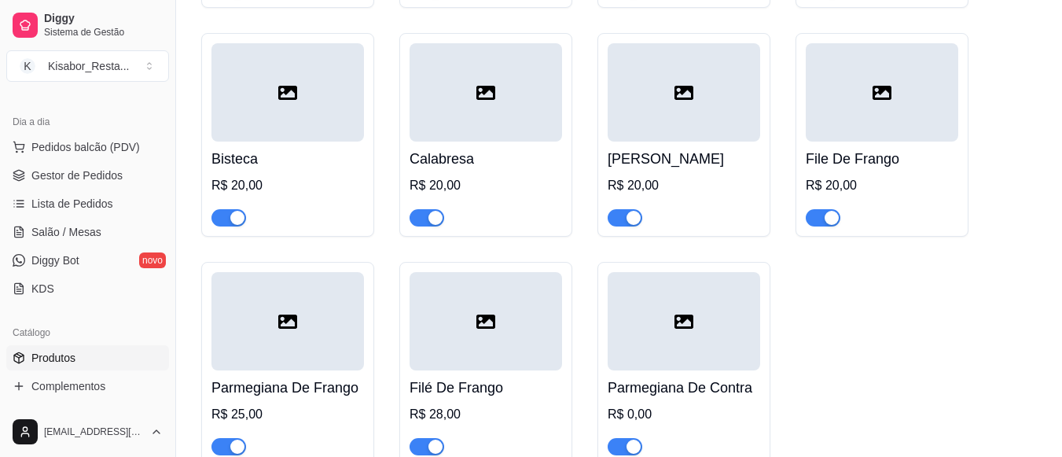
click at [706, 404] on div "Parmegiana De Contra R$ 0,00" at bounding box center [683, 412] width 152 height 85
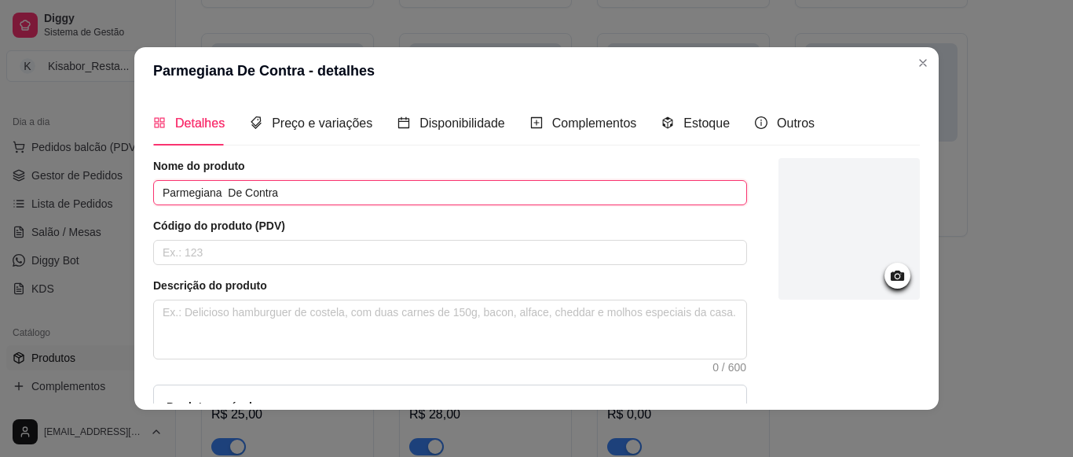
click at [364, 183] on input "Parmegiana De Contra" at bounding box center [450, 192] width 594 height 25
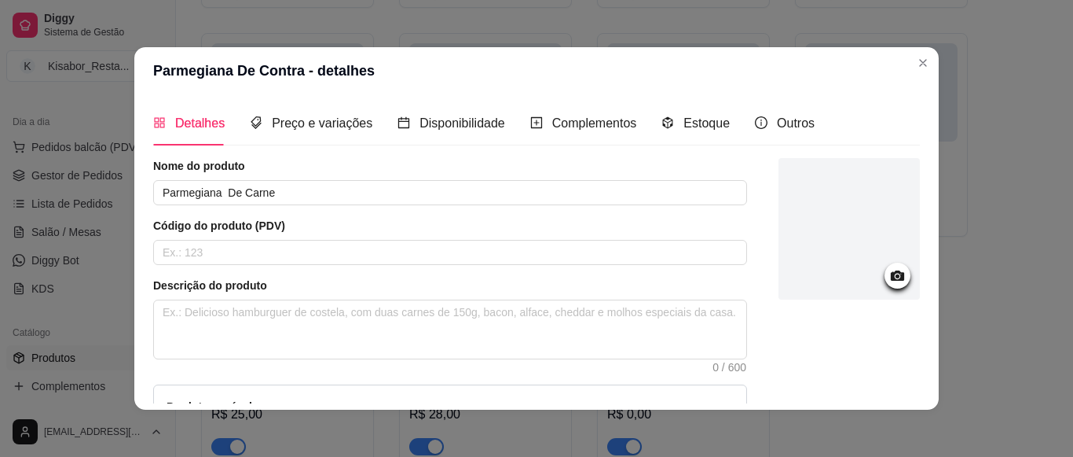
click at [878, 341] on div at bounding box center [849, 337] width 141 height 358
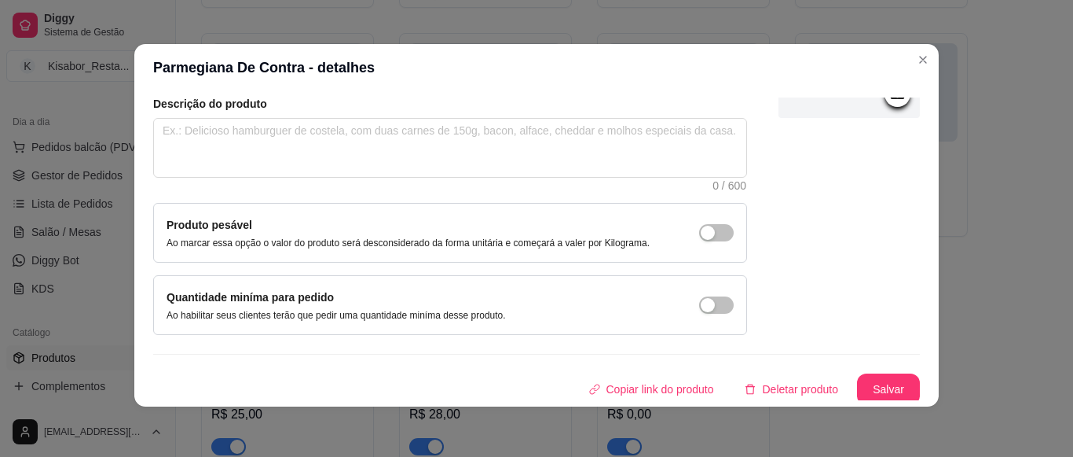
scroll to position [183, 0]
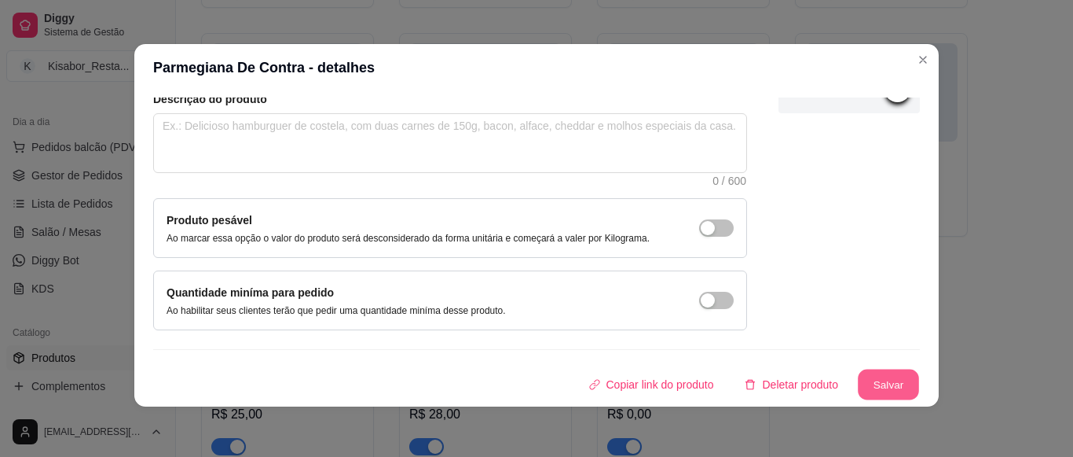
click at [882, 380] on button "Salvar" at bounding box center [888, 384] width 61 height 31
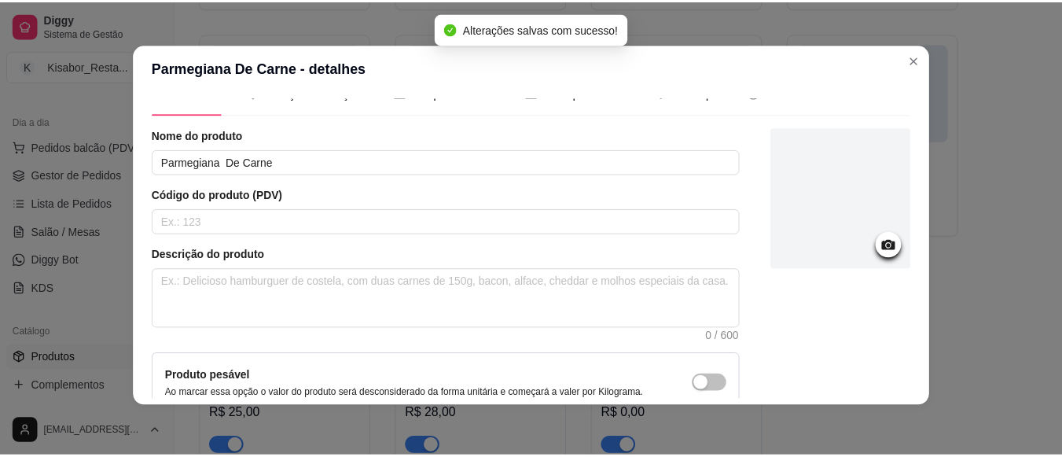
scroll to position [0, 0]
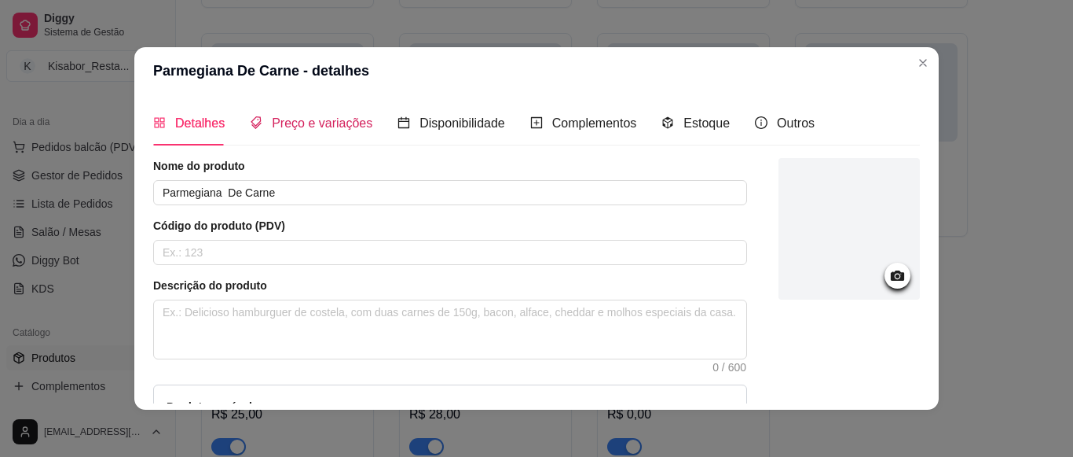
click at [300, 116] on span "Preço e variações" at bounding box center [322, 122] width 101 height 13
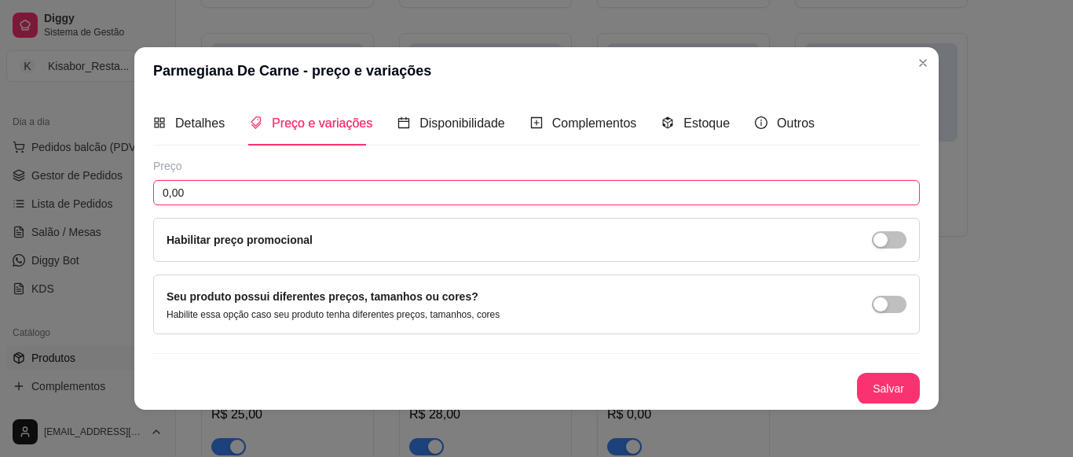
click at [298, 184] on input "0,00" at bounding box center [536, 192] width 767 height 25
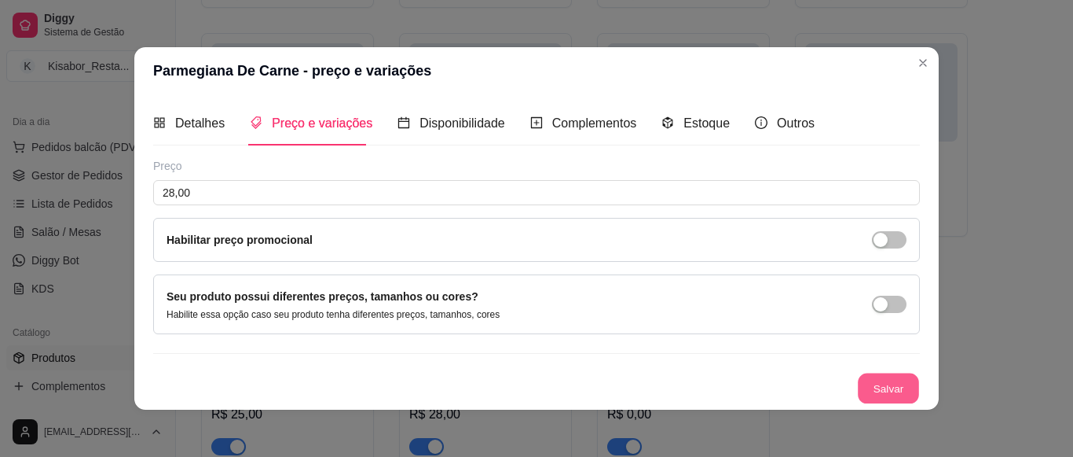
click at [871, 396] on button "Salvar" at bounding box center [888, 388] width 61 height 31
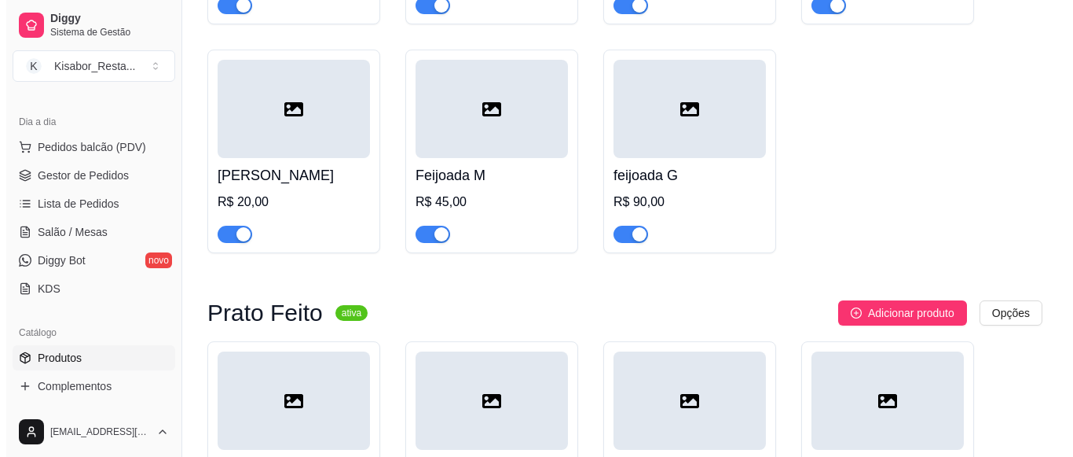
scroll to position [1097, 0]
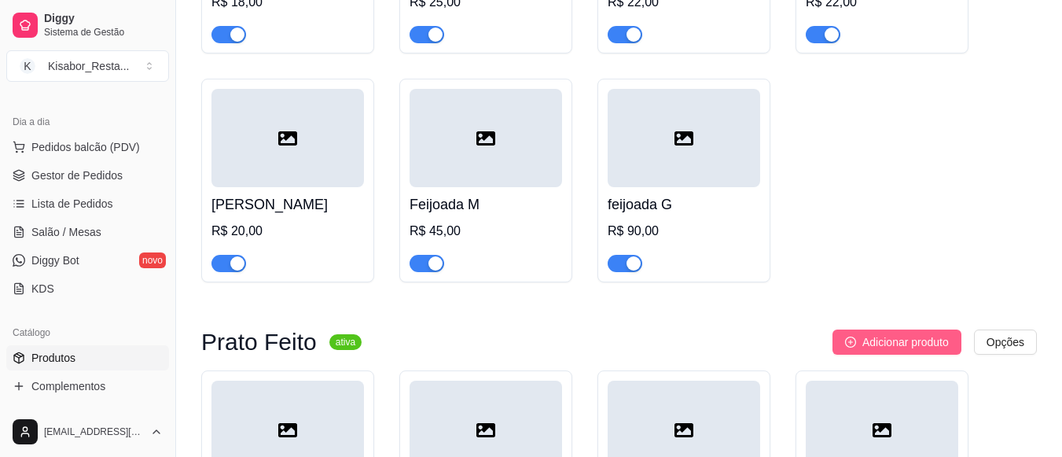
click at [871, 344] on span "Adicionar produto" at bounding box center [905, 341] width 86 height 17
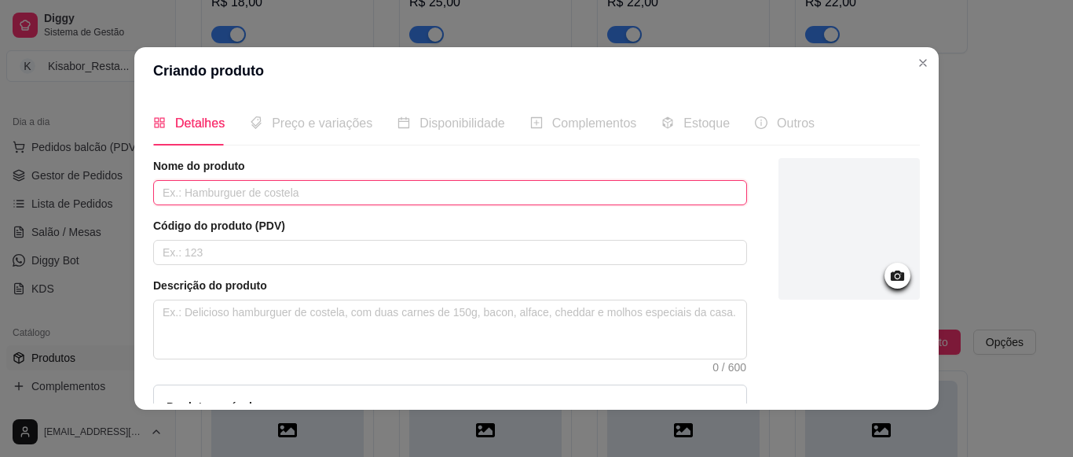
click at [479, 189] on input "text" at bounding box center [450, 192] width 594 height 25
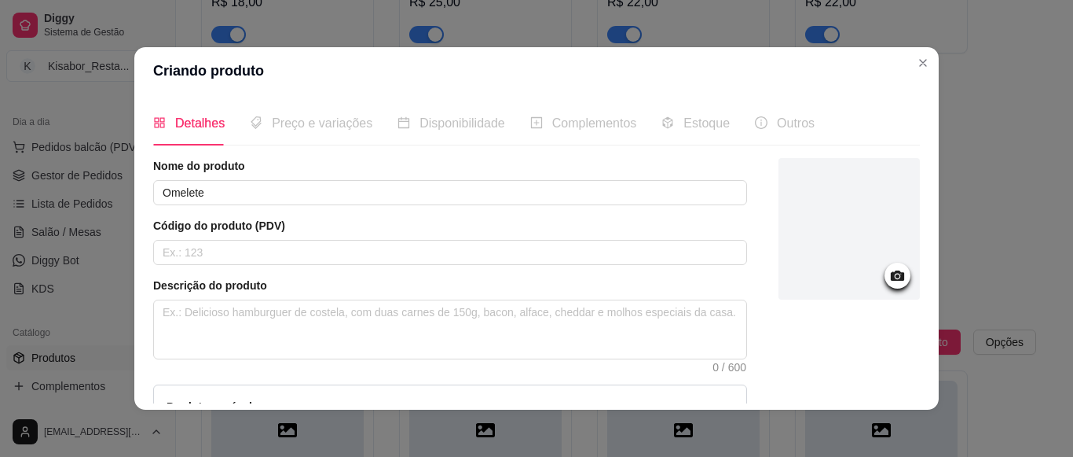
click at [853, 394] on div at bounding box center [849, 337] width 141 height 358
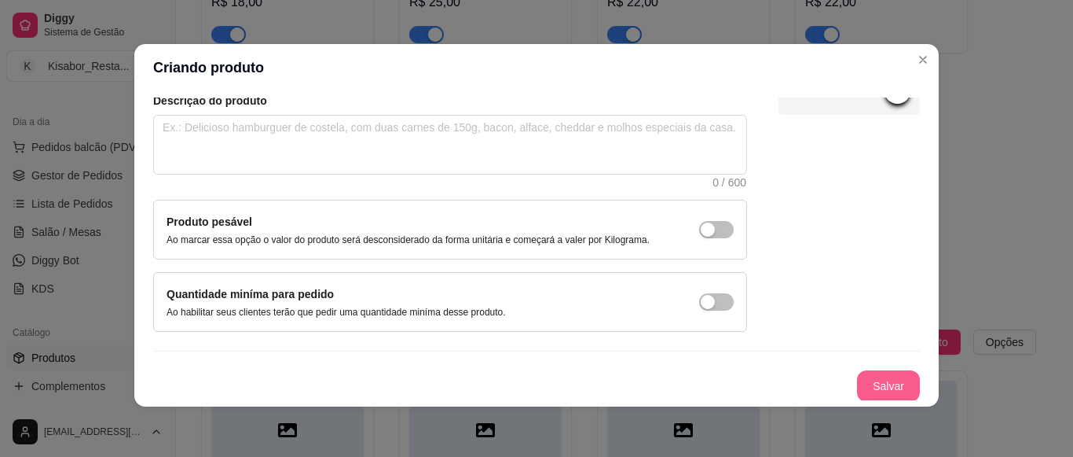
scroll to position [183, 0]
click at [857, 397] on button "Salvar" at bounding box center [888, 384] width 63 height 31
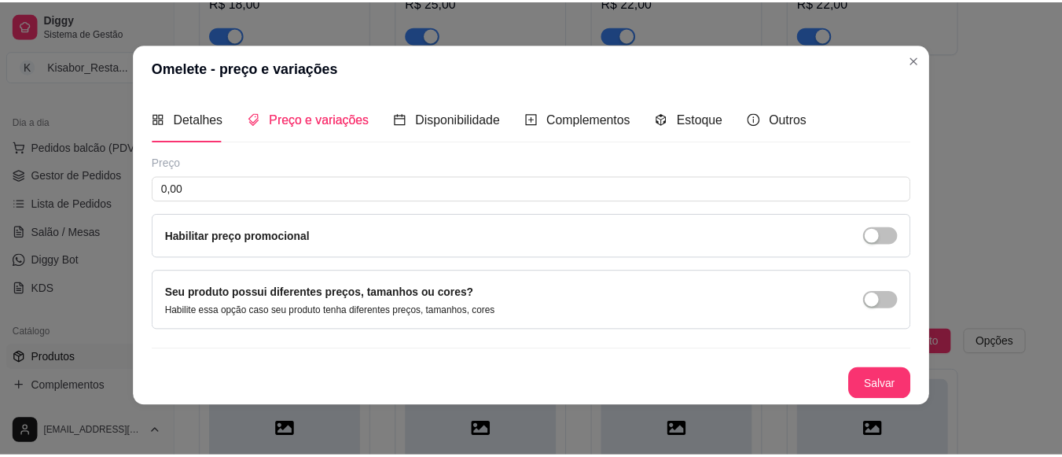
scroll to position [1, 0]
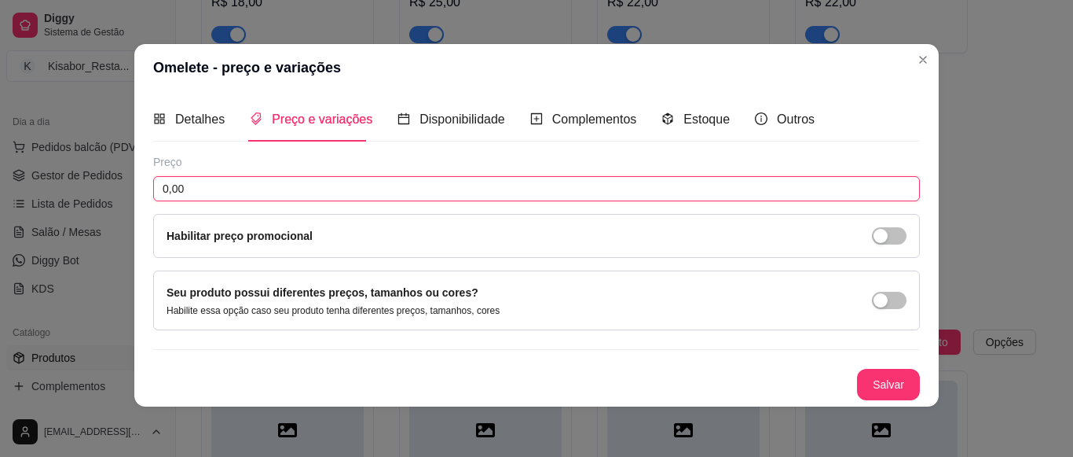
click at [648, 190] on input "0,00" at bounding box center [536, 188] width 767 height 25
click at [865, 389] on button "Salvar" at bounding box center [888, 384] width 61 height 31
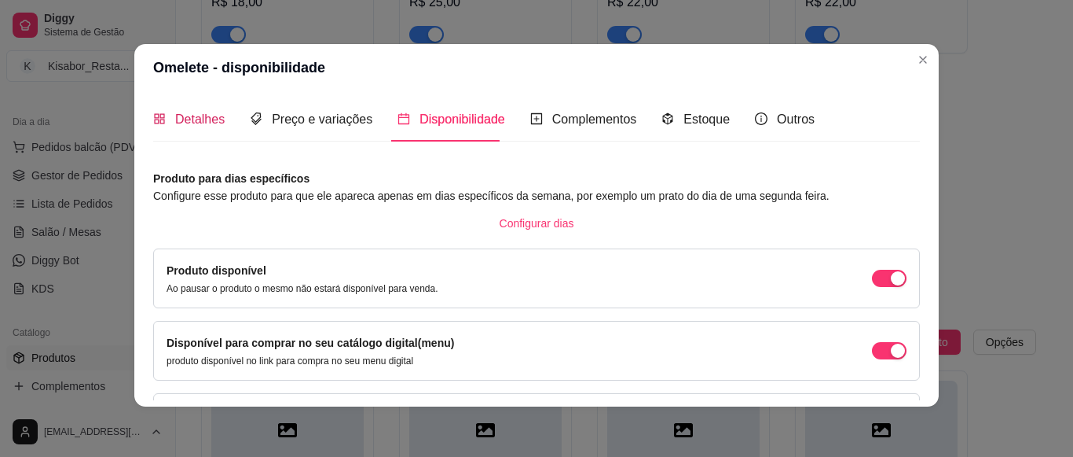
click at [192, 123] on span "Detalhes" at bounding box center [200, 118] width 50 height 13
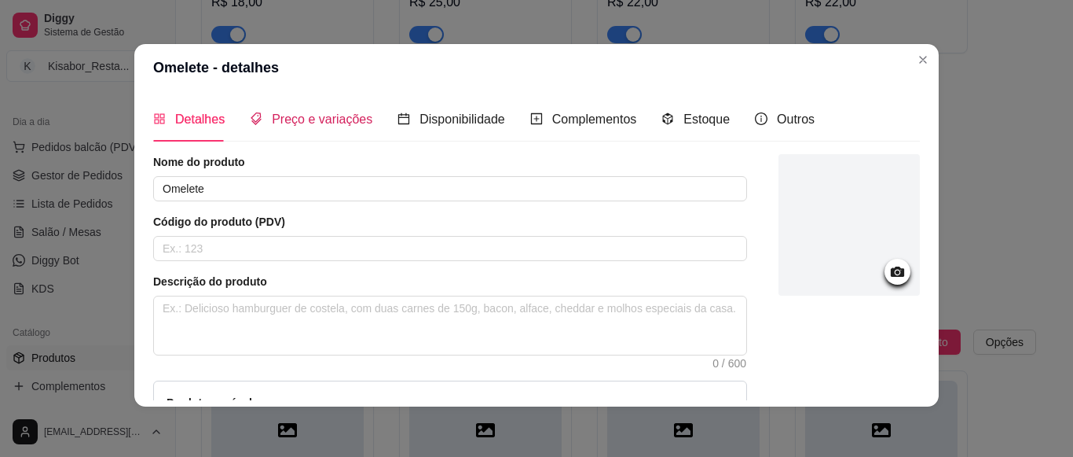
click at [272, 112] on span "Preço e variações" at bounding box center [322, 118] width 101 height 13
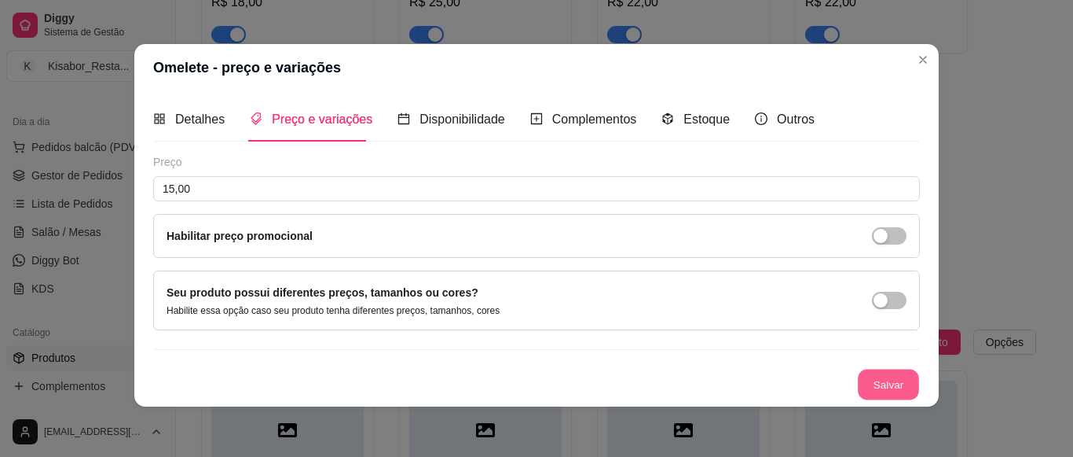
click at [859, 387] on button "Salvar" at bounding box center [888, 384] width 61 height 31
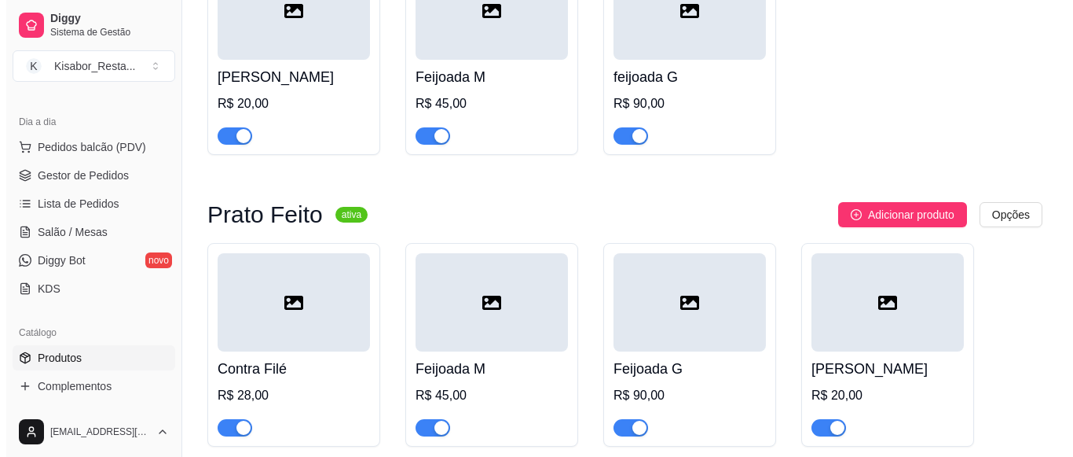
scroll to position [1223, 0]
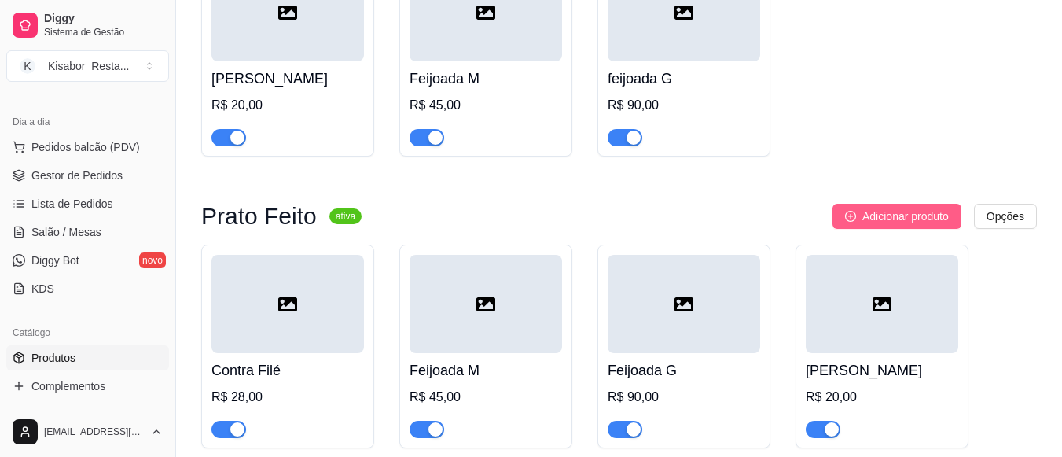
click at [913, 225] on span "Adicionar produto" at bounding box center [905, 215] width 86 height 17
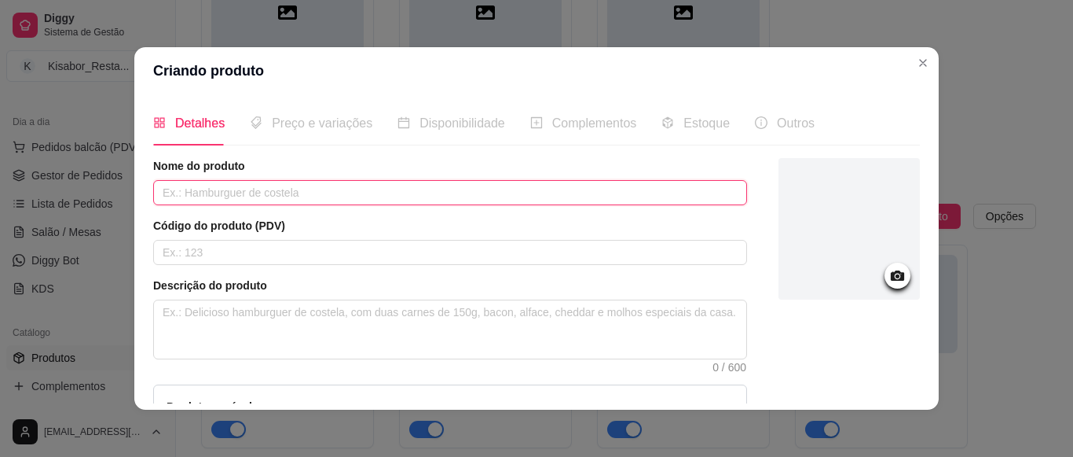
click at [672, 182] on input "text" at bounding box center [450, 192] width 594 height 25
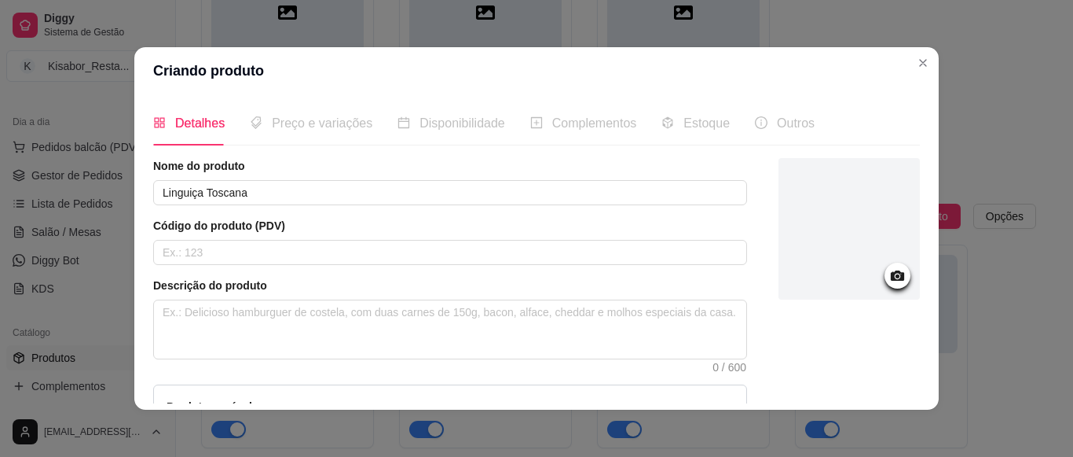
click at [828, 354] on div at bounding box center [849, 337] width 141 height 358
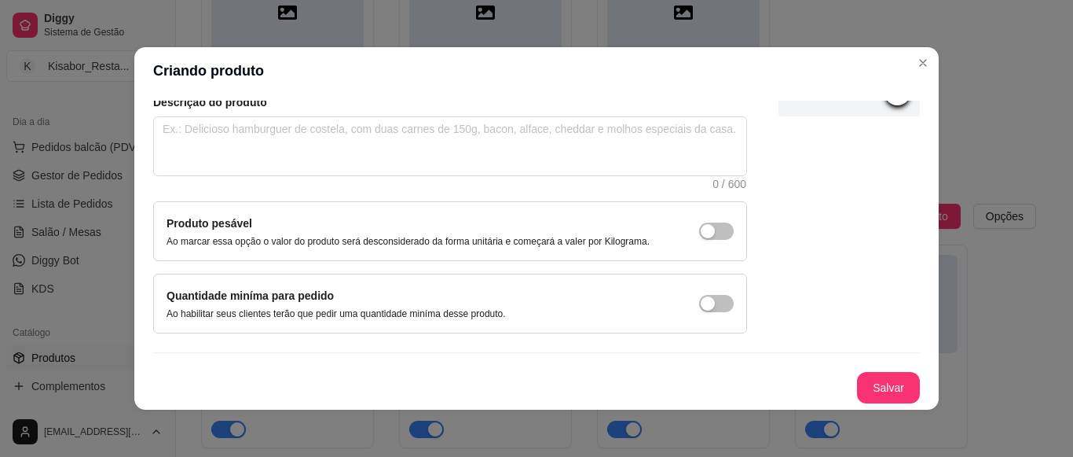
scroll to position [3, 0]
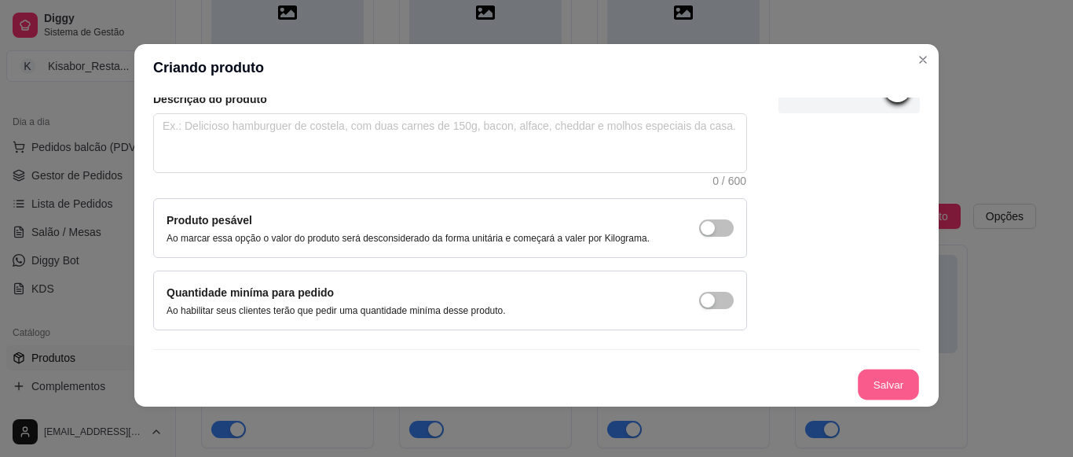
click at [866, 371] on button "Salvar" at bounding box center [888, 384] width 61 height 31
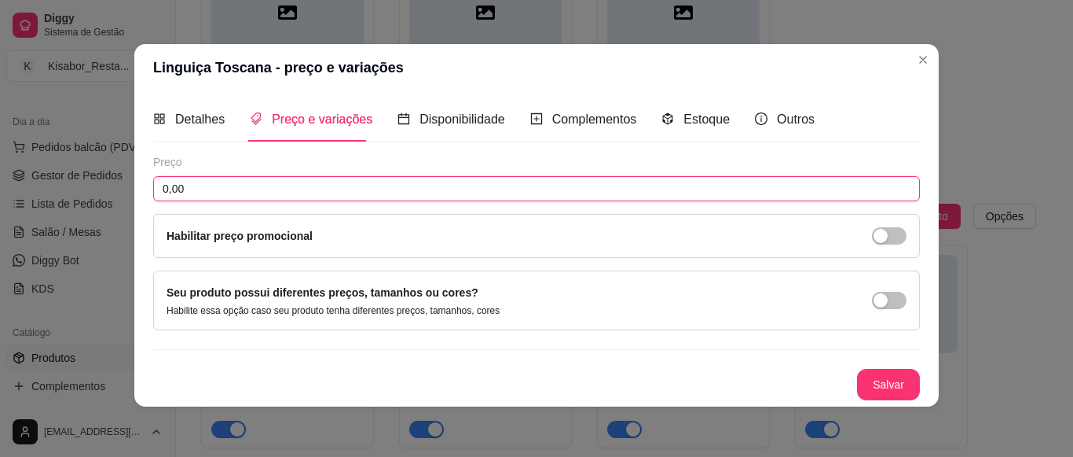
click at [617, 183] on input "0,00" at bounding box center [536, 188] width 767 height 25
click at [878, 384] on button "Salvar" at bounding box center [888, 384] width 61 height 31
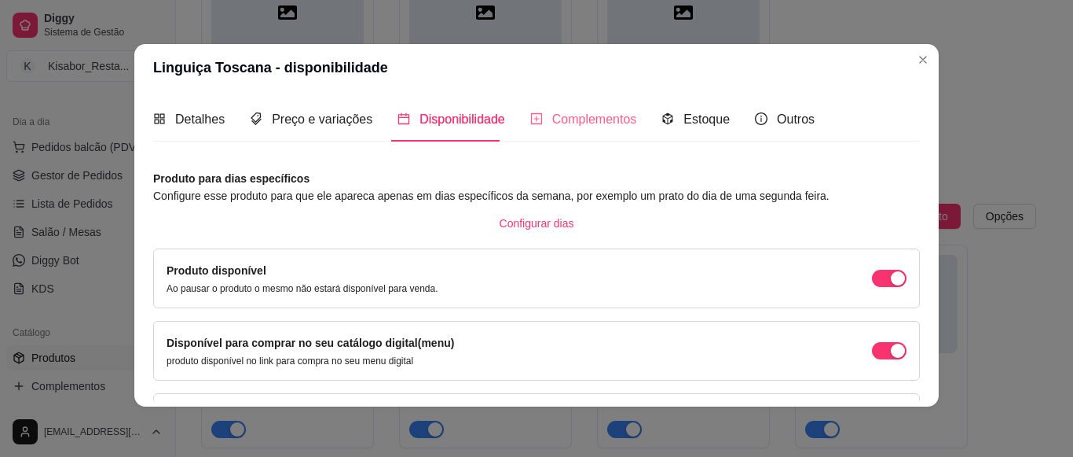
click at [609, 130] on div "Complementos" at bounding box center [583, 119] width 107 height 45
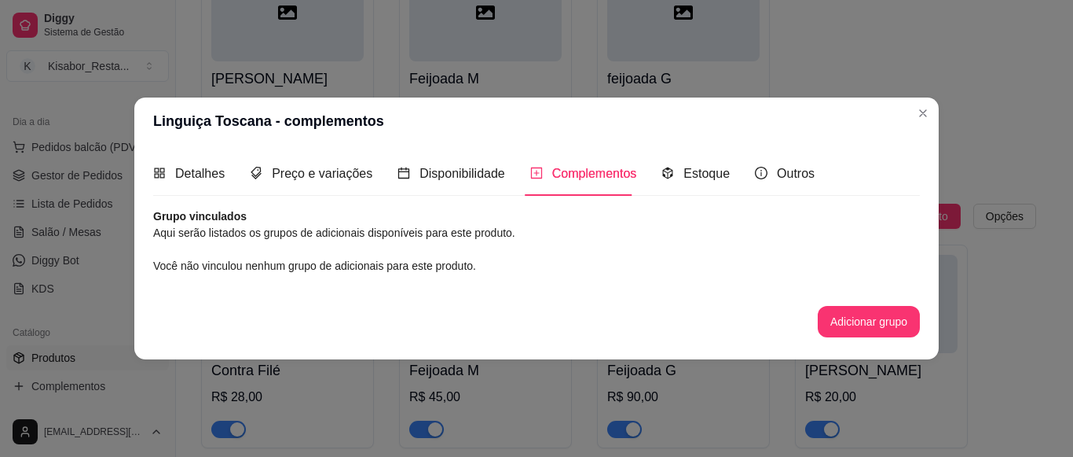
scroll to position [0, 0]
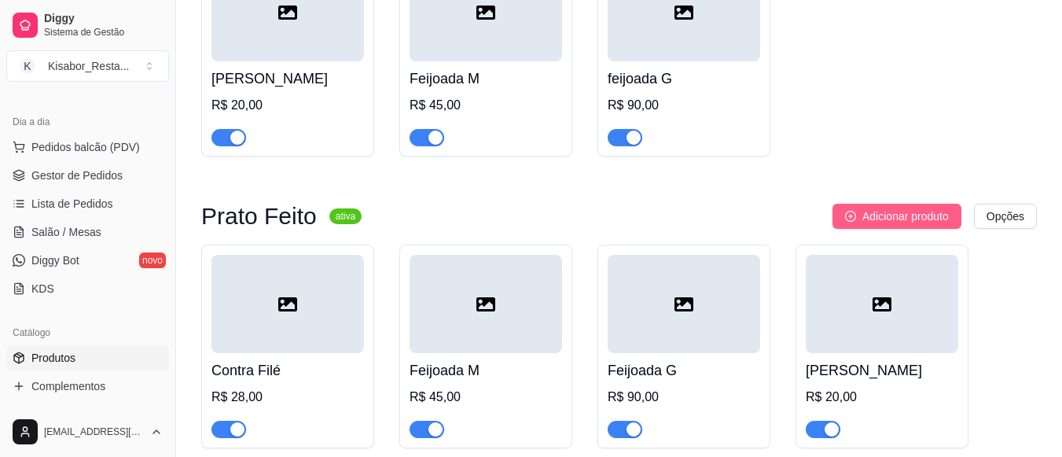
click at [933, 224] on span "Adicionar produto" at bounding box center [905, 215] width 86 height 17
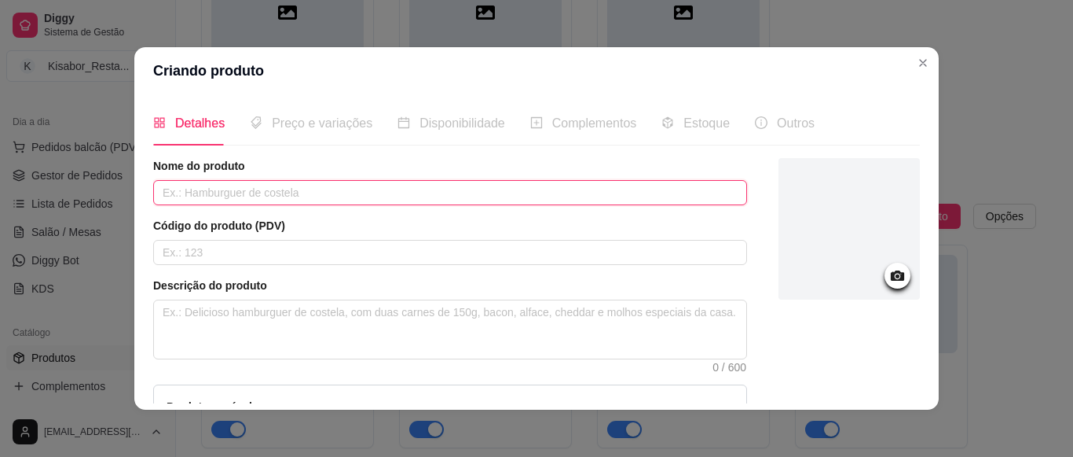
click at [693, 189] on input "text" at bounding box center [450, 192] width 594 height 25
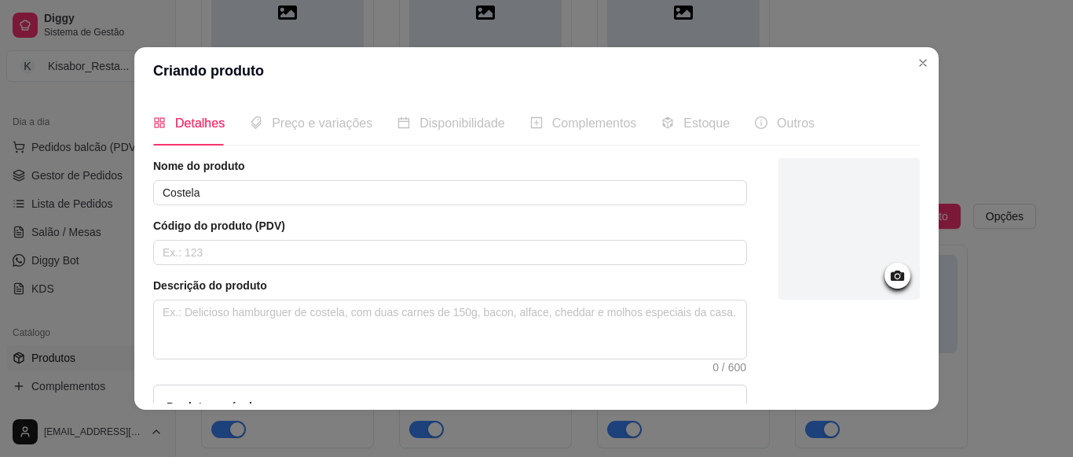
click at [861, 394] on div at bounding box center [849, 337] width 141 height 358
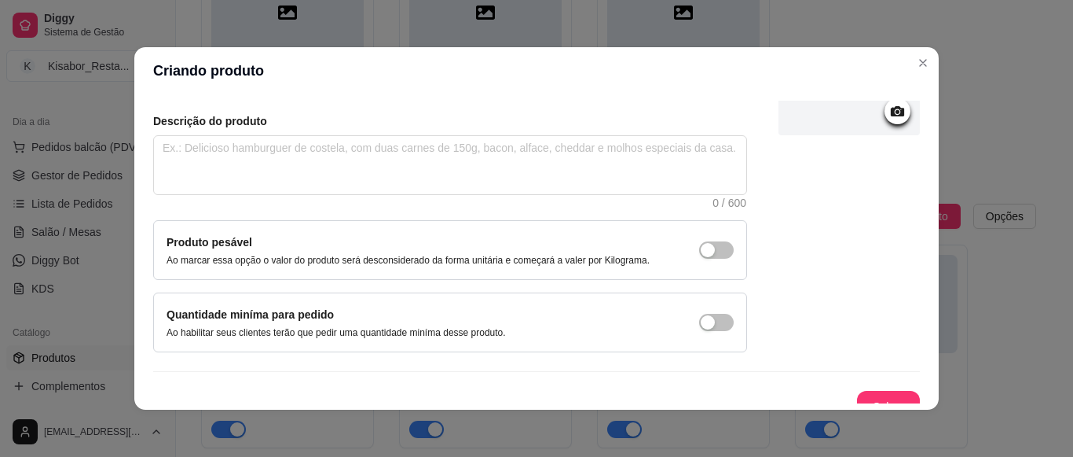
scroll to position [183, 0]
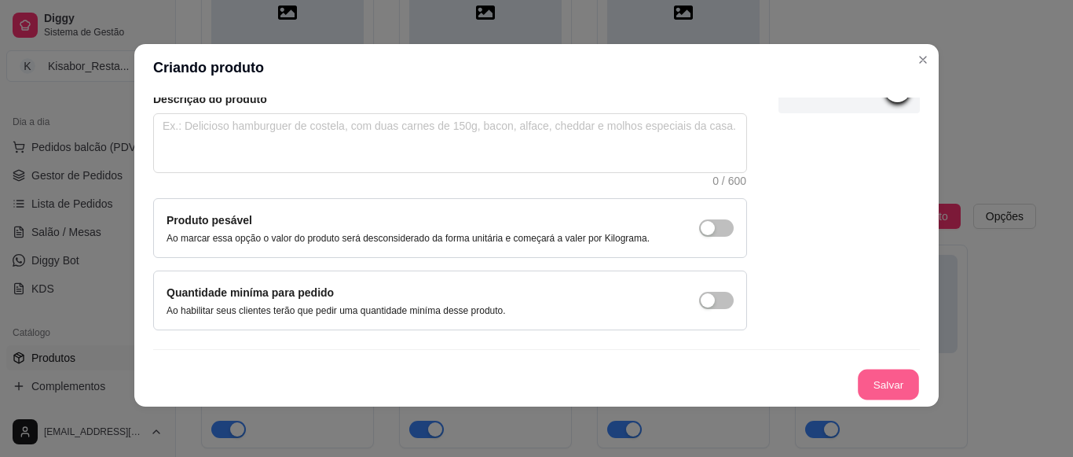
click at [861, 394] on button "Salvar" at bounding box center [888, 384] width 61 height 31
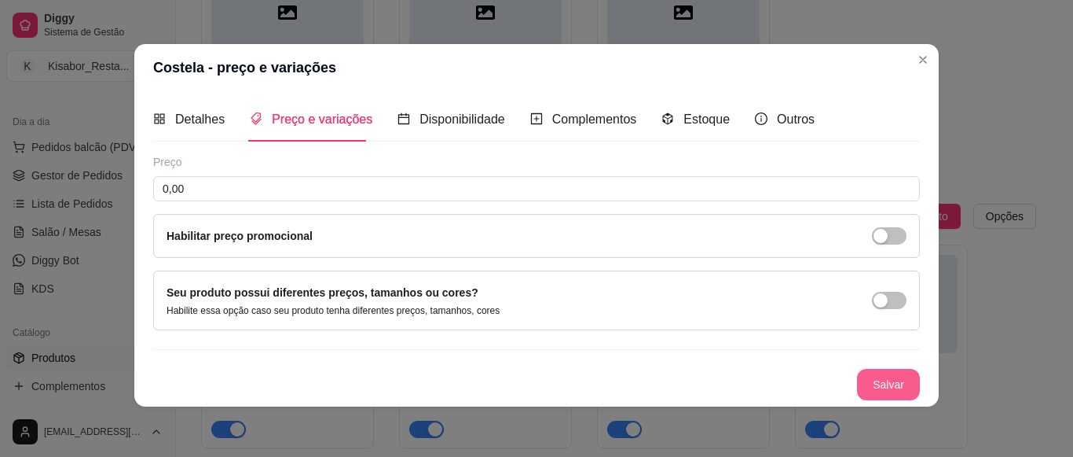
scroll to position [1, 0]
click at [736, 182] on input "0,00" at bounding box center [536, 188] width 767 height 25
click at [877, 376] on button "Salvar" at bounding box center [888, 384] width 61 height 31
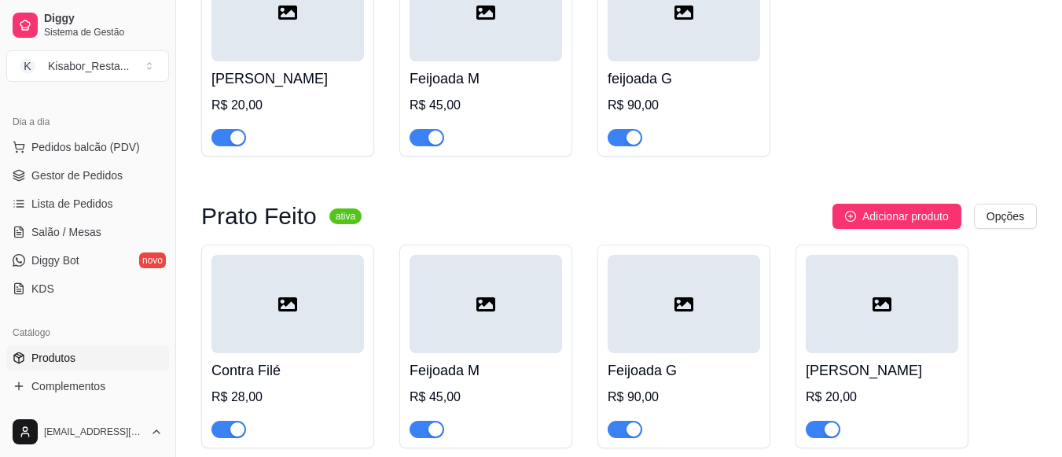
click at [832, 204] on button "Adicionar produto" at bounding box center [896, 216] width 129 height 25
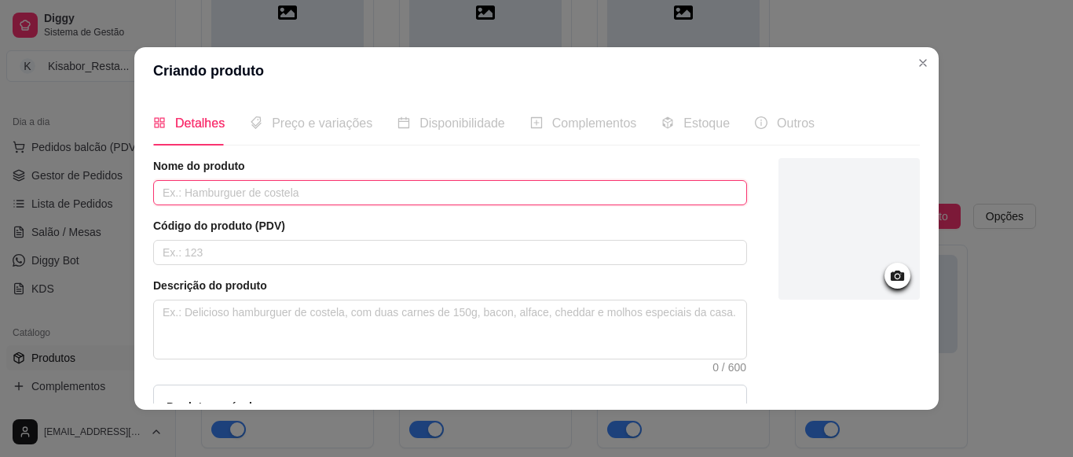
click at [684, 185] on input "text" at bounding box center [450, 192] width 594 height 25
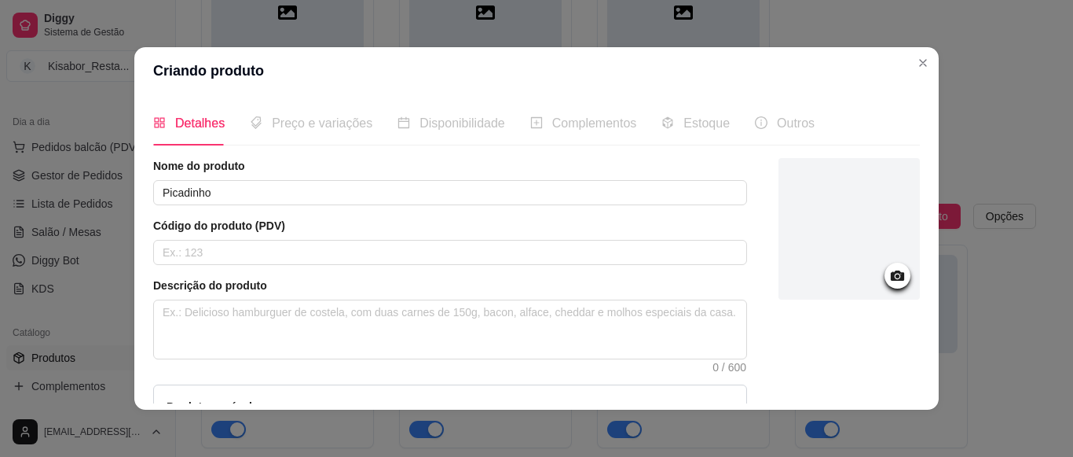
click at [858, 393] on div at bounding box center [849, 337] width 141 height 358
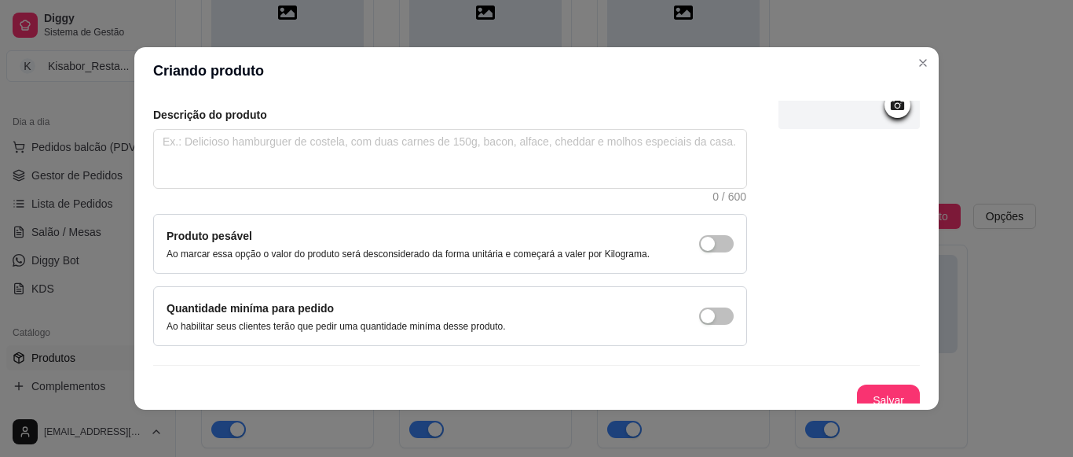
scroll to position [183, 0]
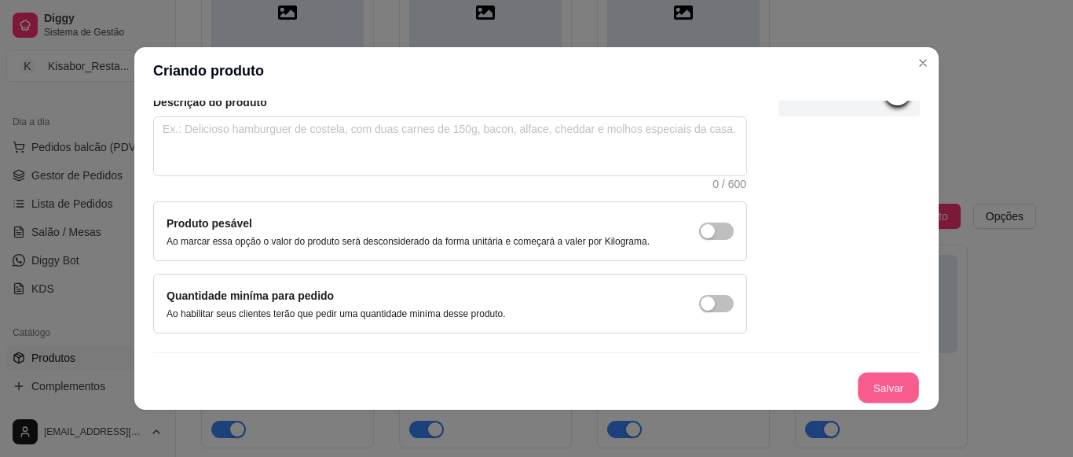
click at [858, 394] on button "Salvar" at bounding box center [888, 387] width 61 height 31
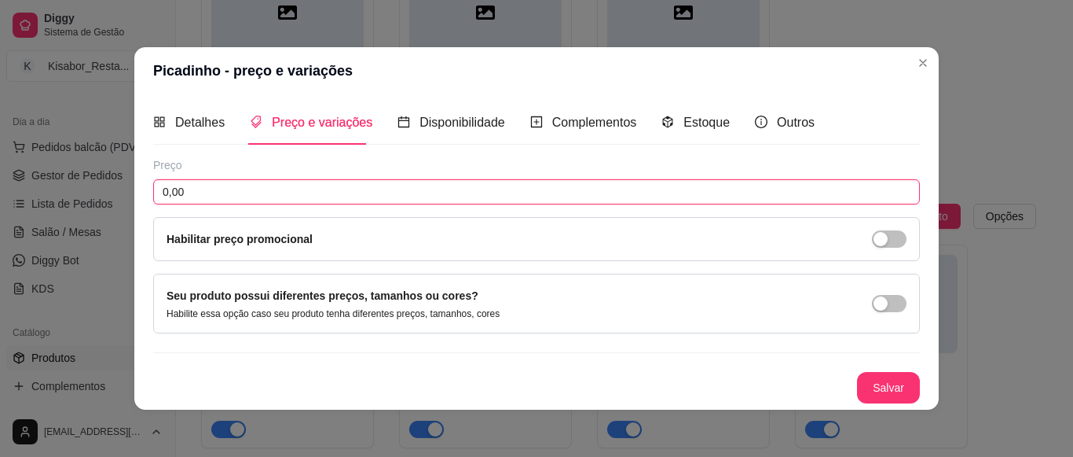
click at [801, 196] on input "0,00" at bounding box center [536, 191] width 767 height 25
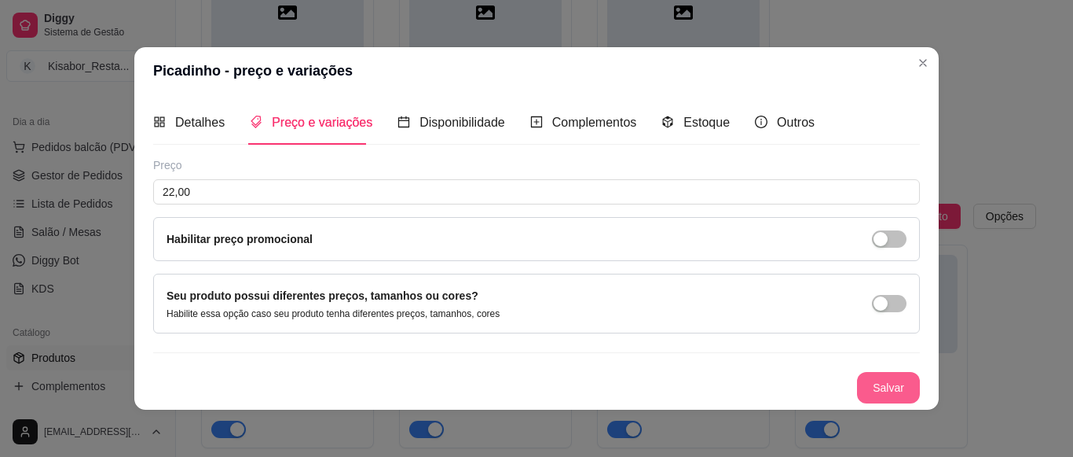
click at [880, 374] on button "Salvar" at bounding box center [888, 387] width 63 height 31
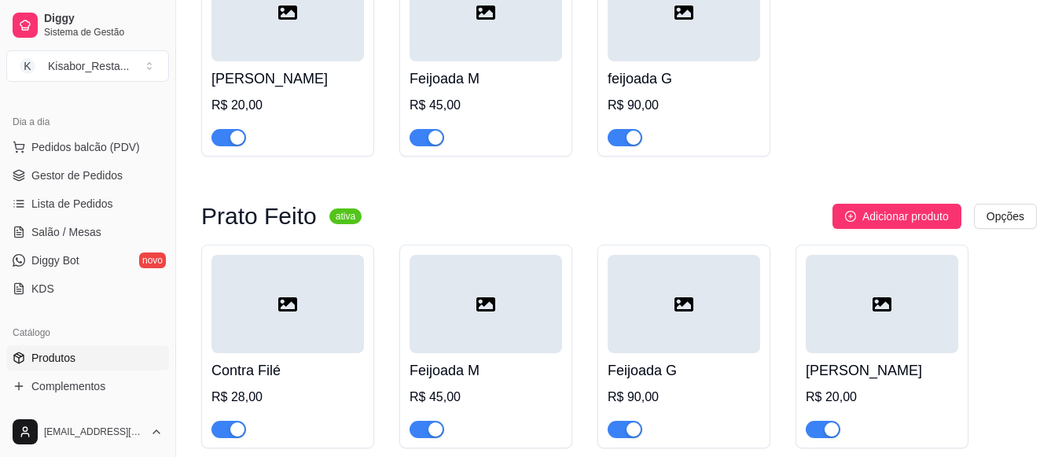
click at [832, 204] on button "Adicionar produto" at bounding box center [896, 216] width 129 height 25
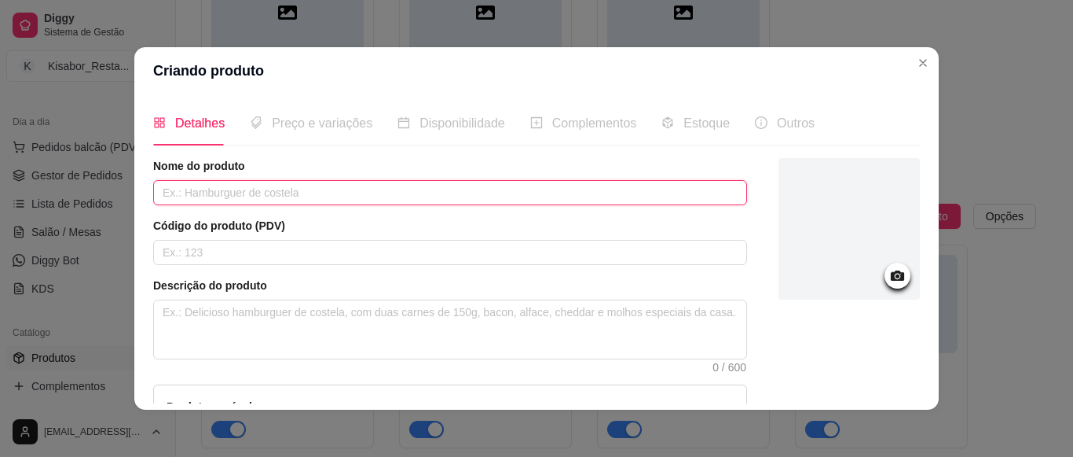
click at [640, 189] on input "text" at bounding box center [450, 192] width 594 height 25
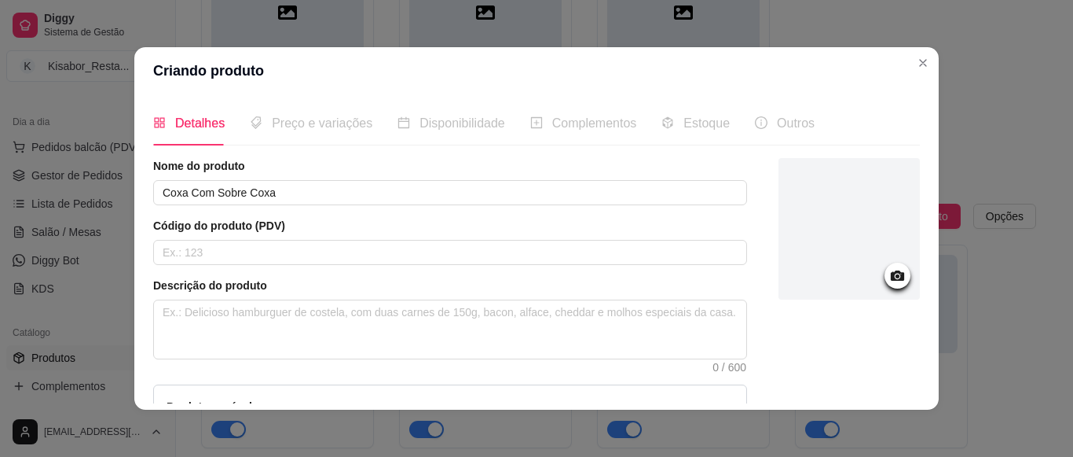
click at [862, 391] on div at bounding box center [849, 337] width 141 height 358
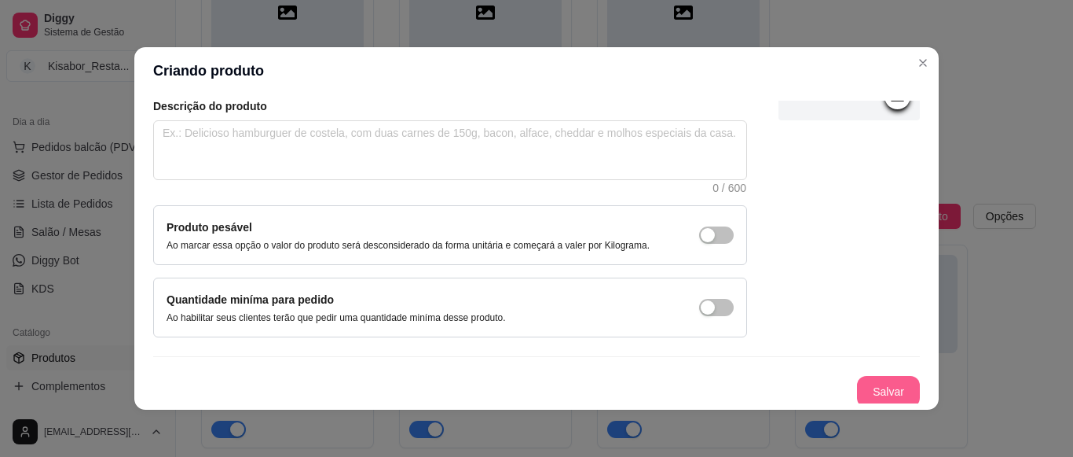
scroll to position [183, 0]
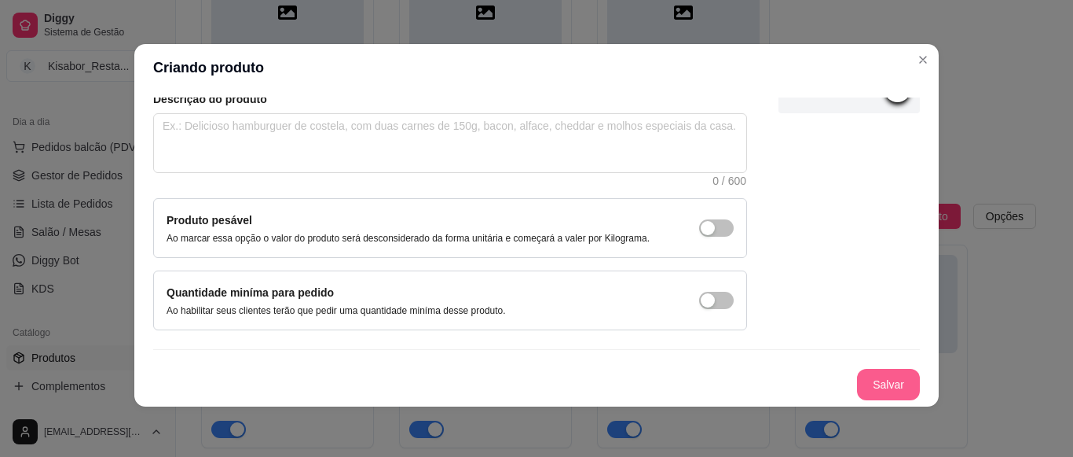
click at [862, 391] on button "Salvar" at bounding box center [888, 384] width 63 height 31
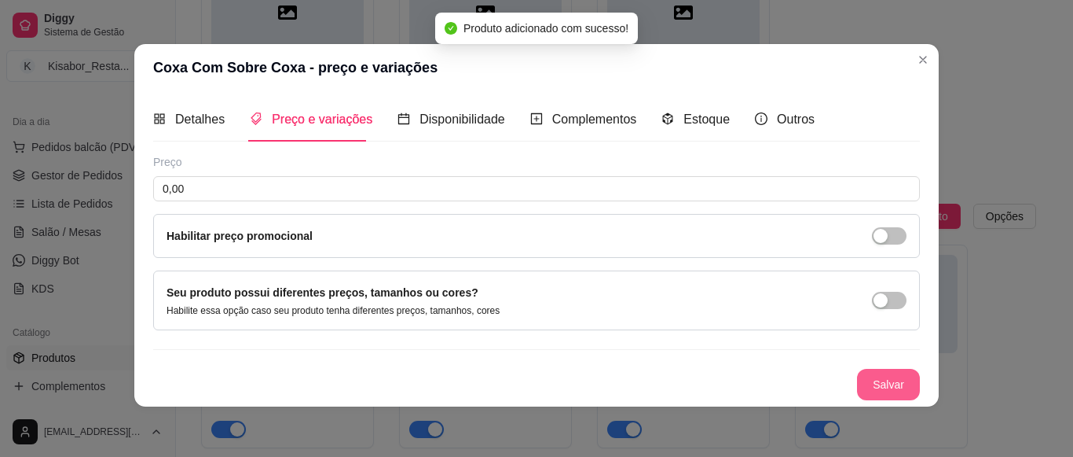
scroll to position [1, 0]
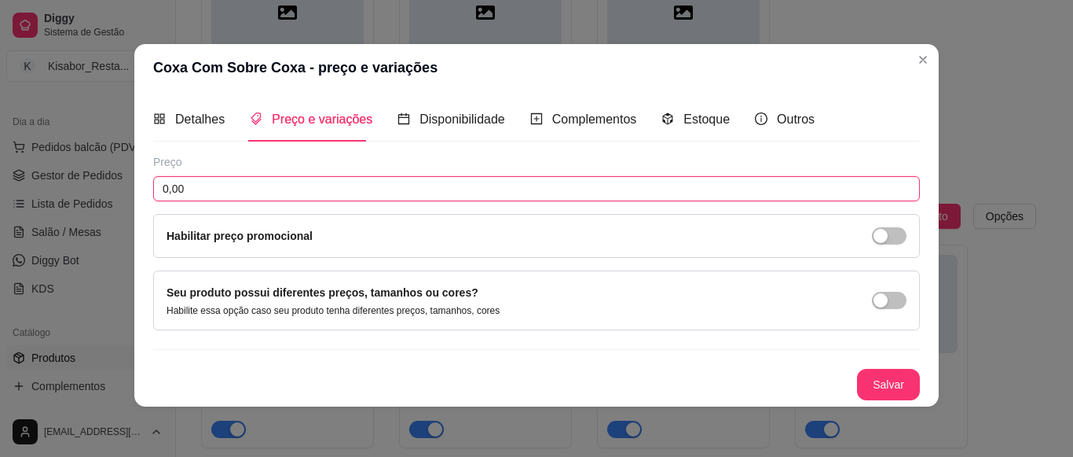
click at [742, 193] on input "0,00" at bounding box center [536, 188] width 767 height 25
drag, startPoint x: 742, startPoint y: 193, endPoint x: 869, endPoint y: 389, distance: 233.4
click at [869, 389] on div "Preço 22,00 Habilitar preço promocional Seu produto possui diferentes preços, t…" at bounding box center [536, 277] width 767 height 246
click at [869, 389] on button "Salvar" at bounding box center [888, 384] width 61 height 31
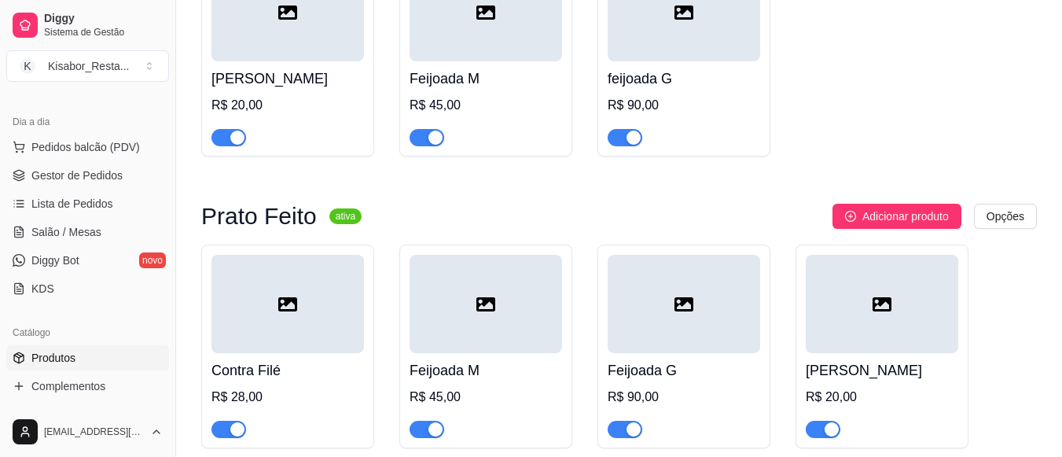
click at [832, 204] on button "Adicionar produto" at bounding box center [896, 216] width 129 height 25
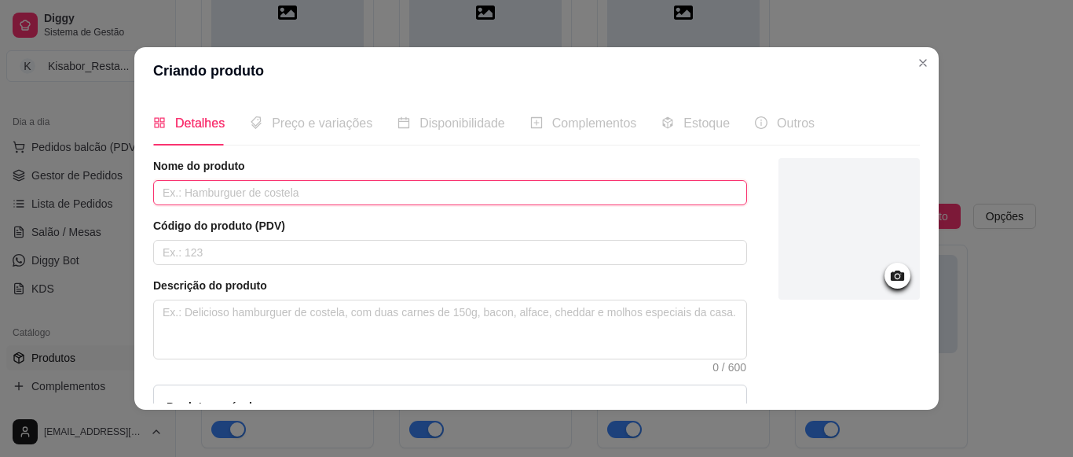
click at [482, 193] on input "text" at bounding box center [450, 192] width 594 height 25
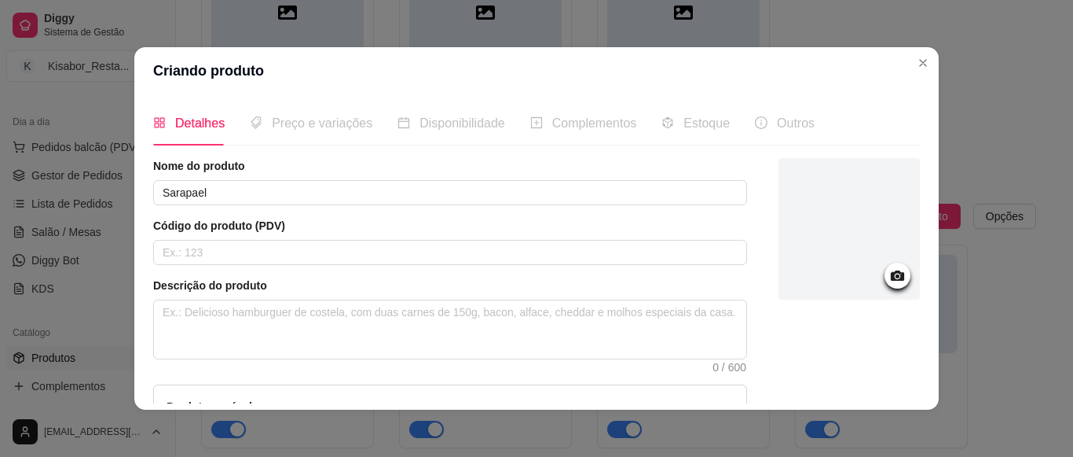
click at [803, 377] on div at bounding box center [849, 337] width 141 height 358
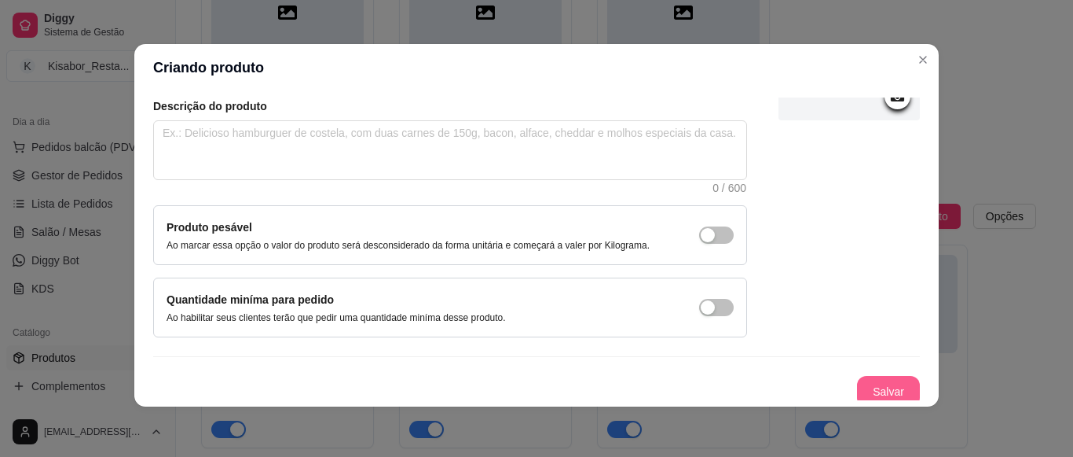
scroll to position [183, 0]
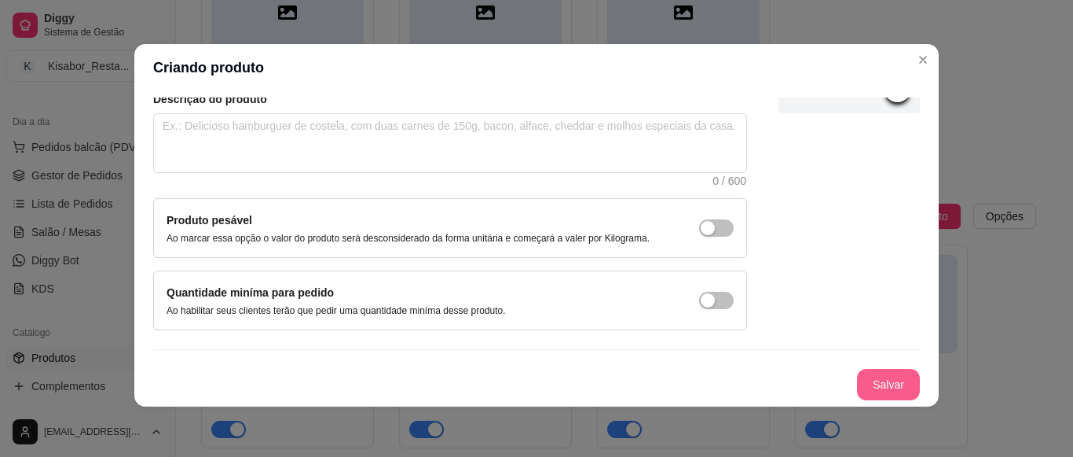
click at [862, 390] on button "Salvar" at bounding box center [888, 384] width 63 height 31
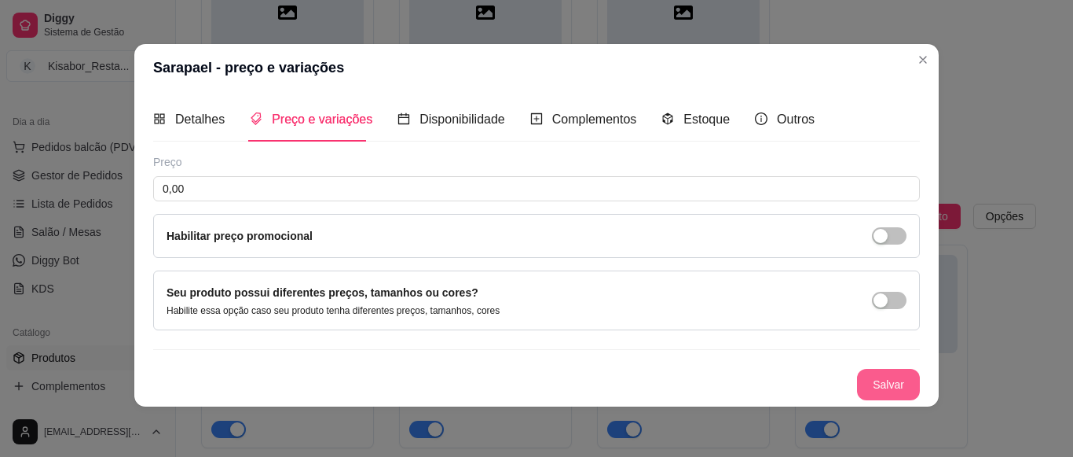
scroll to position [1, 0]
click at [743, 189] on input "0,00" at bounding box center [536, 188] width 767 height 25
click at [861, 383] on button "Salvar" at bounding box center [888, 384] width 61 height 31
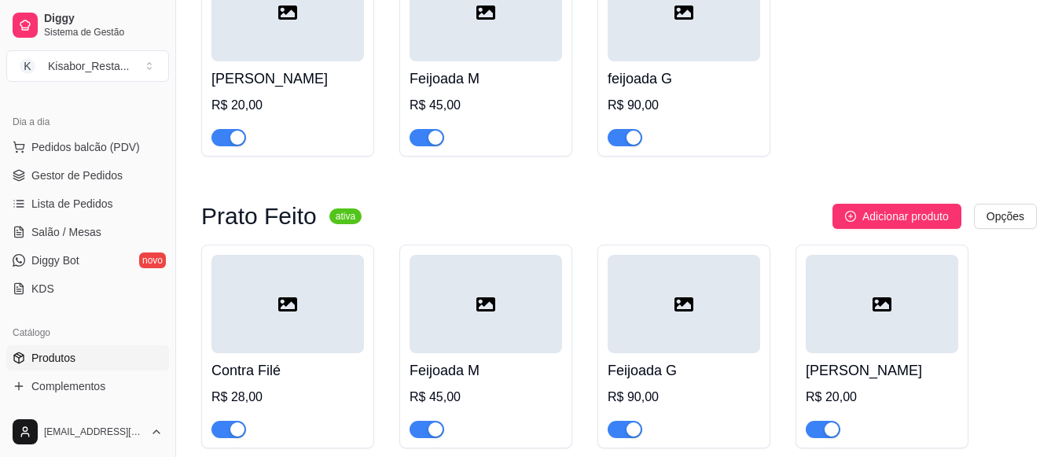
click at [832, 204] on button "Adicionar produto" at bounding box center [896, 216] width 129 height 25
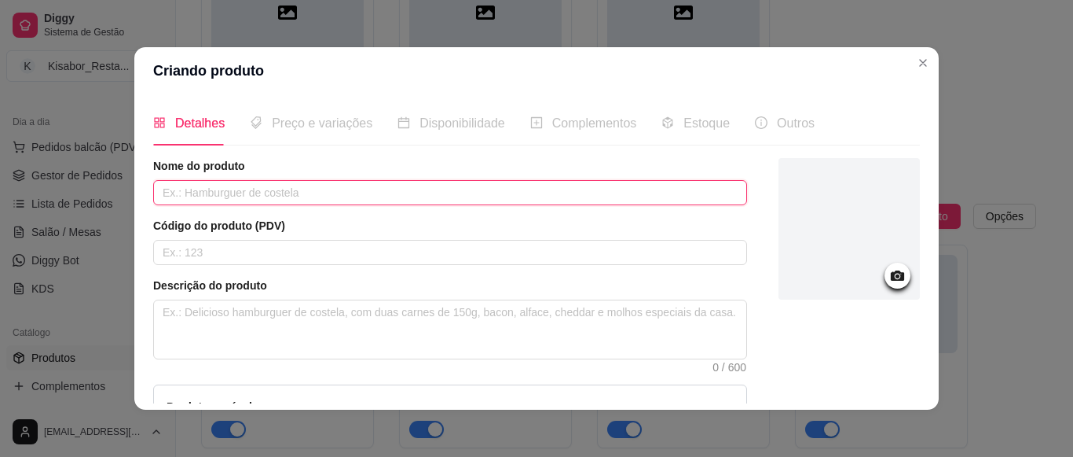
click at [662, 193] on input "text" at bounding box center [450, 192] width 594 height 25
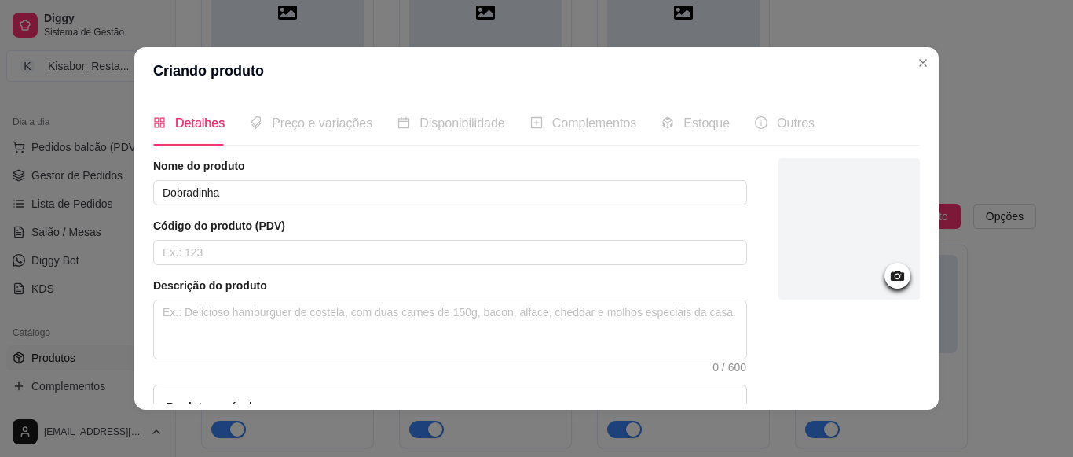
click at [876, 389] on div at bounding box center [849, 337] width 141 height 358
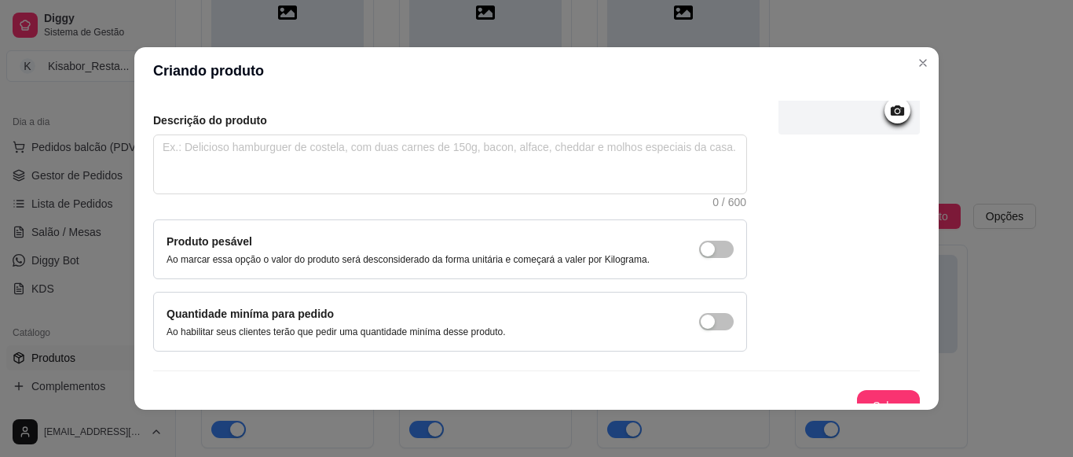
scroll to position [183, 0]
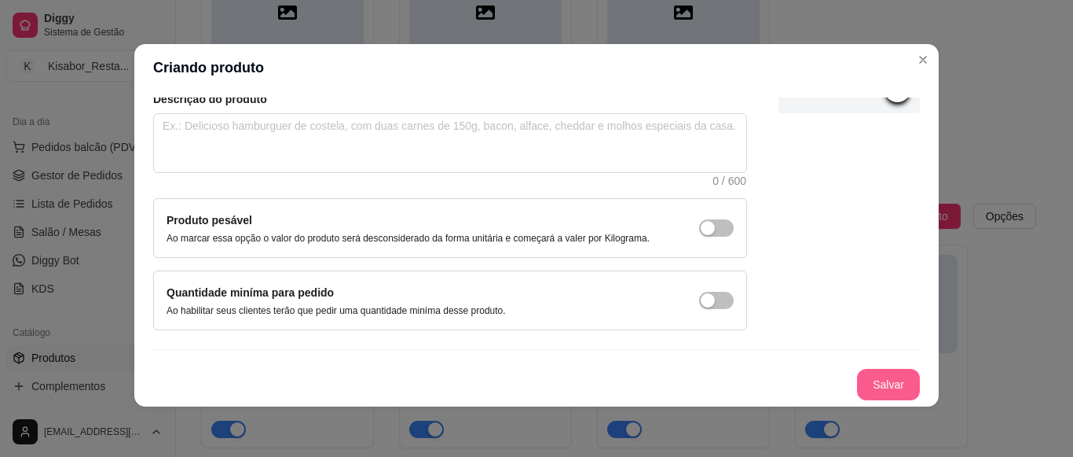
click at [876, 389] on button "Salvar" at bounding box center [888, 384] width 63 height 31
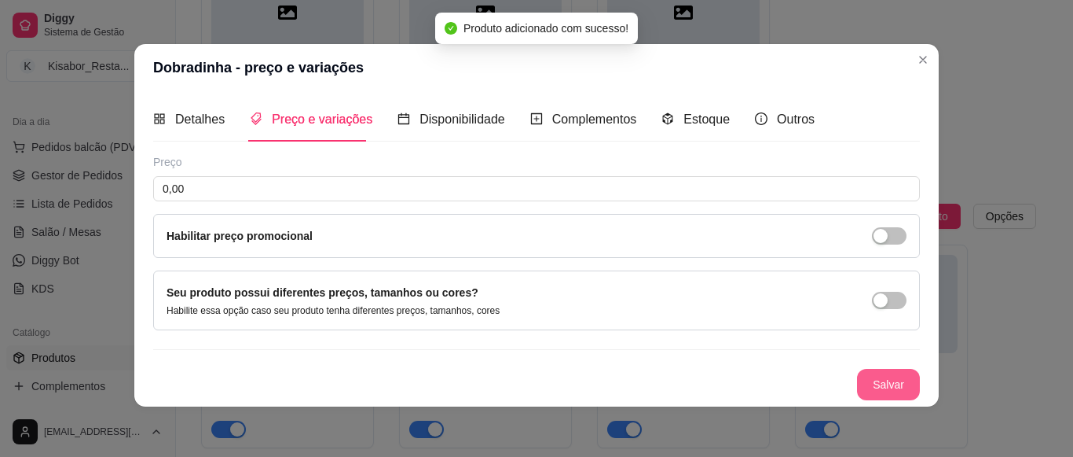
scroll to position [1, 0]
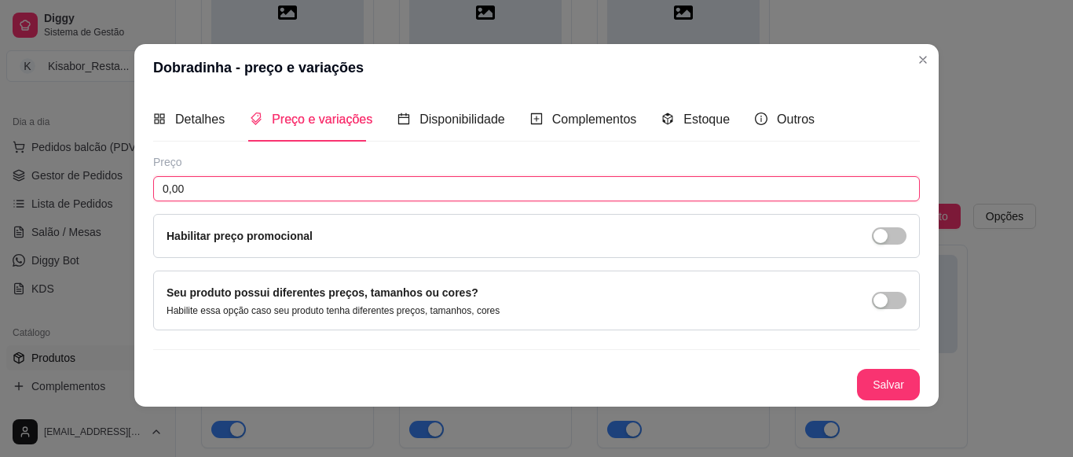
click at [759, 188] on input "0,00" at bounding box center [536, 188] width 767 height 25
click at [872, 383] on button "Salvar" at bounding box center [888, 384] width 61 height 31
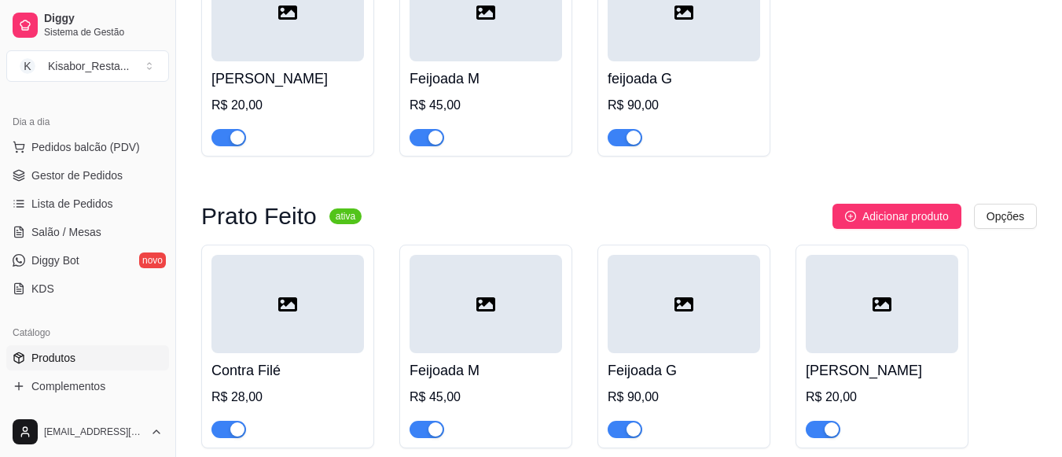
click at [832, 204] on button "Adicionar produto" at bounding box center [896, 216] width 129 height 25
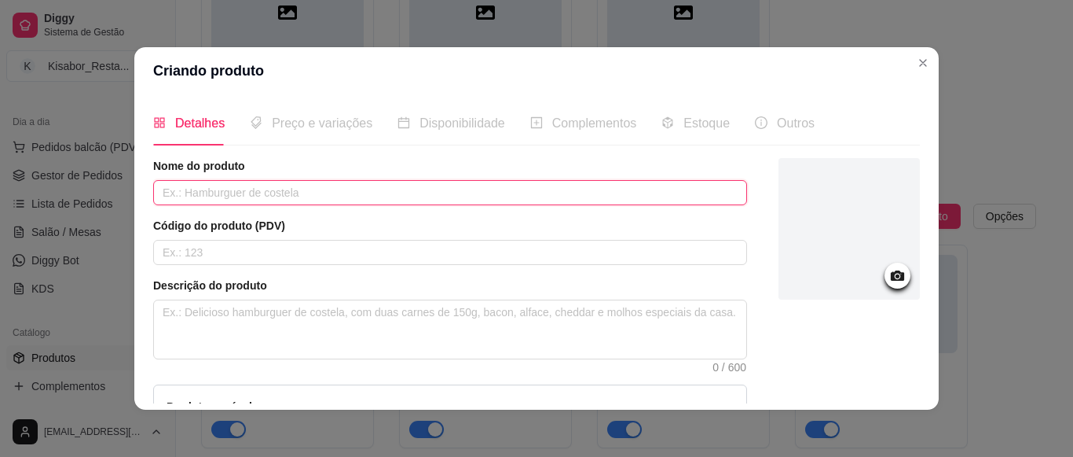
click at [628, 183] on input "text" at bounding box center [450, 192] width 594 height 25
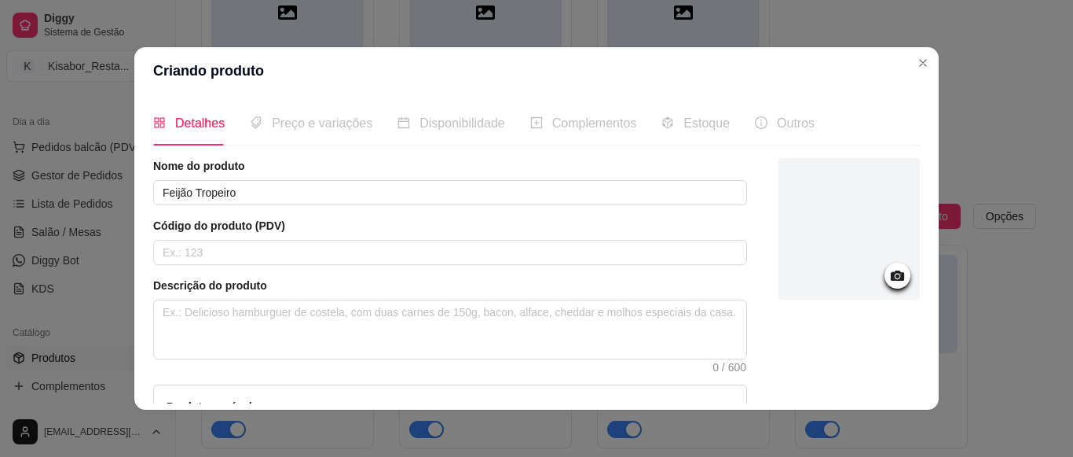
click at [889, 394] on div at bounding box center [849, 337] width 141 height 358
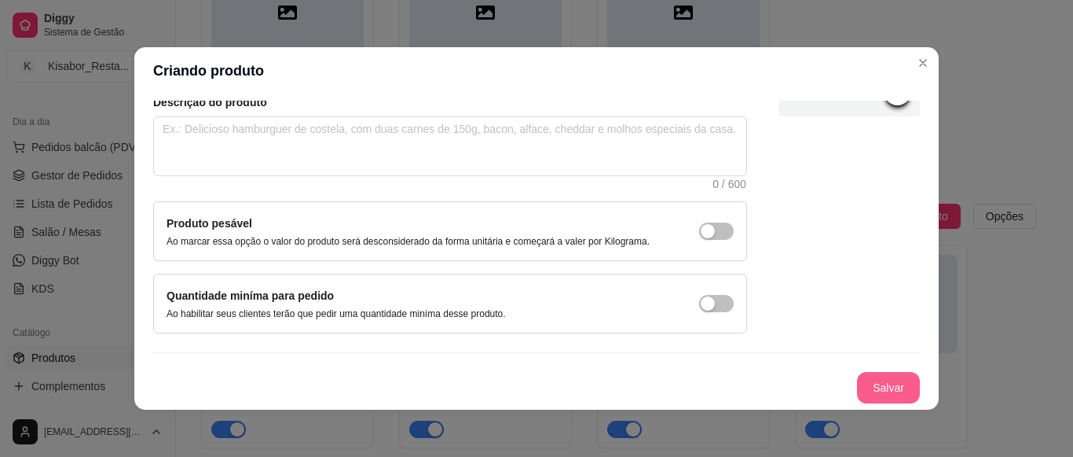
scroll to position [3, 0]
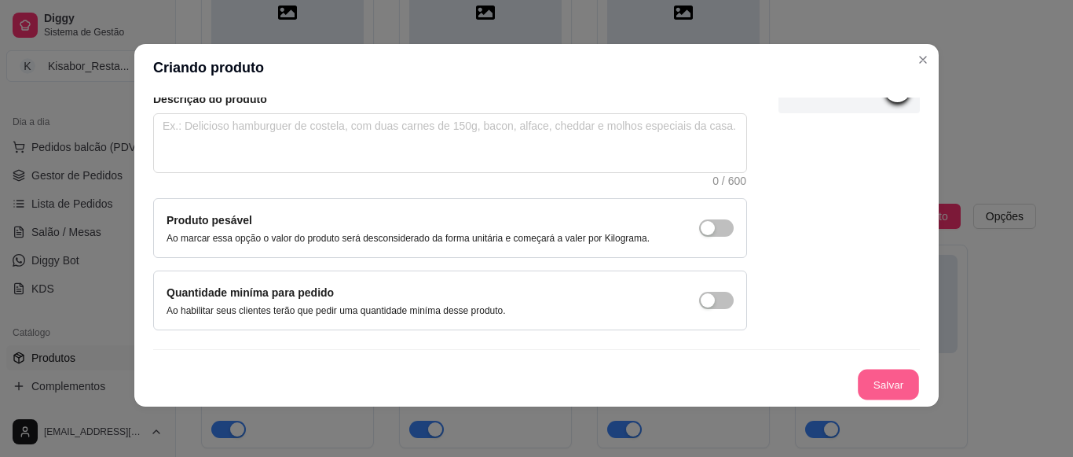
click at [889, 398] on button "Salvar" at bounding box center [888, 384] width 61 height 31
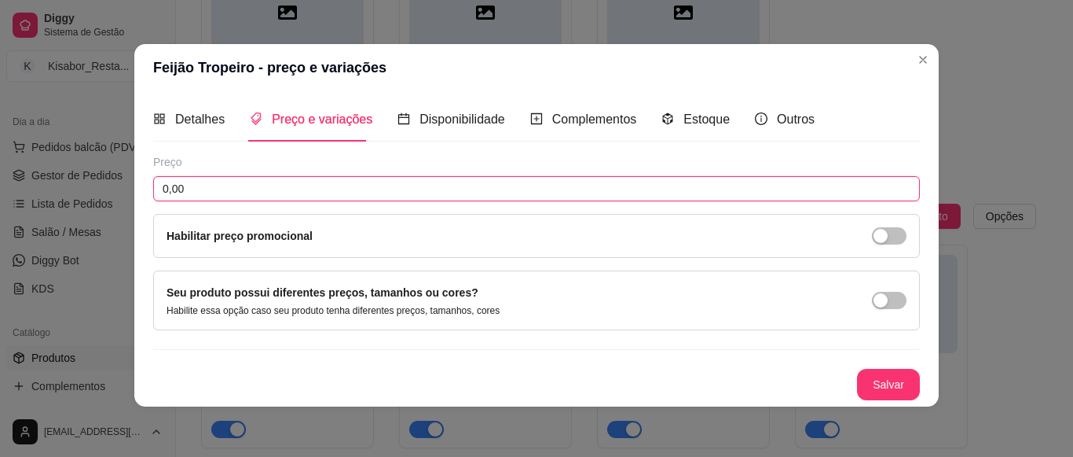
click at [677, 183] on input "0,00" at bounding box center [536, 188] width 767 height 25
click at [875, 385] on button "Salvar" at bounding box center [888, 384] width 61 height 31
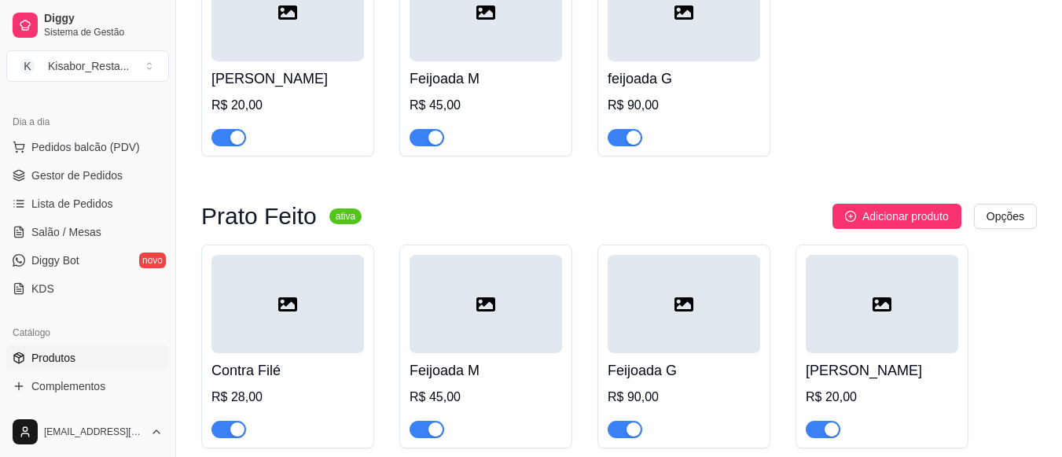
click at [832, 204] on button "Adicionar produto" at bounding box center [896, 216] width 129 height 25
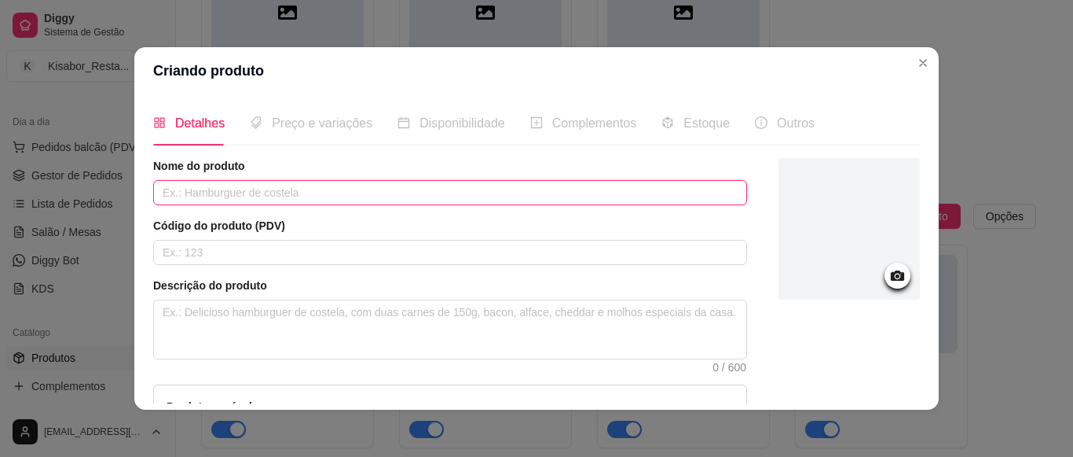
click at [678, 196] on input "text" at bounding box center [450, 192] width 594 height 25
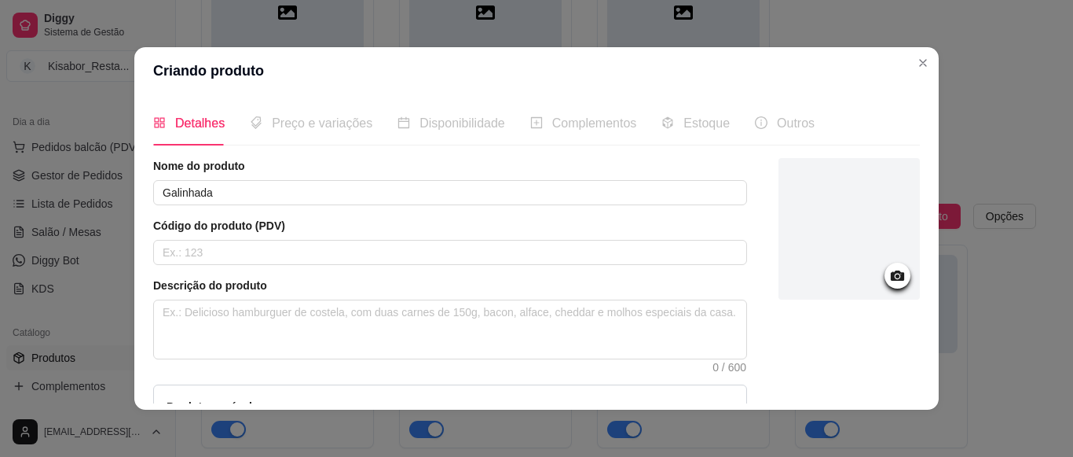
click at [864, 394] on div at bounding box center [849, 337] width 141 height 358
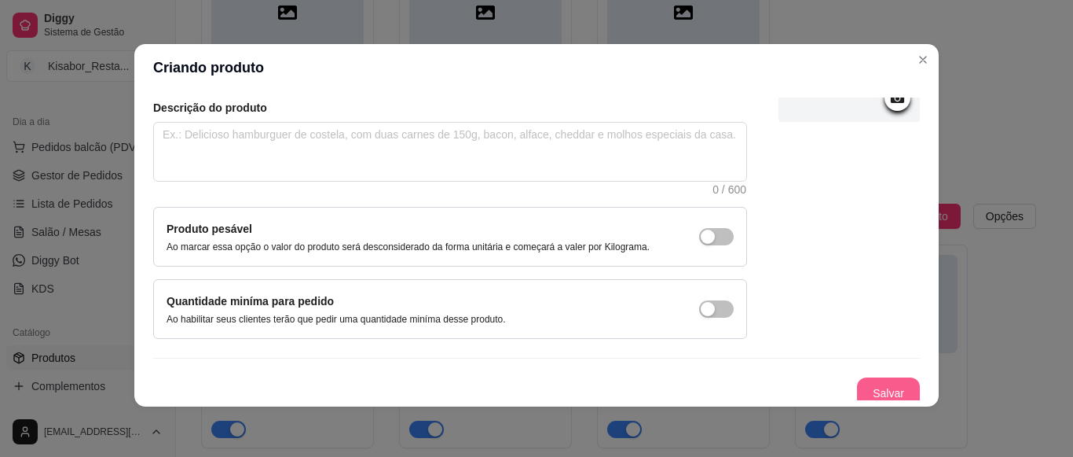
scroll to position [183, 0]
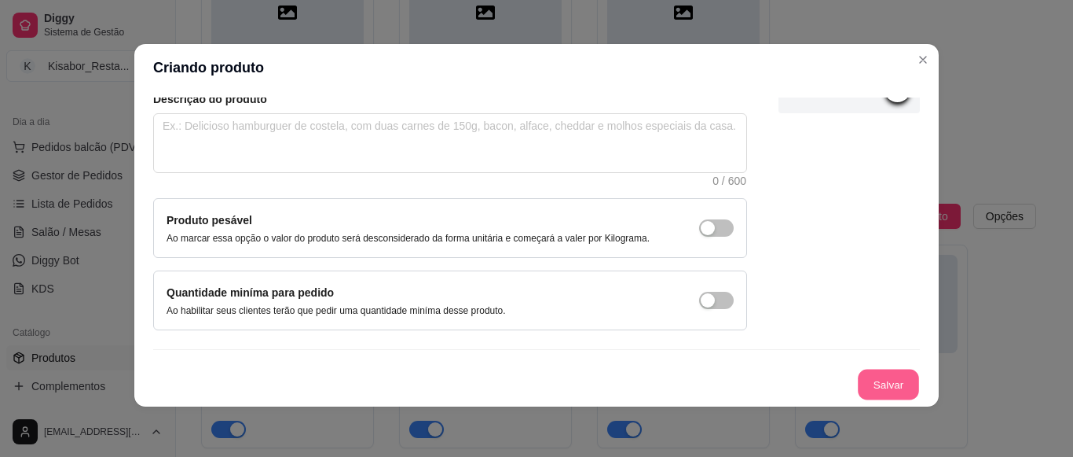
click at [862, 394] on button "Salvar" at bounding box center [888, 384] width 61 height 31
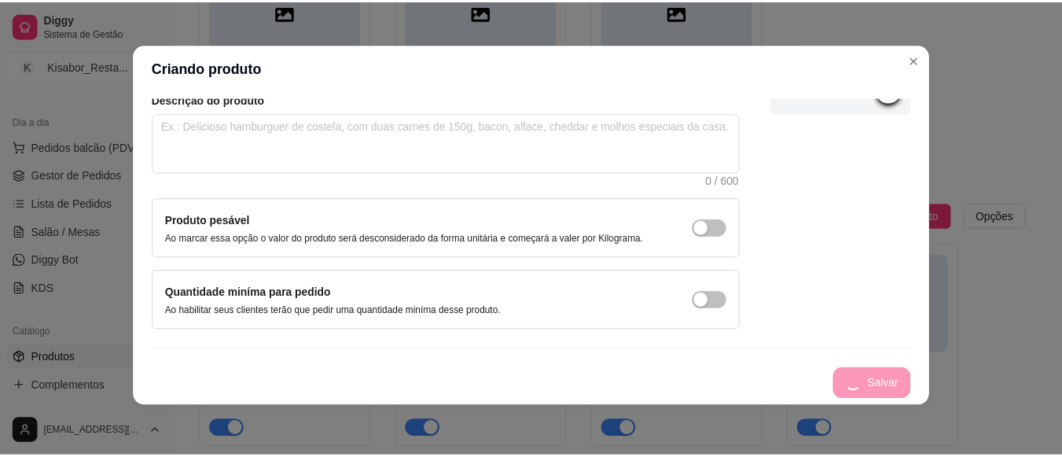
scroll to position [1, 0]
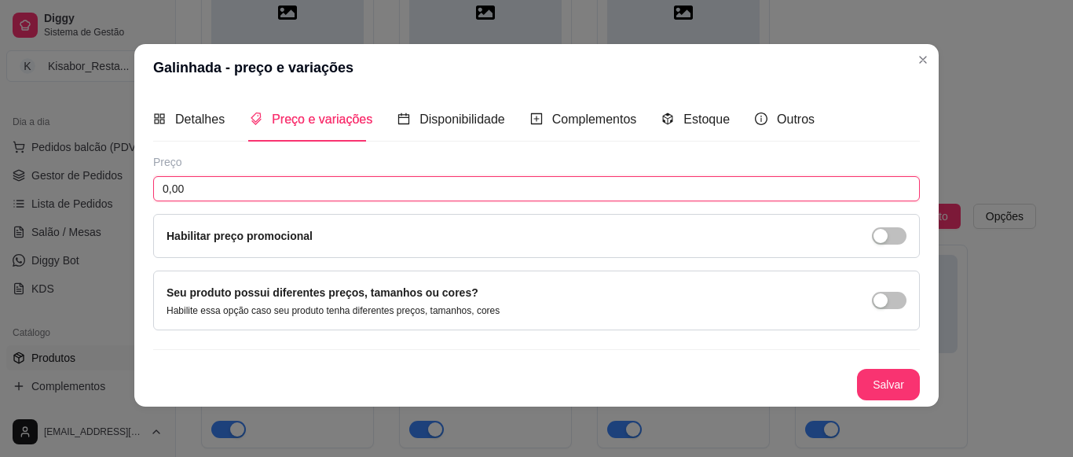
drag, startPoint x: 827, startPoint y: 191, endPoint x: 878, endPoint y: 347, distance: 163.7
click at [878, 347] on div "Preço 0,00 Habilitar preço promocional Seu produto possui diferentes preços, ta…" at bounding box center [536, 277] width 767 height 246
click at [873, 390] on button "Salvar" at bounding box center [888, 384] width 61 height 31
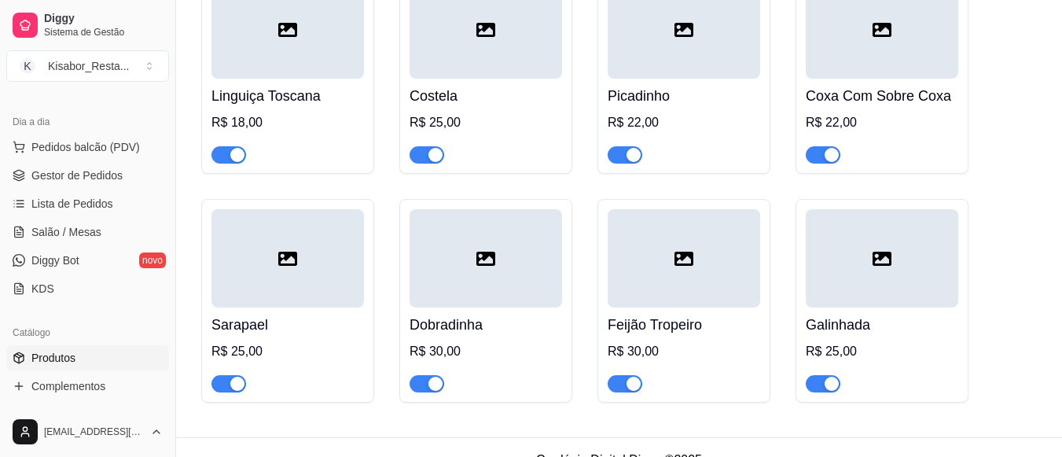
scroll to position [2216, 0]
